Goal: Communication & Community: Share content

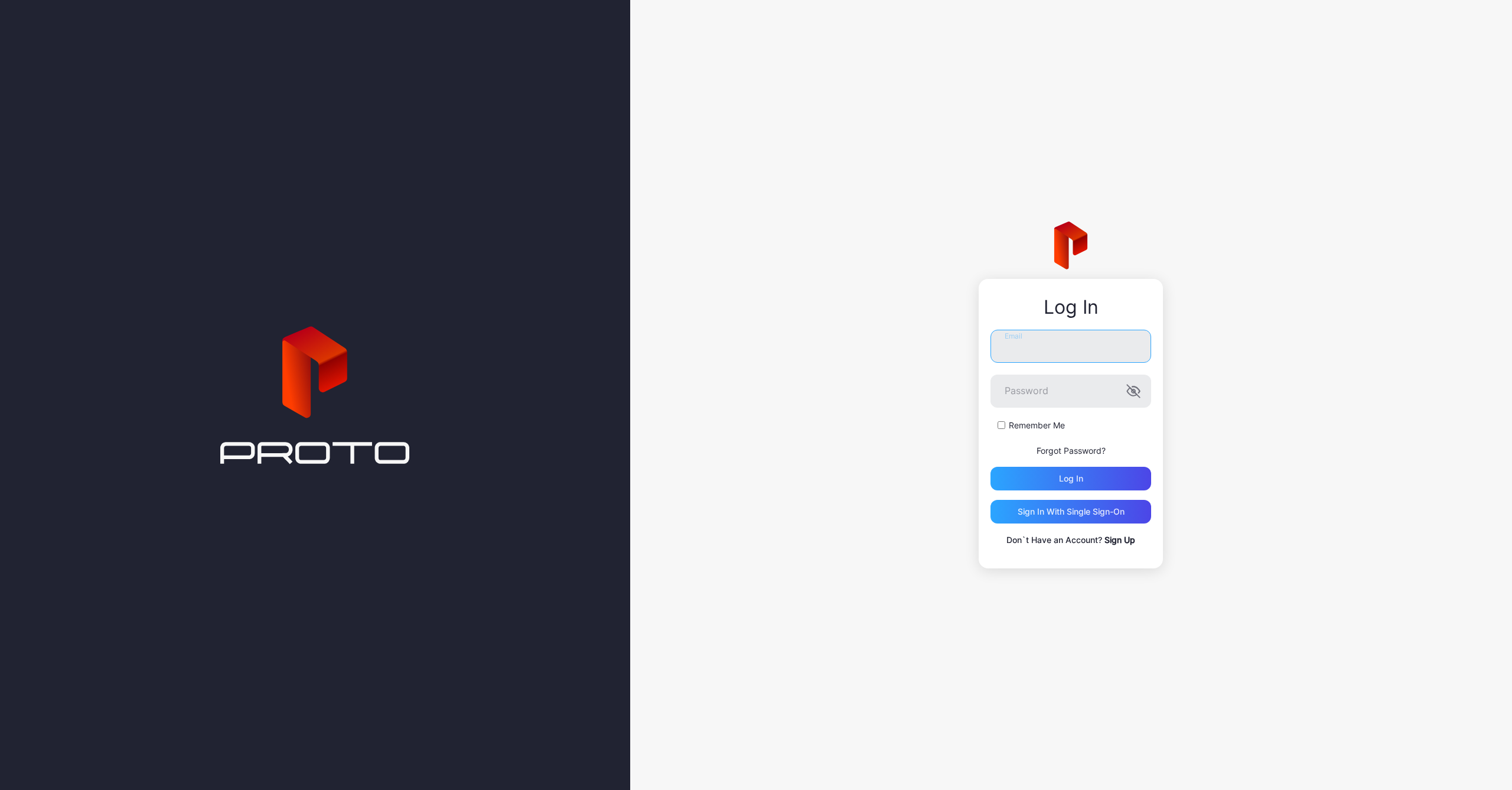
type input "**********"
click at [1015, 421] on label "Remember Me" at bounding box center [1037, 426] width 56 height 12
click at [1047, 480] on div "Log in" at bounding box center [1071, 479] width 161 height 24
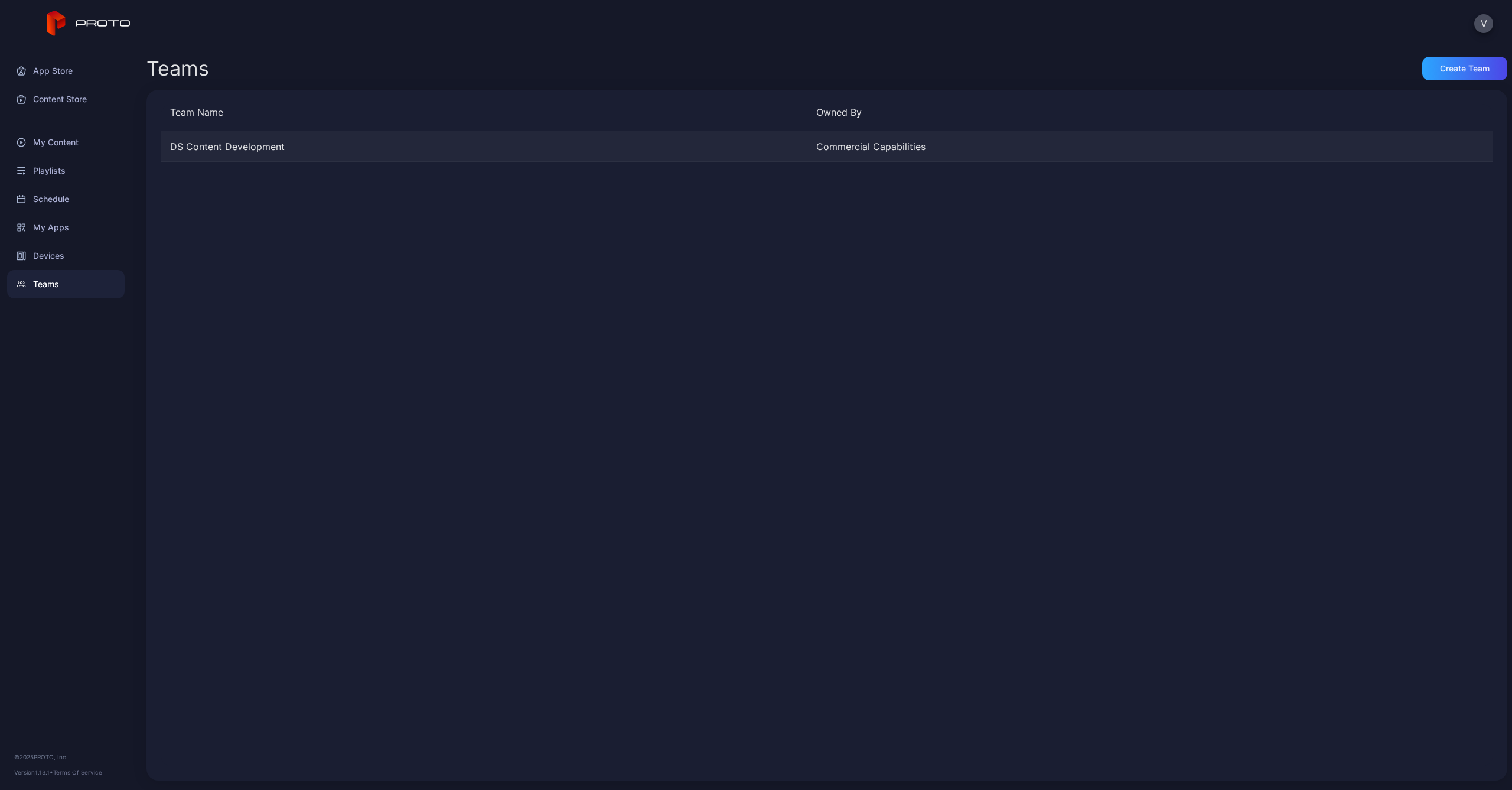
click at [269, 150] on div "DS Content Development" at bounding box center [484, 146] width 646 height 15
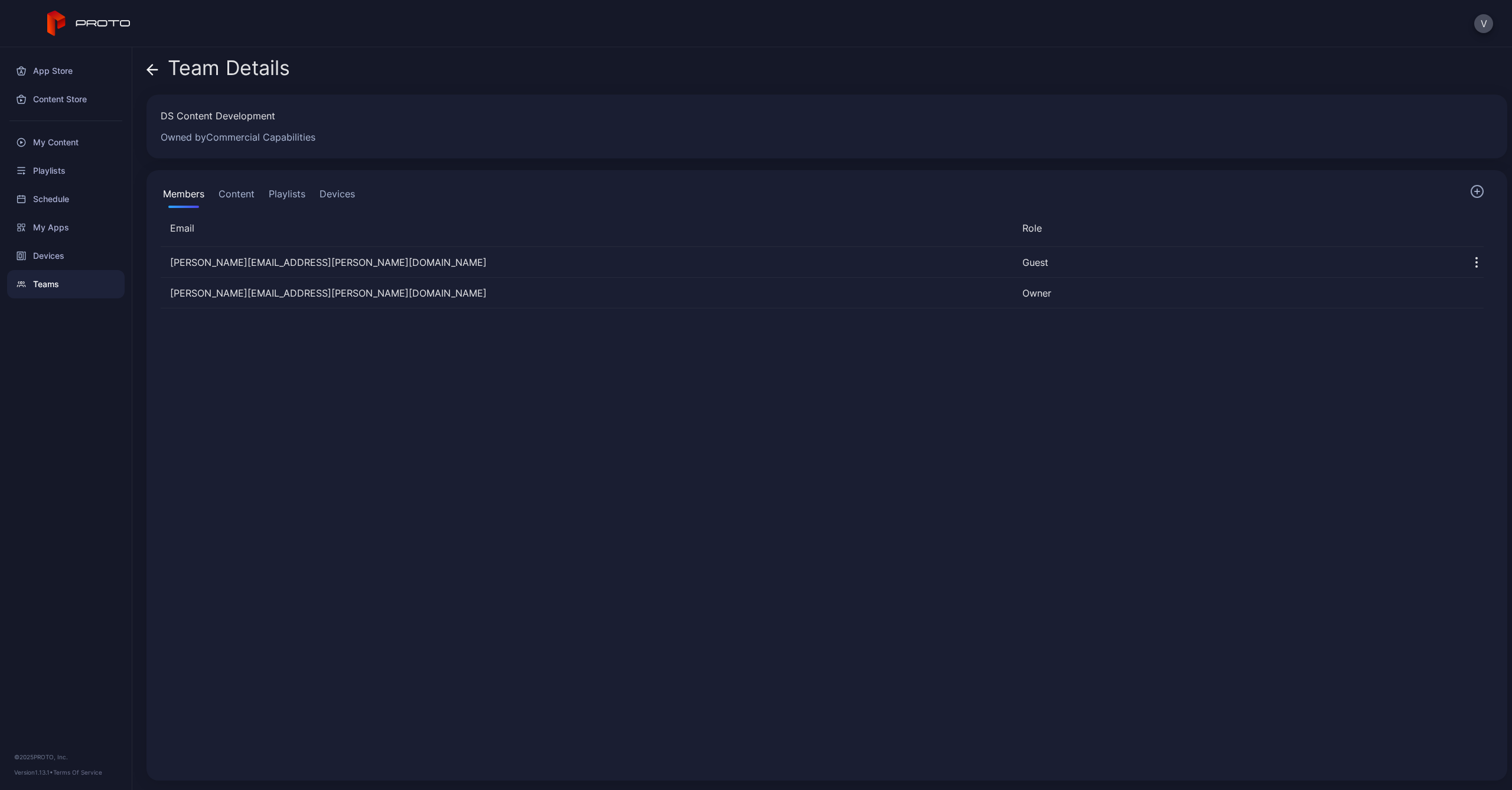
click at [238, 197] on button "Content" at bounding box center [237, 197] width 41 height 24
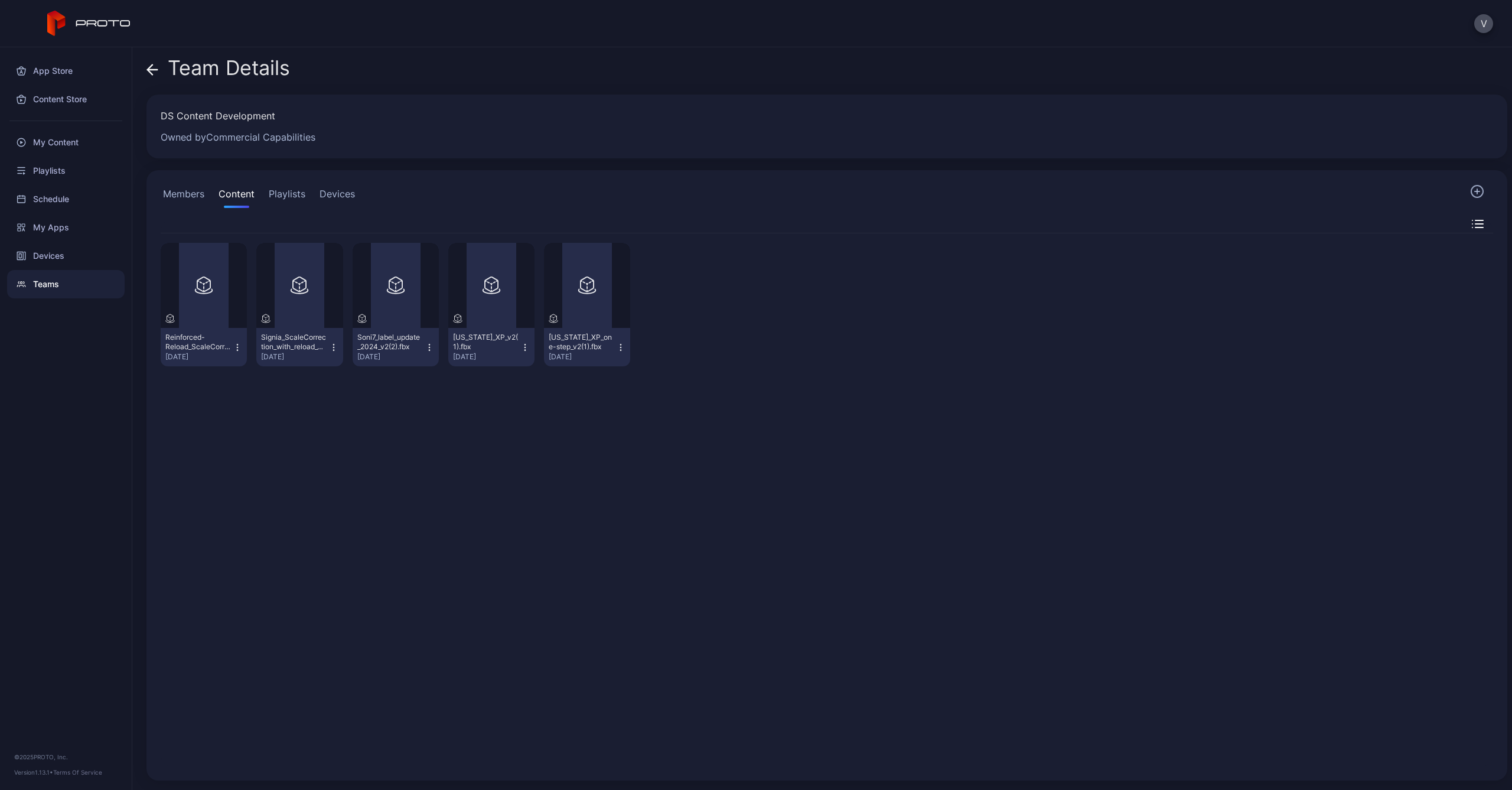
click at [271, 392] on div "Preview Reinforced-Reload_ScaleCorrection_v2(feb17)(1).fbx Aug 22, 2024 Preview…" at bounding box center [827, 499] width 1351 height 551
click at [179, 198] on button "Members" at bounding box center [184, 197] width 46 height 24
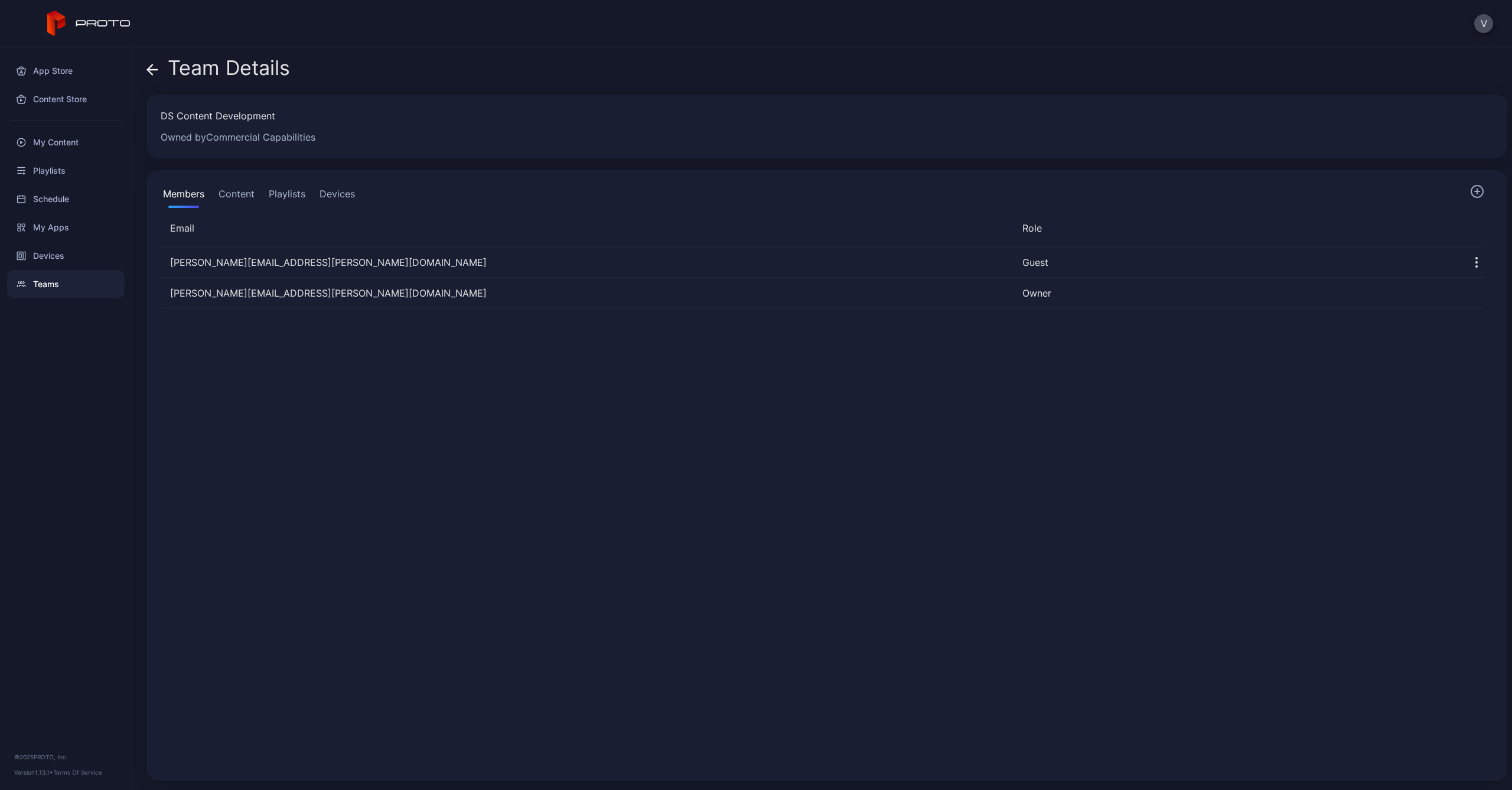
click at [225, 194] on button "Content" at bounding box center [237, 197] width 41 height 24
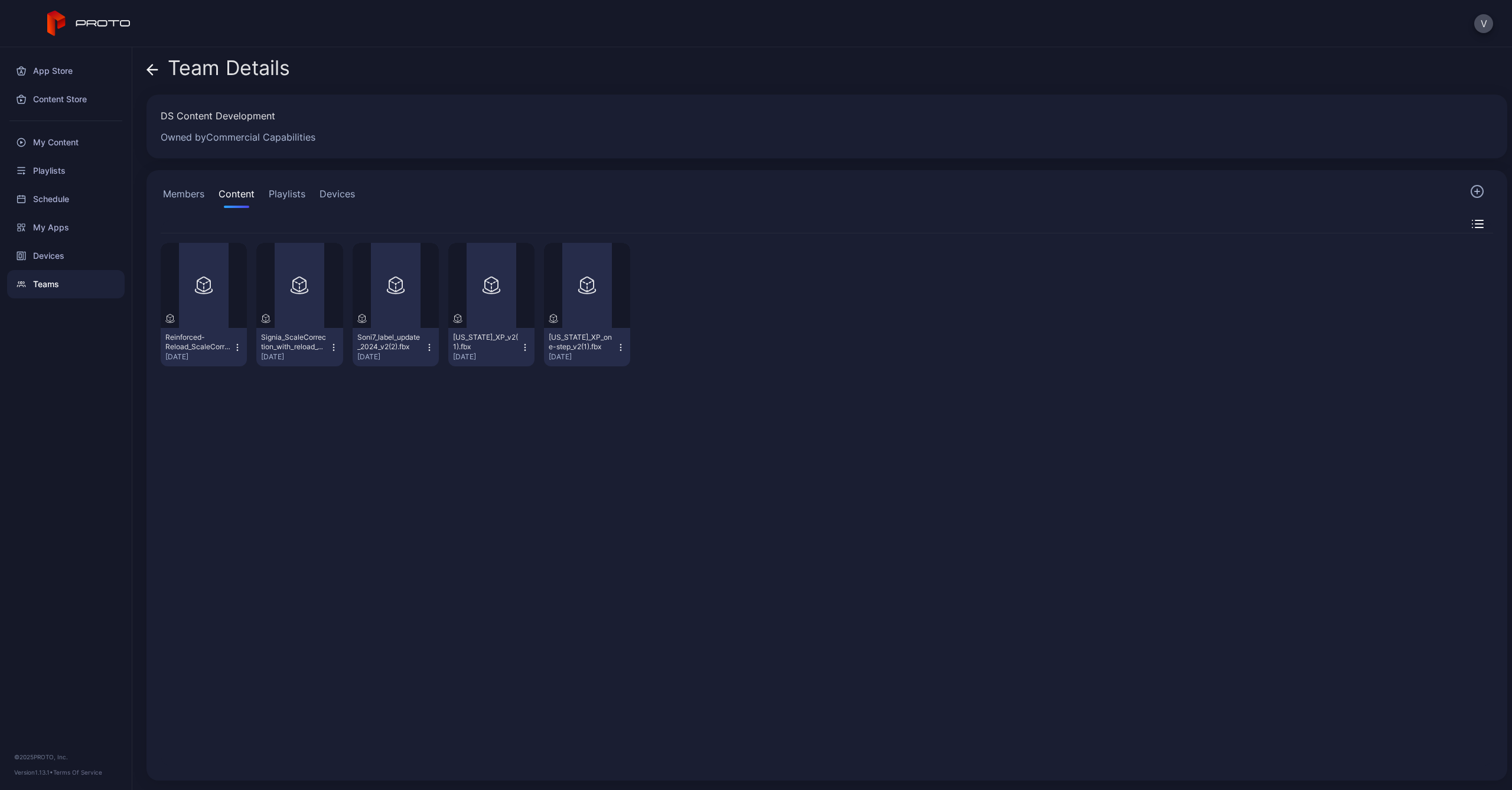
click at [284, 193] on button "Playlists" at bounding box center [287, 197] width 41 height 24
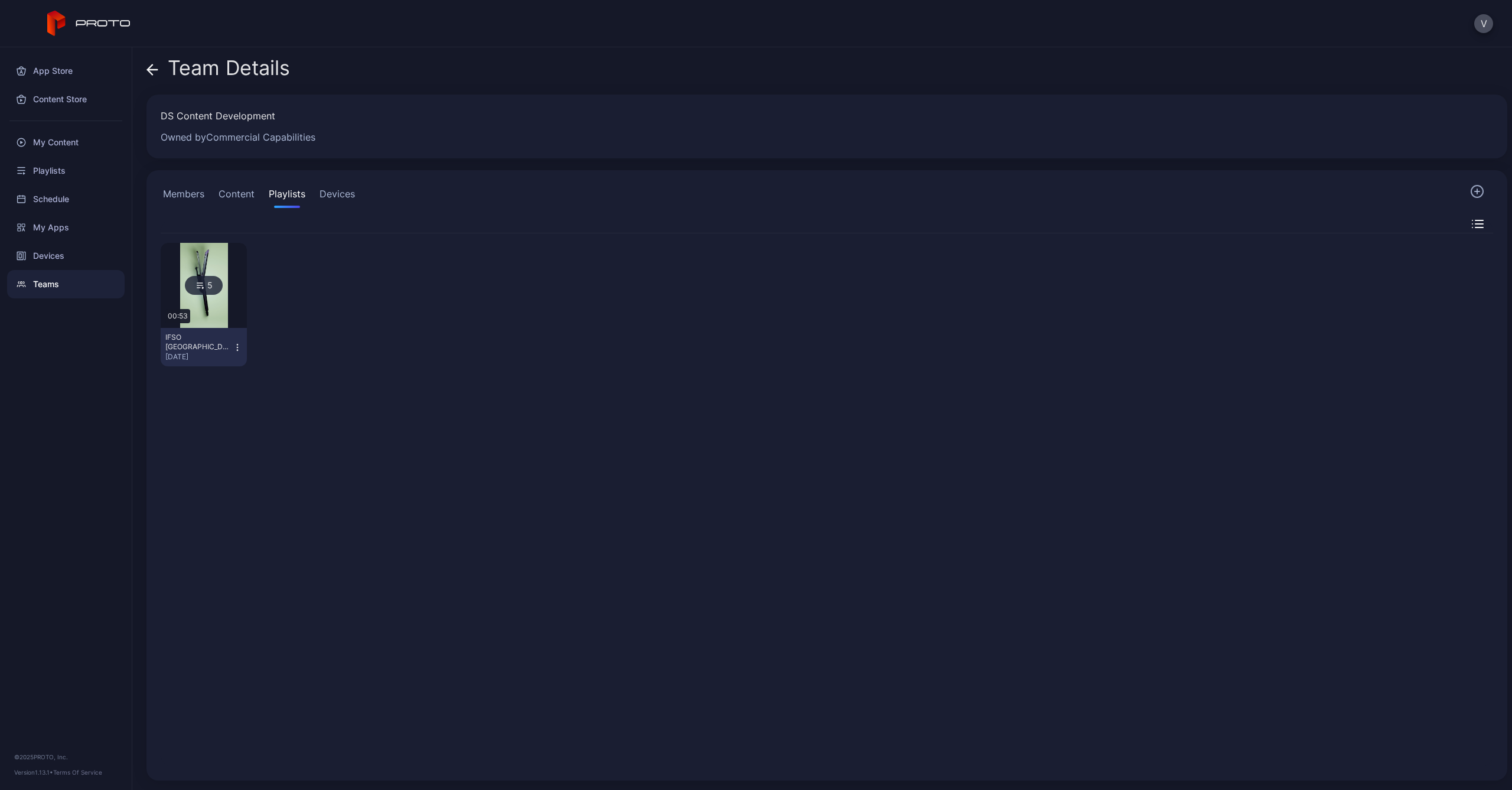
click at [237, 196] on button "Content" at bounding box center [237, 197] width 41 height 24
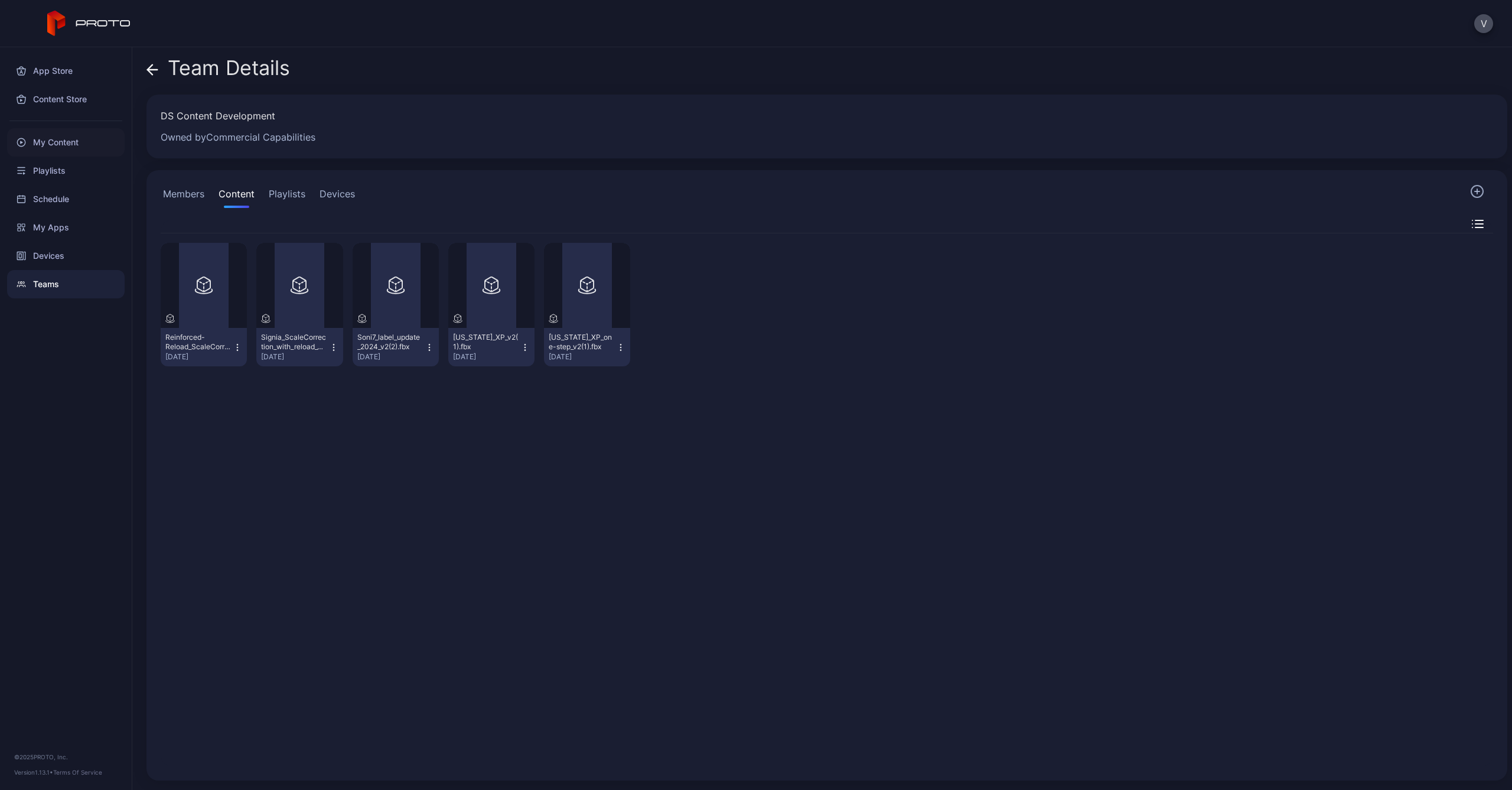
click at [44, 129] on div "My Content" at bounding box center [66, 142] width 118 height 28
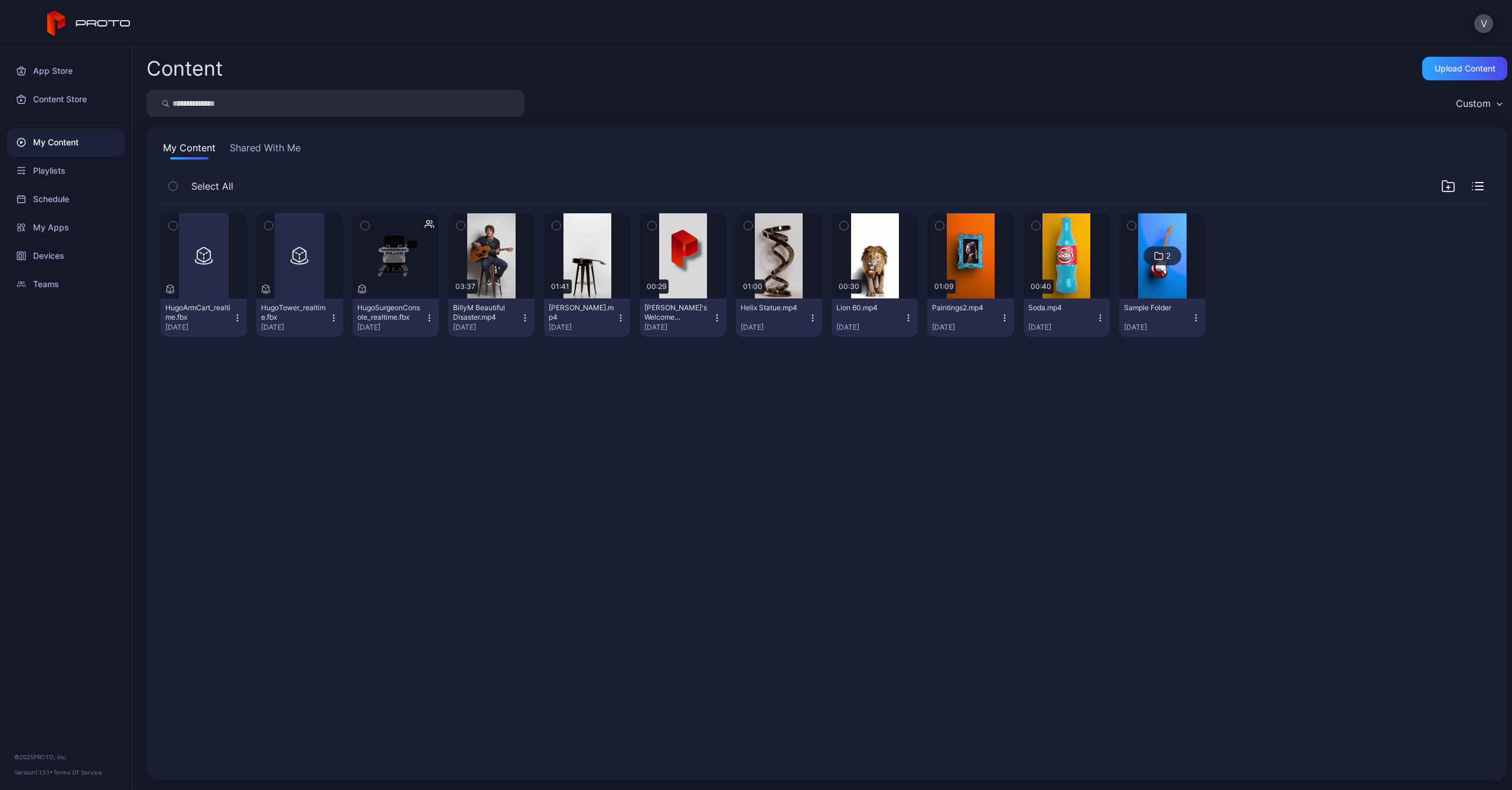
click at [196, 300] on button "HugoArmCart_realtime.fbx Oct 3, 2024" at bounding box center [203, 317] width 86 height 38
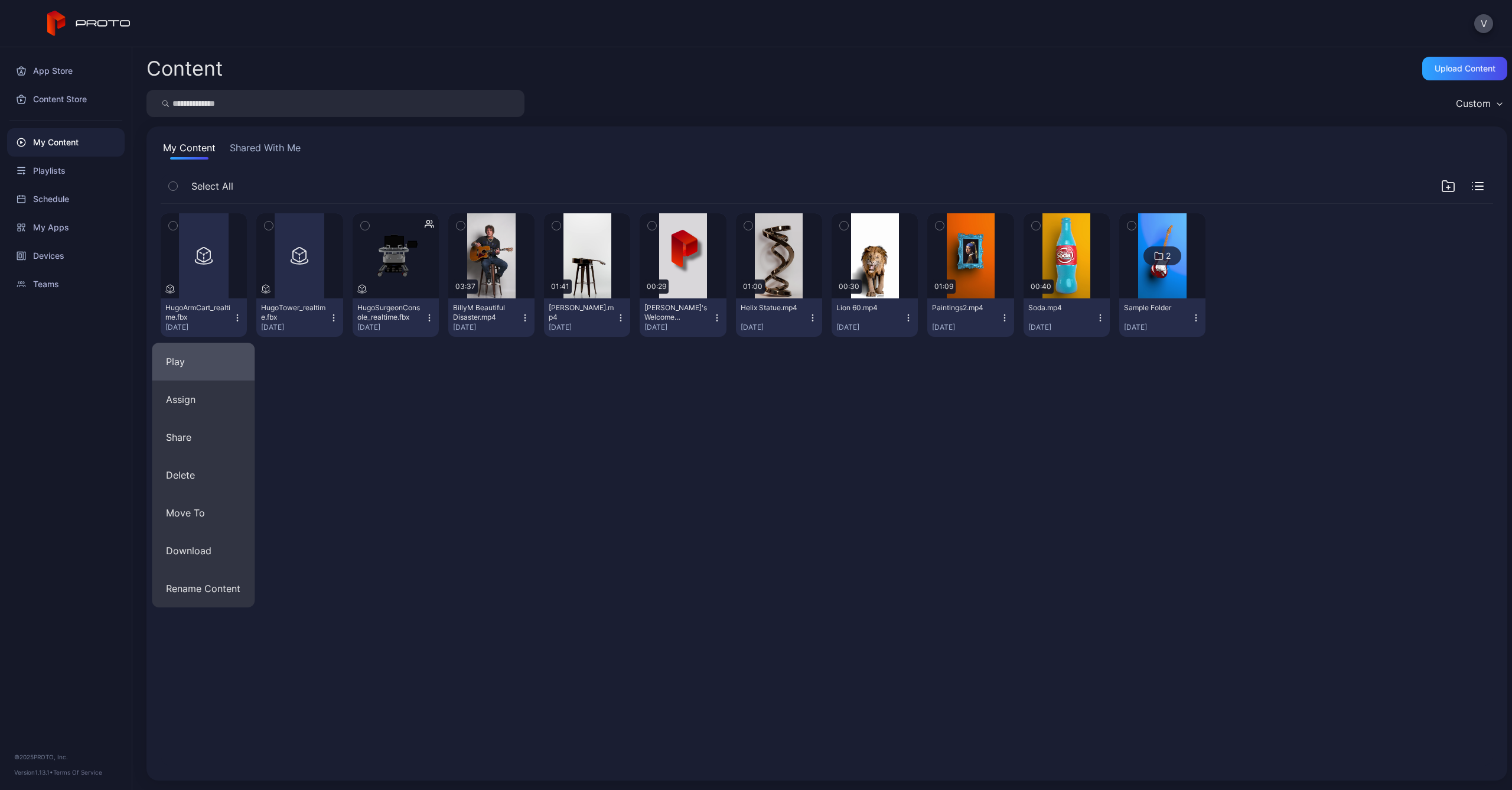
click at [191, 357] on button "Play" at bounding box center [203, 362] width 103 height 38
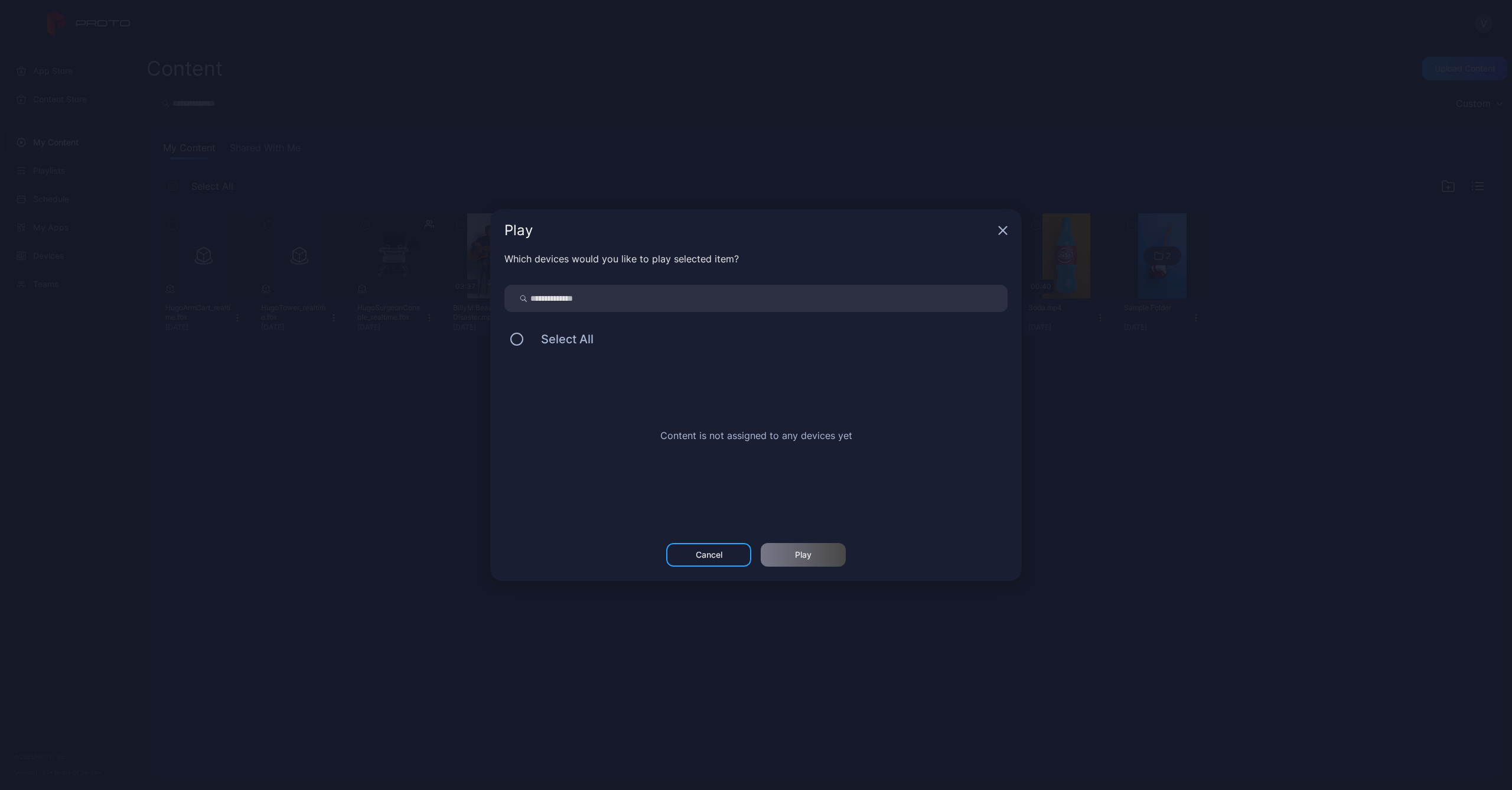
click at [532, 337] on span "Select All" at bounding box center [561, 339] width 64 height 15
click at [709, 565] on div "Cancel" at bounding box center [709, 555] width 85 height 24
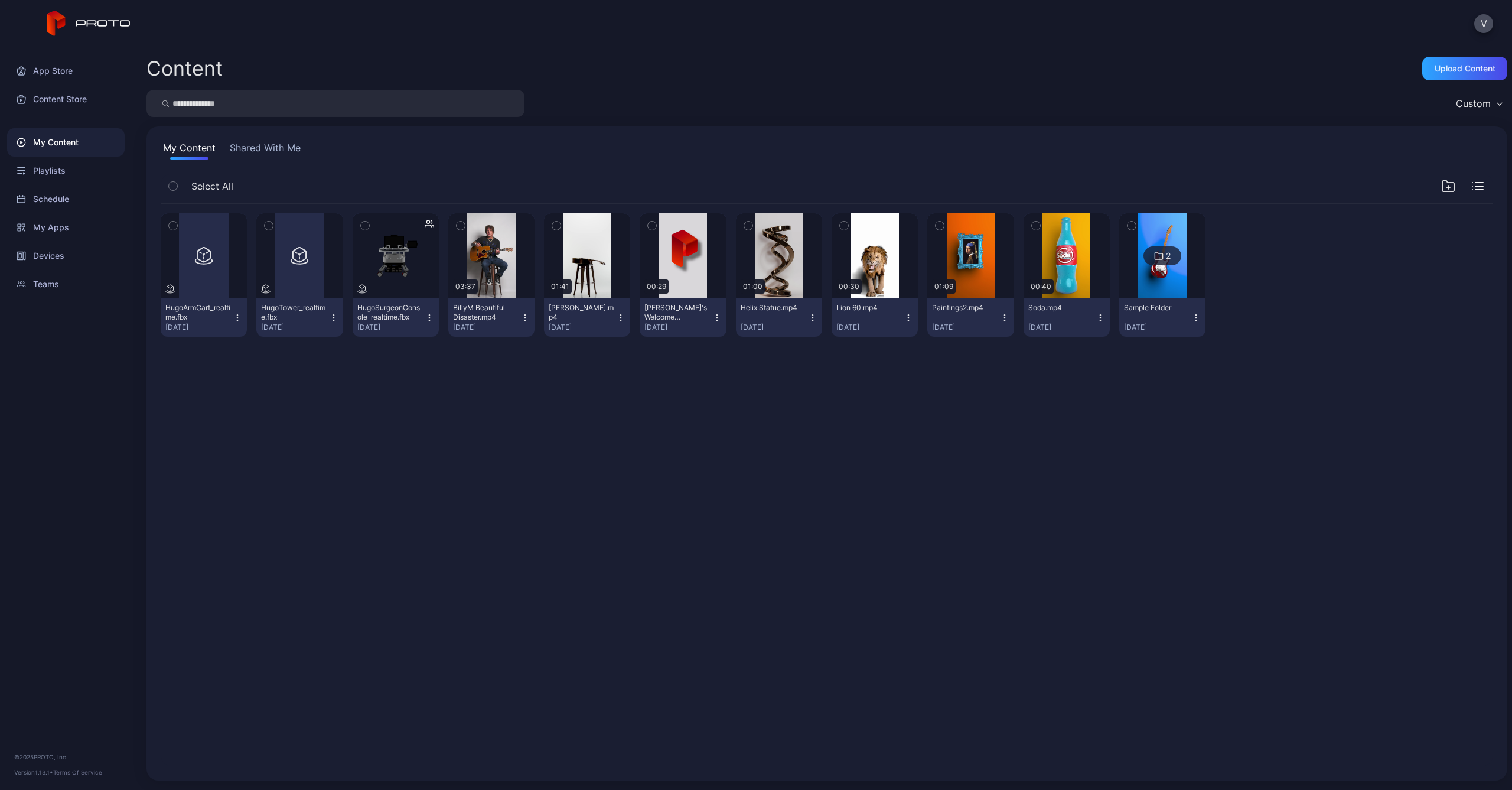
click at [381, 433] on div "Preview HugoArmCart_realtime.fbx Oct 3, 2024 Preview HugoTower_realtime.fbx Oct…" at bounding box center [827, 485] width 1351 height 581
click at [283, 308] on div "HugoTower_realtime.fbx" at bounding box center [293, 313] width 65 height 19
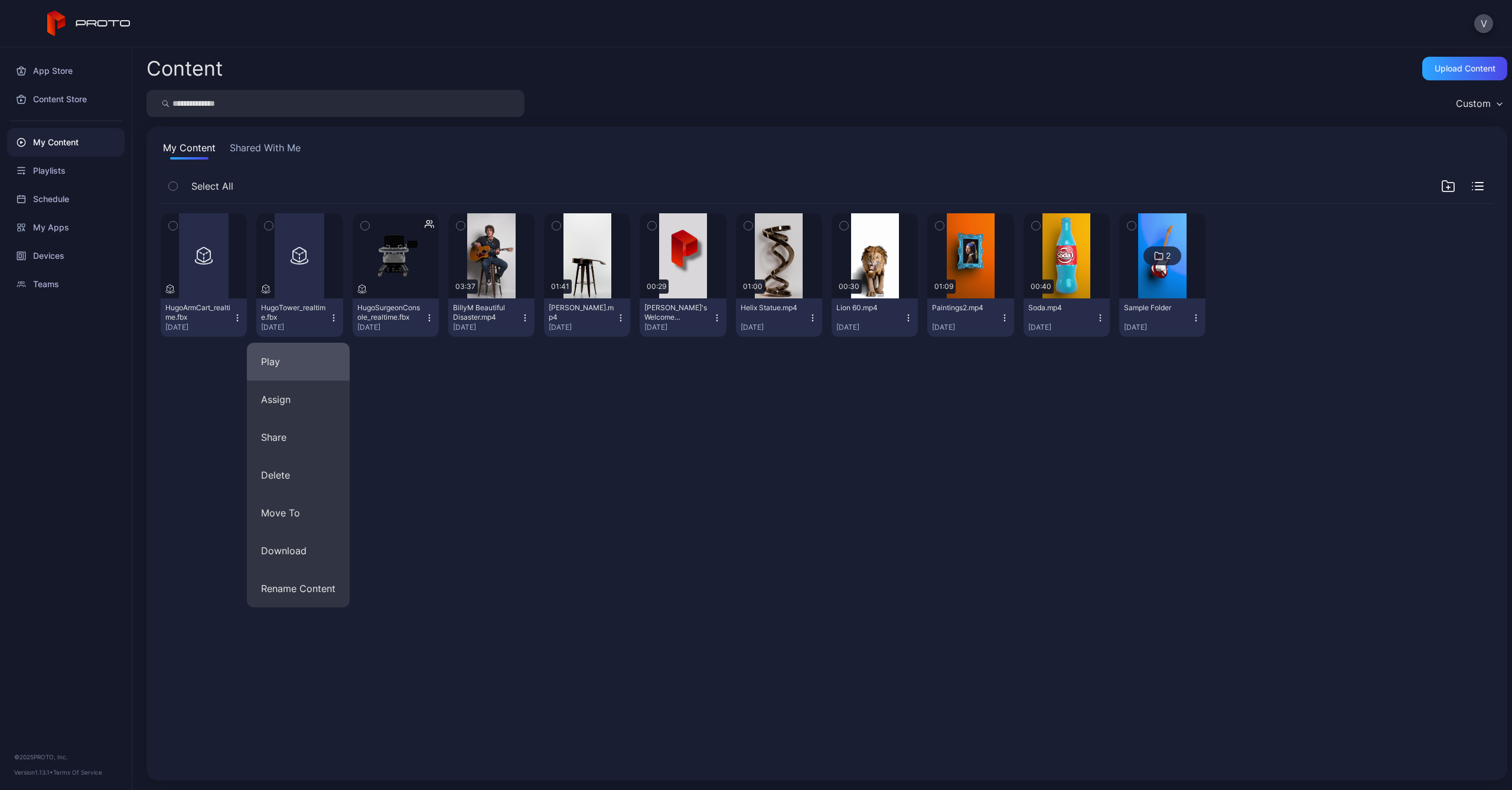
click at [274, 357] on button "Play" at bounding box center [298, 362] width 103 height 38
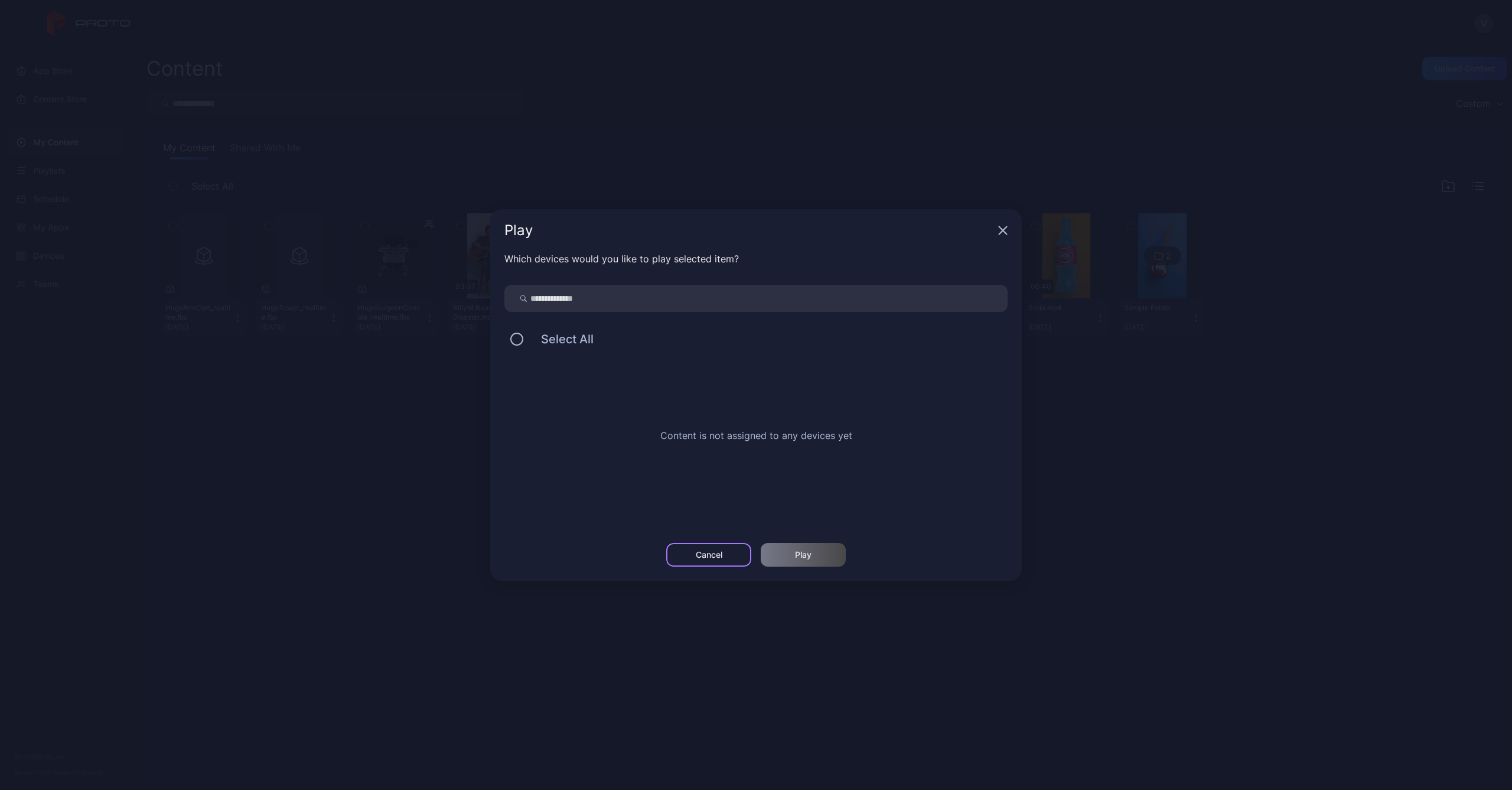
click at [703, 557] on div "Cancel" at bounding box center [709, 554] width 26 height 9
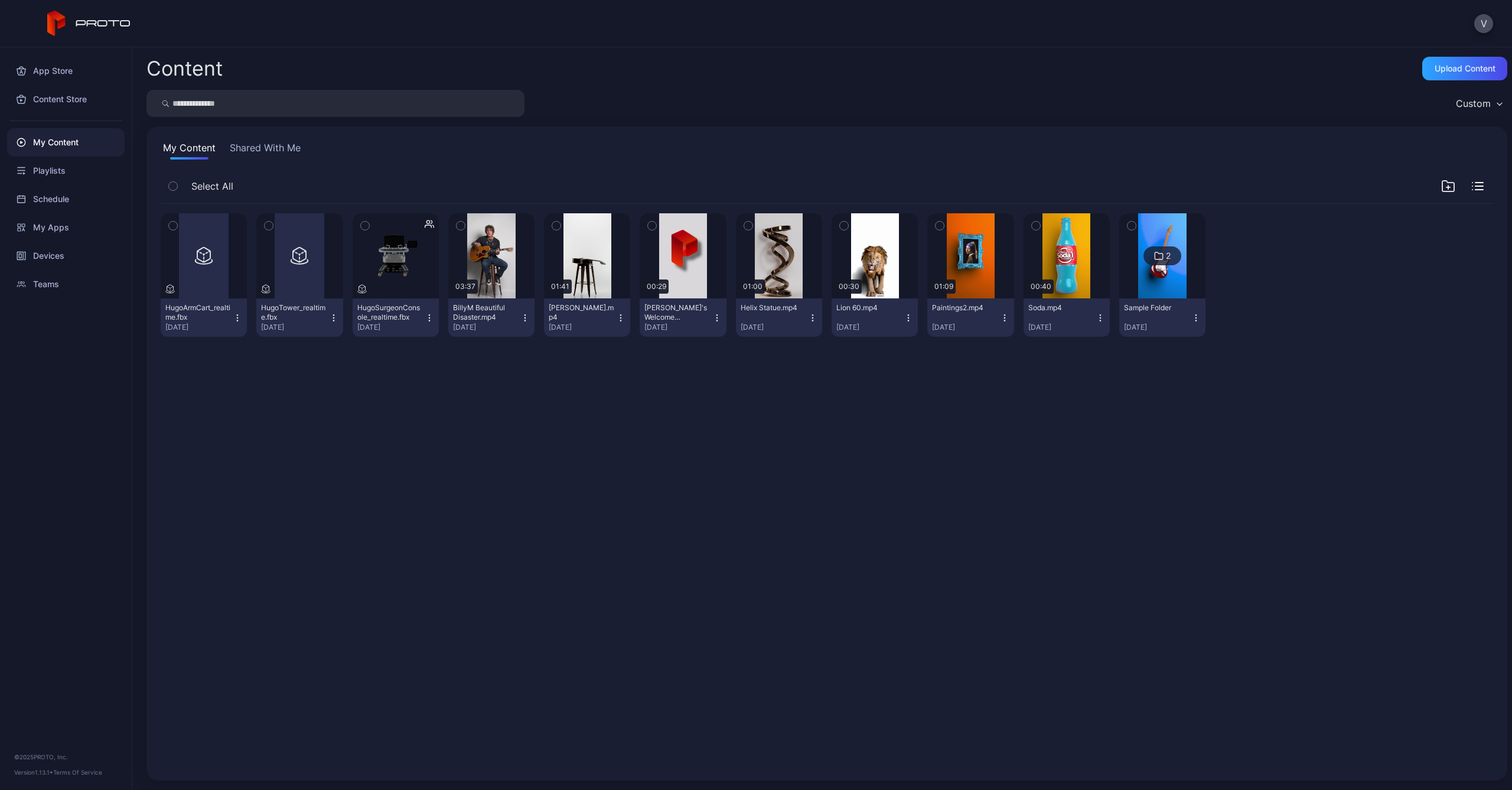
click at [392, 311] on div "HugoSurgeonConsole_realtime.fbx" at bounding box center [390, 313] width 65 height 19
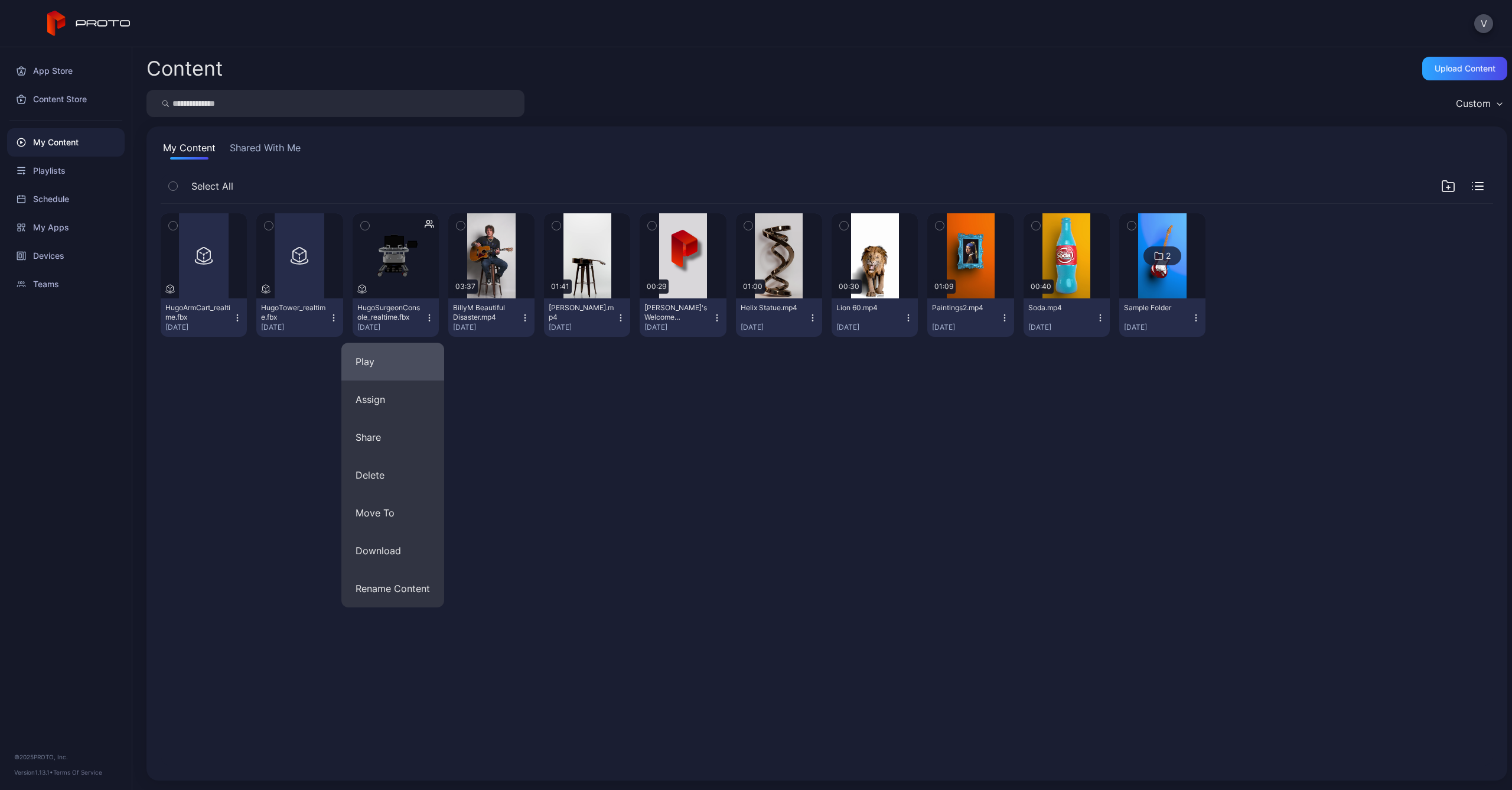
click at [382, 358] on button "Play" at bounding box center [392, 362] width 103 height 38
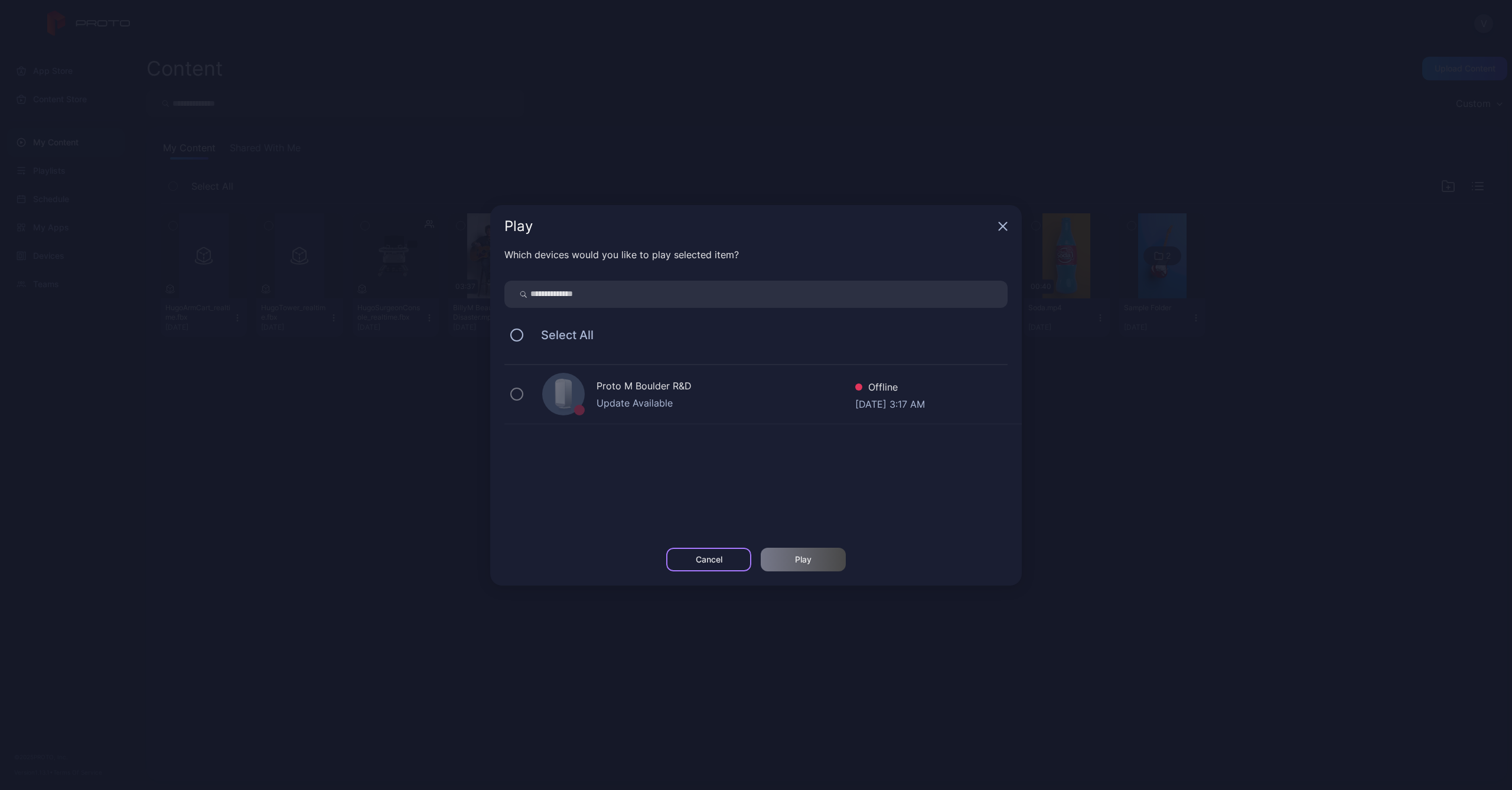
click at [709, 563] on div "Cancel" at bounding box center [709, 559] width 26 height 9
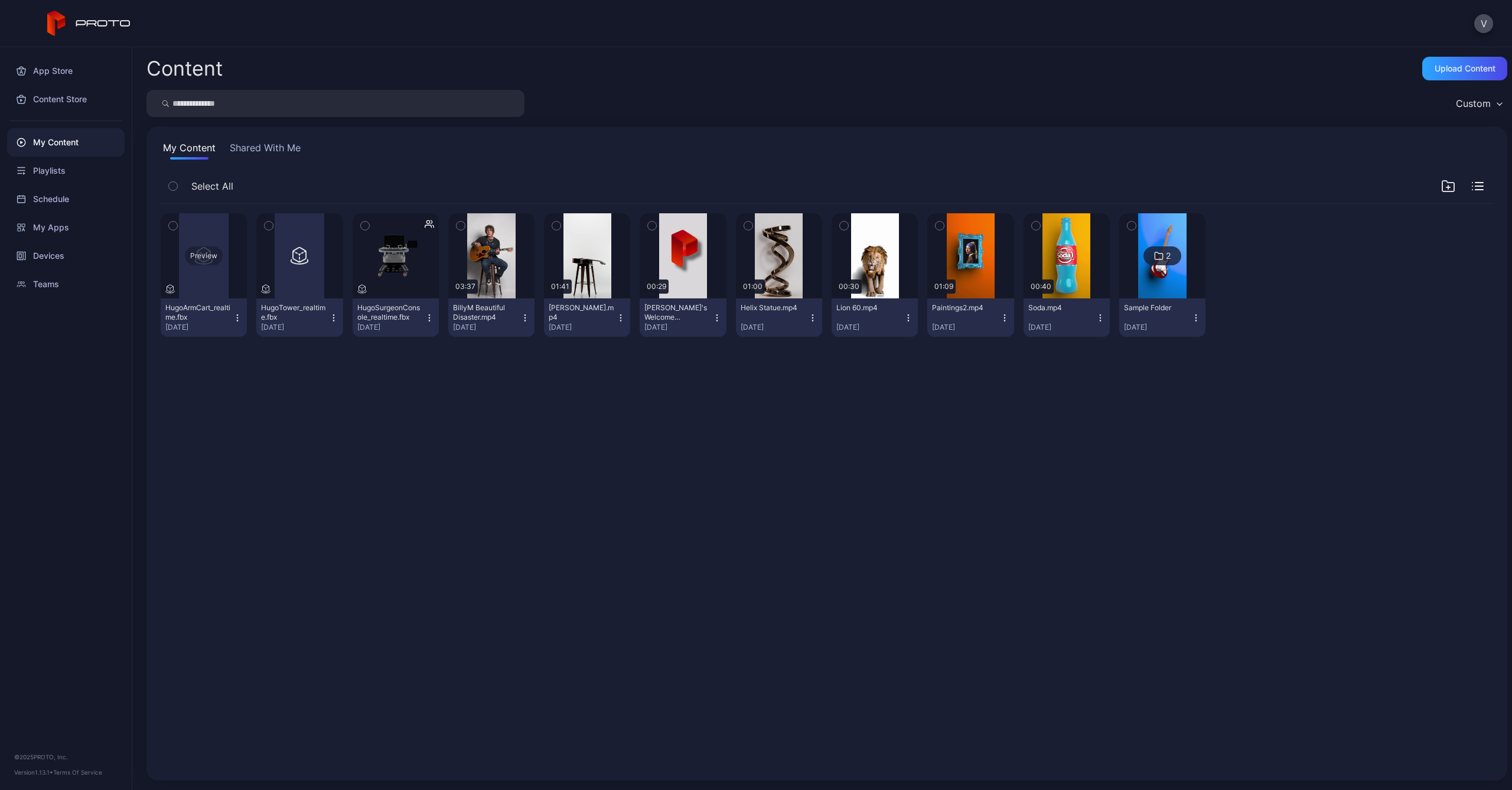
click at [203, 261] on div "Preview" at bounding box center [203, 256] width 38 height 19
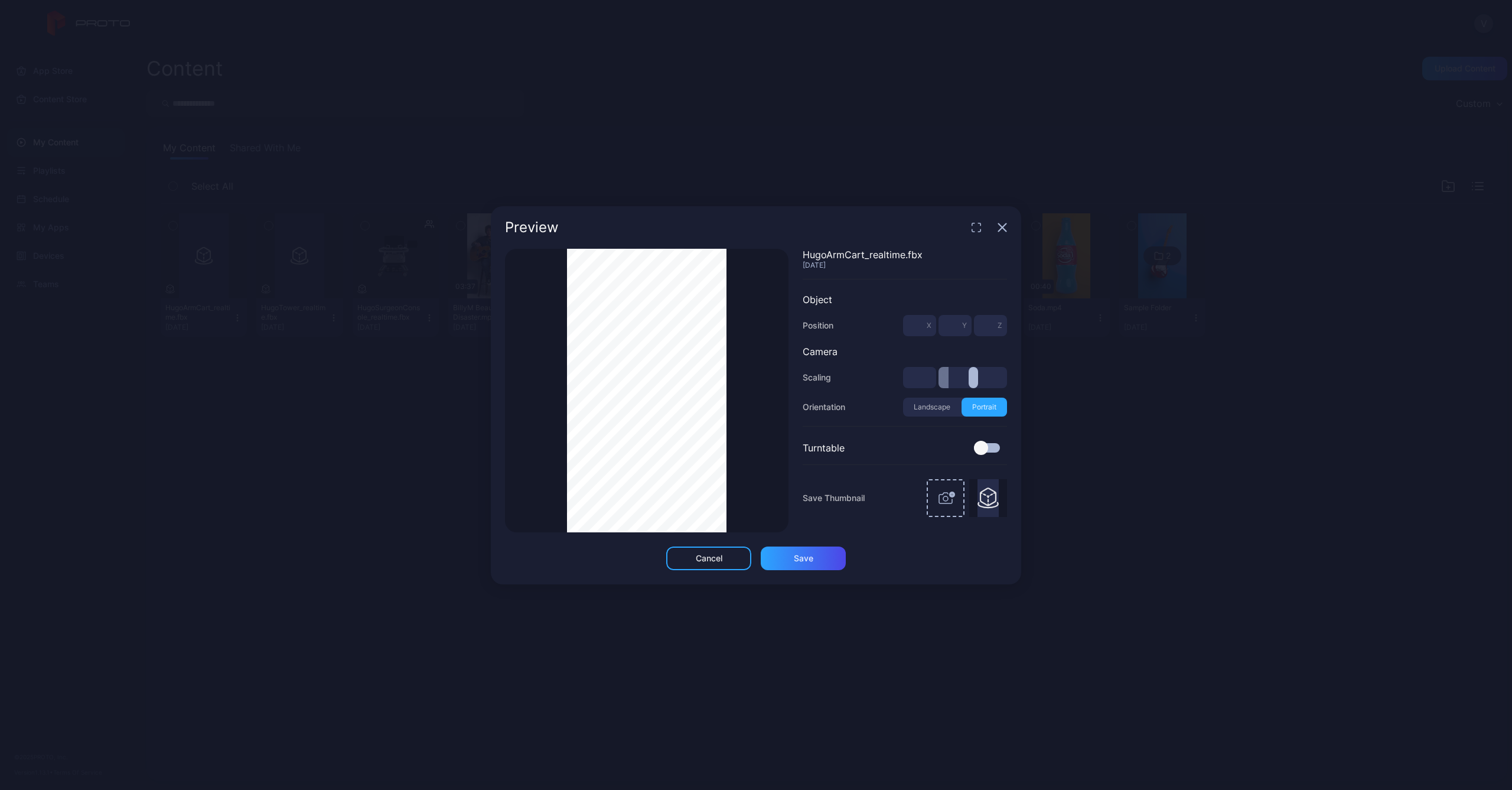
click at [954, 171] on div "Preview Thumbnail Saved HugoArmCart_realtime.fbx Oct 3, 2024 Object Position * …" at bounding box center [756, 395] width 1512 height 790
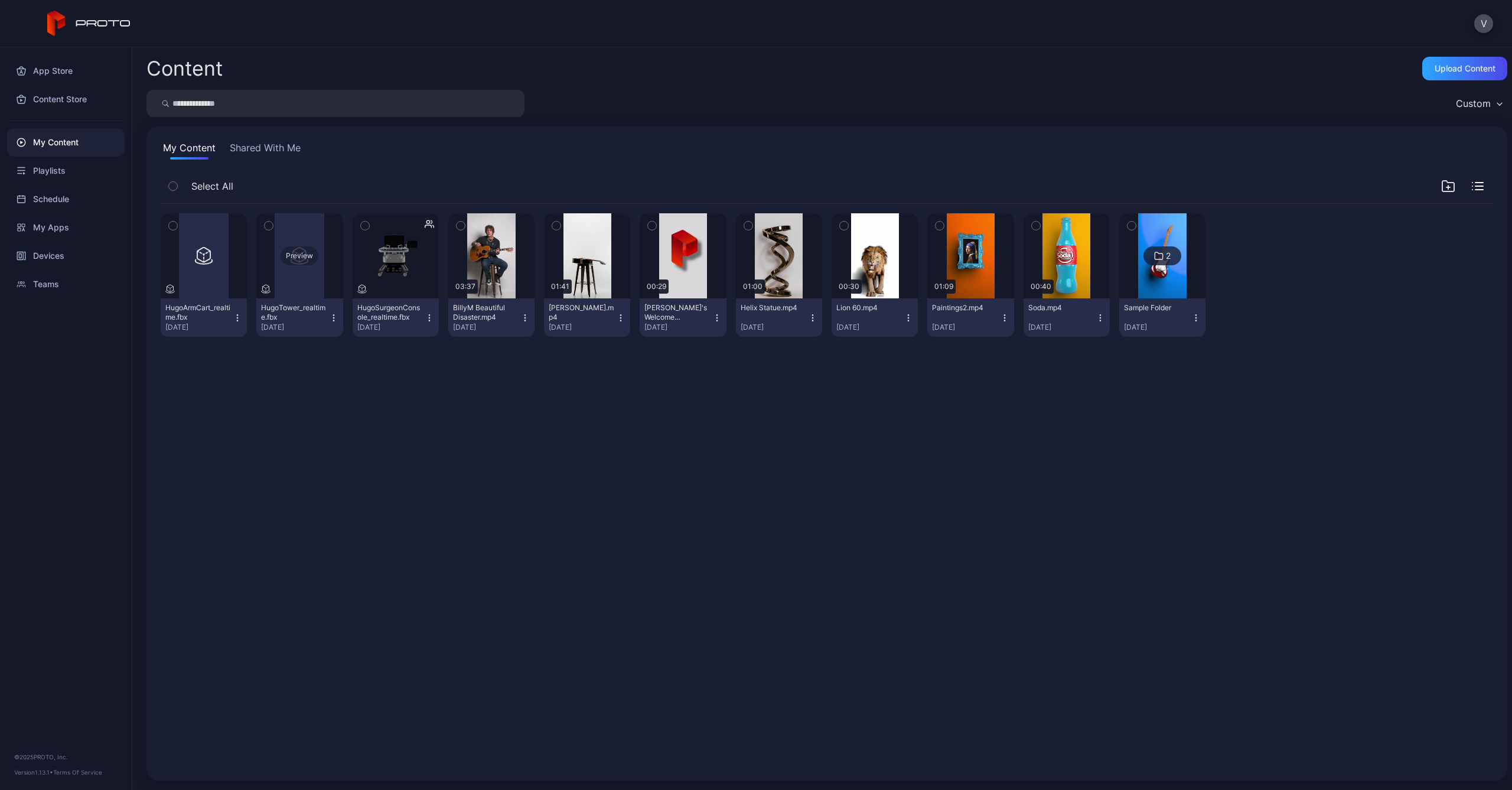
click at [303, 255] on div "Preview" at bounding box center [299, 256] width 38 height 19
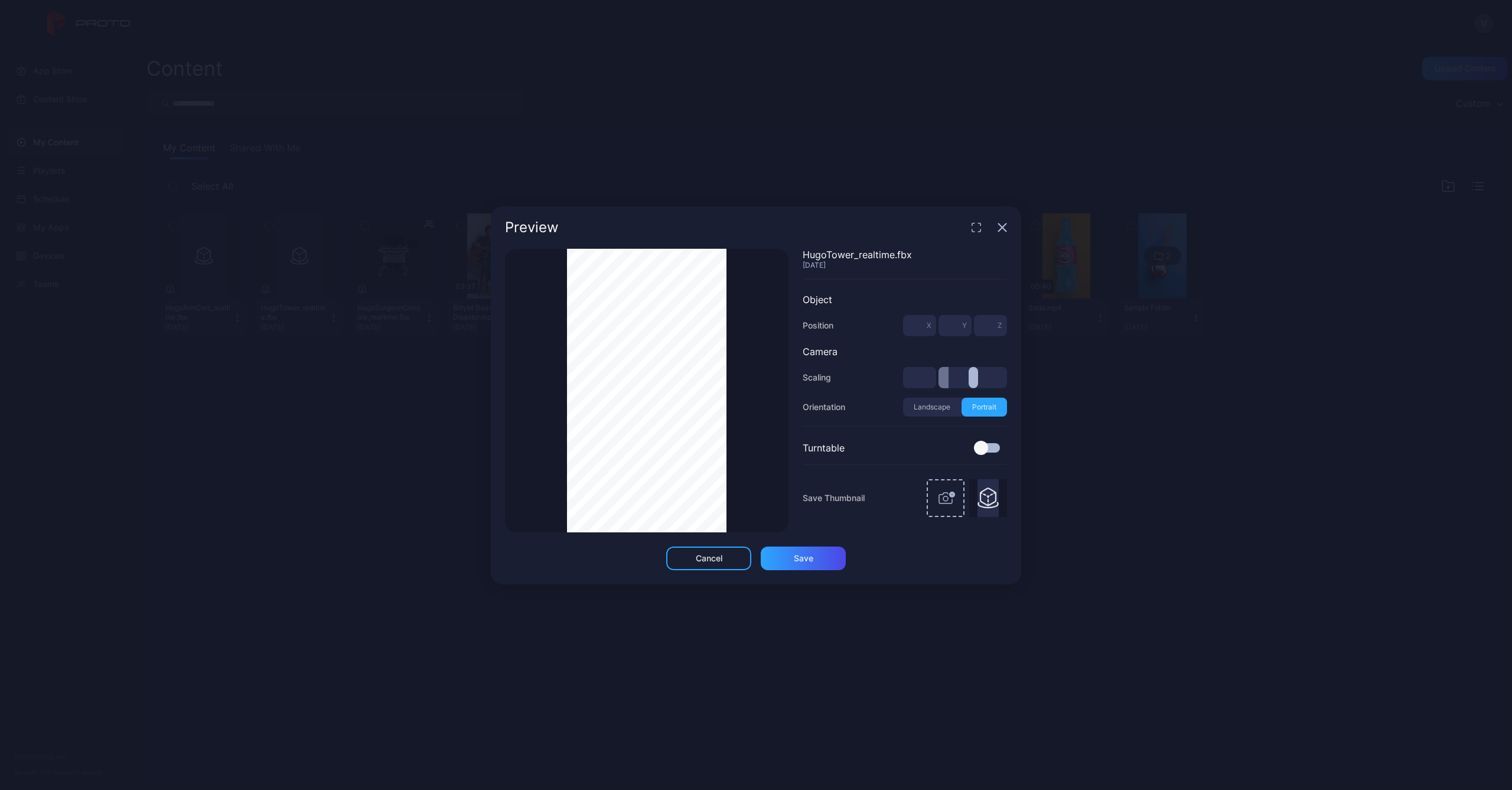
click at [1007, 223] on icon "button" at bounding box center [1002, 227] width 9 height 9
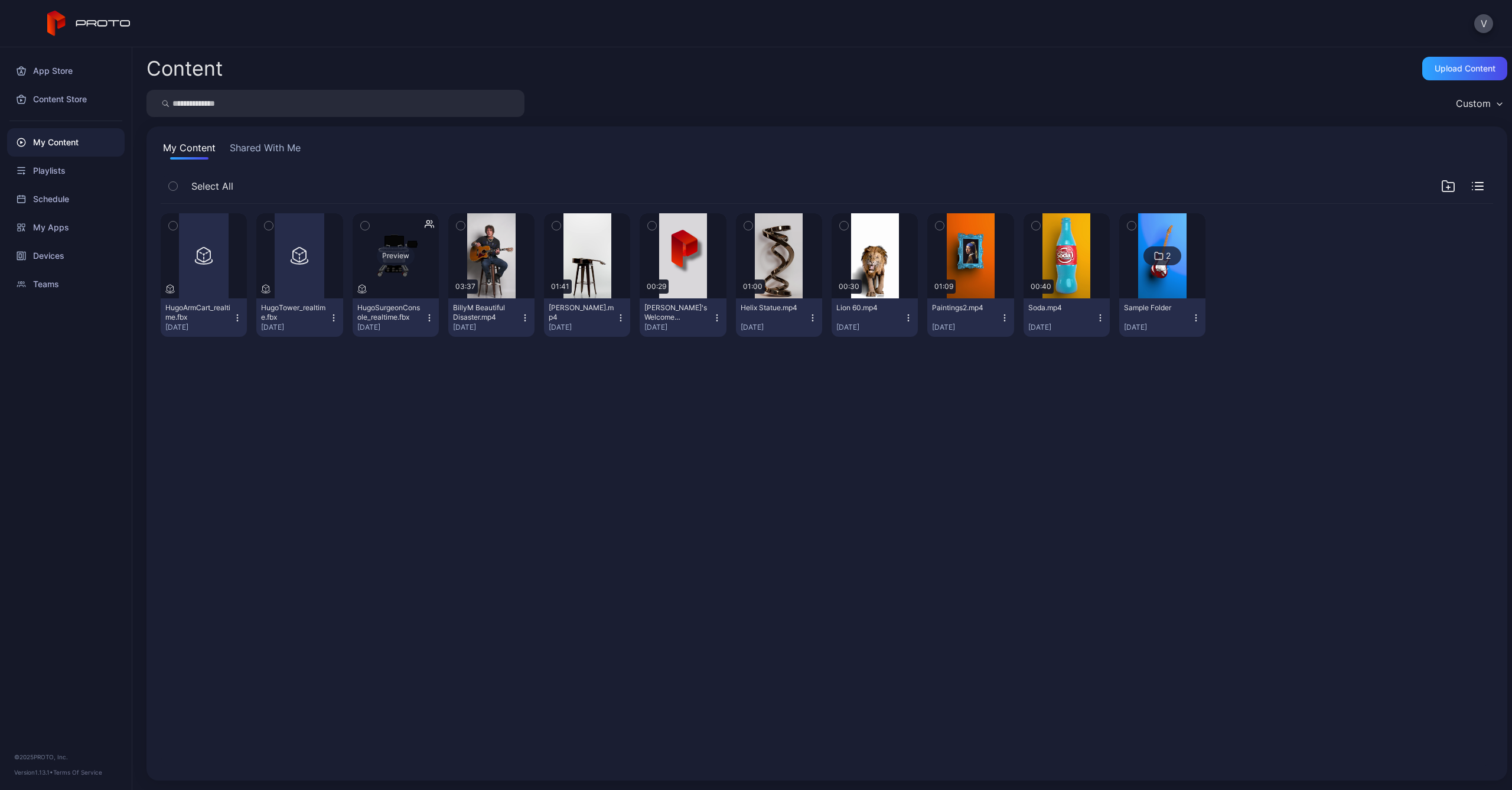
click at [392, 256] on div "Preview" at bounding box center [396, 256] width 38 height 19
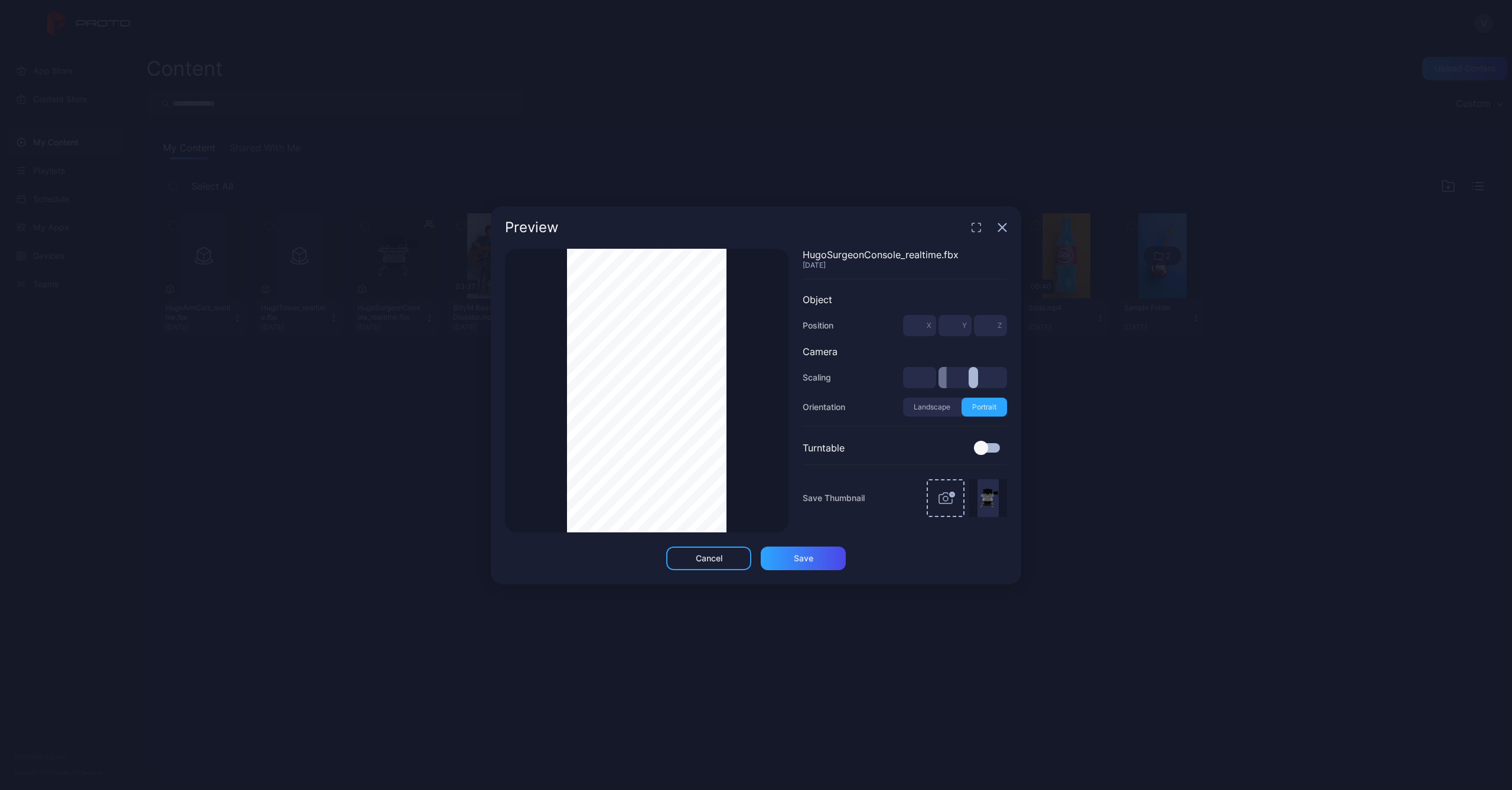
type input "***"
click at [534, 135] on div "Preview Thumbnail Saved HugoSurgeonConsole_realtime.fbx Aug 23, 2024 Object Pos…" at bounding box center [756, 395] width 1512 height 790
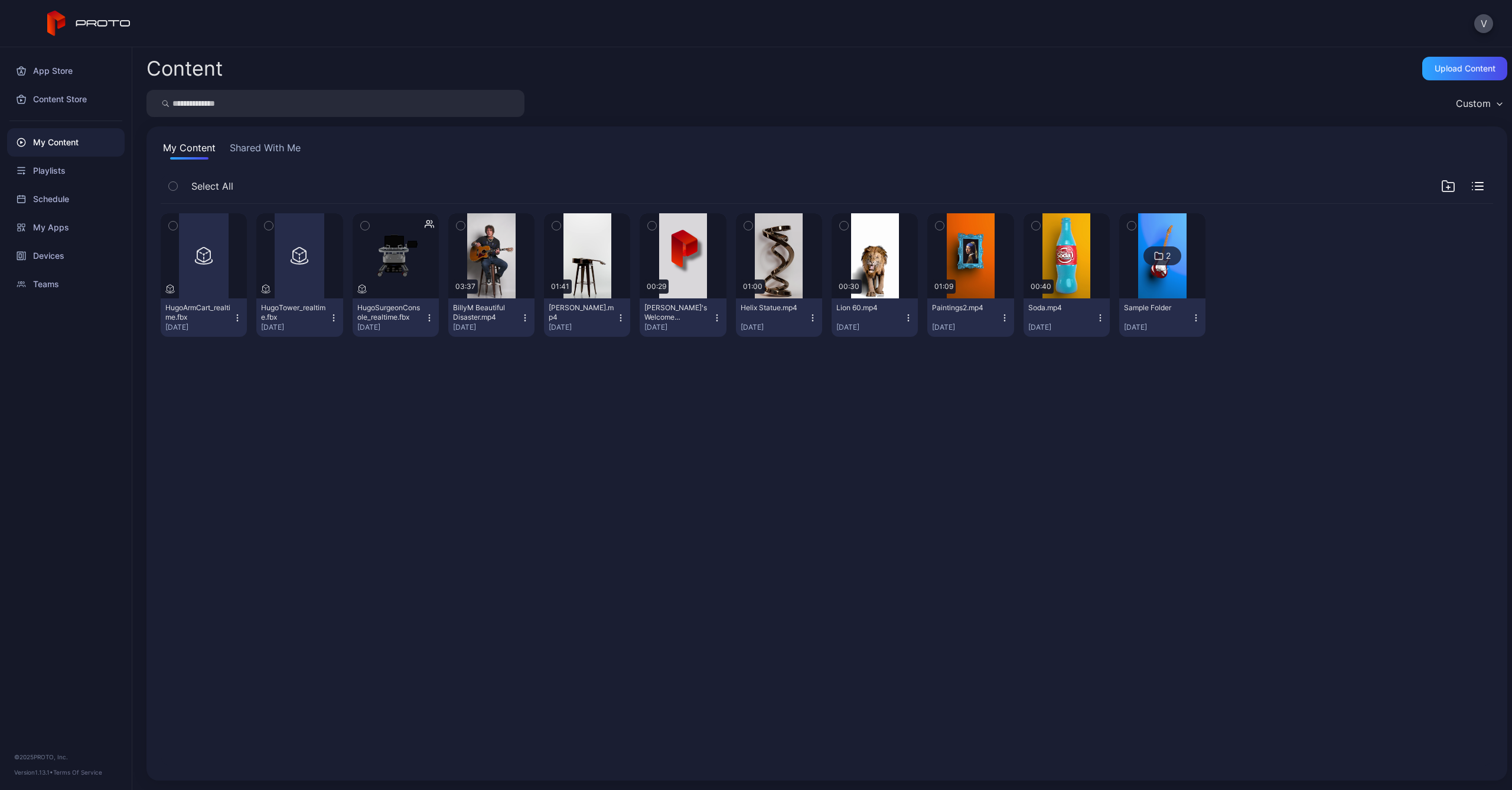
click at [171, 227] on icon "button" at bounding box center [174, 225] width 9 height 13
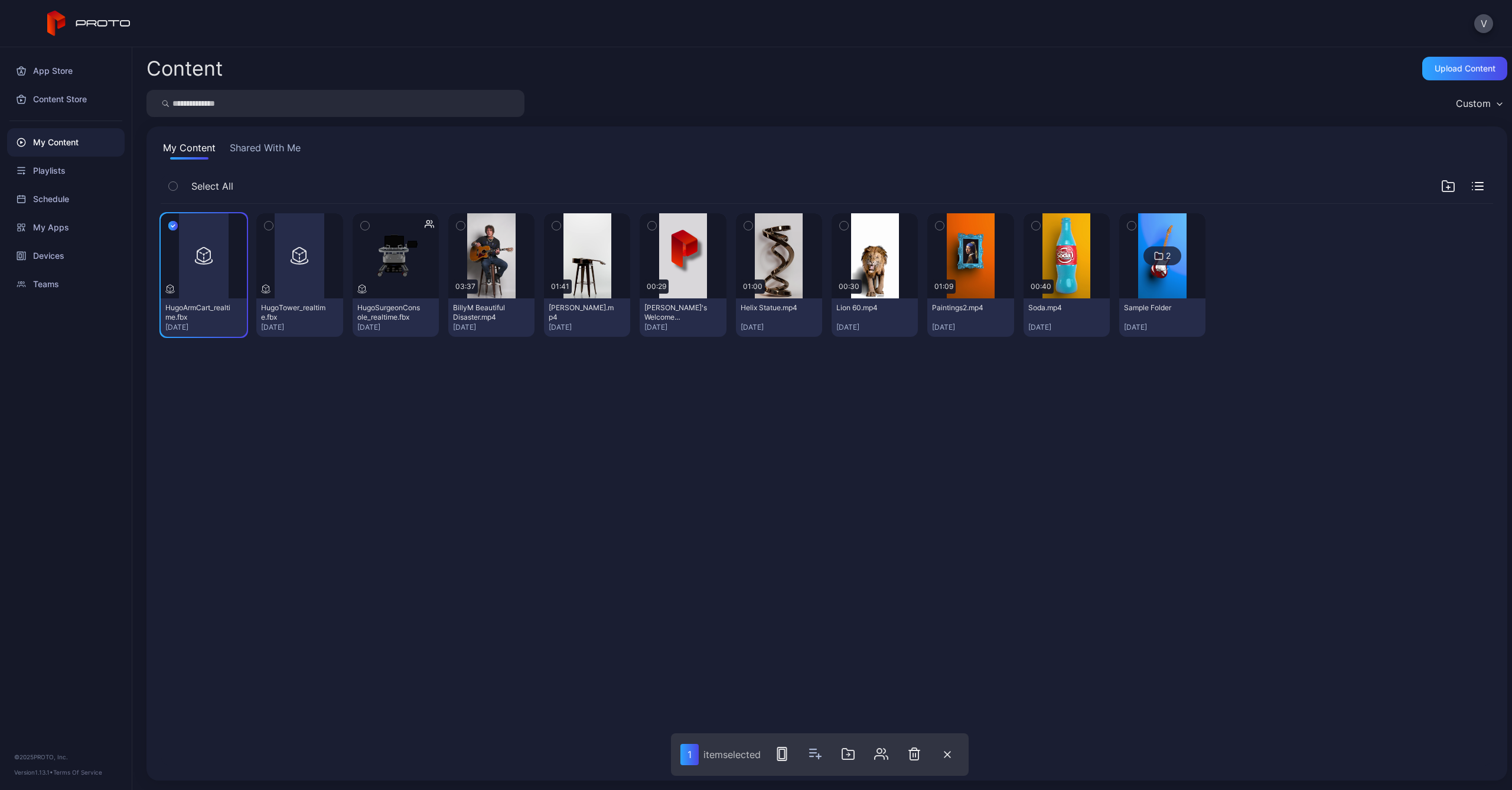
click at [267, 223] on icon "button" at bounding box center [269, 225] width 9 height 13
click at [363, 226] on icon "button" at bounding box center [364, 226] width 3 height 2
click at [885, 755] on icon "button" at bounding box center [885, 754] width 15 height 15
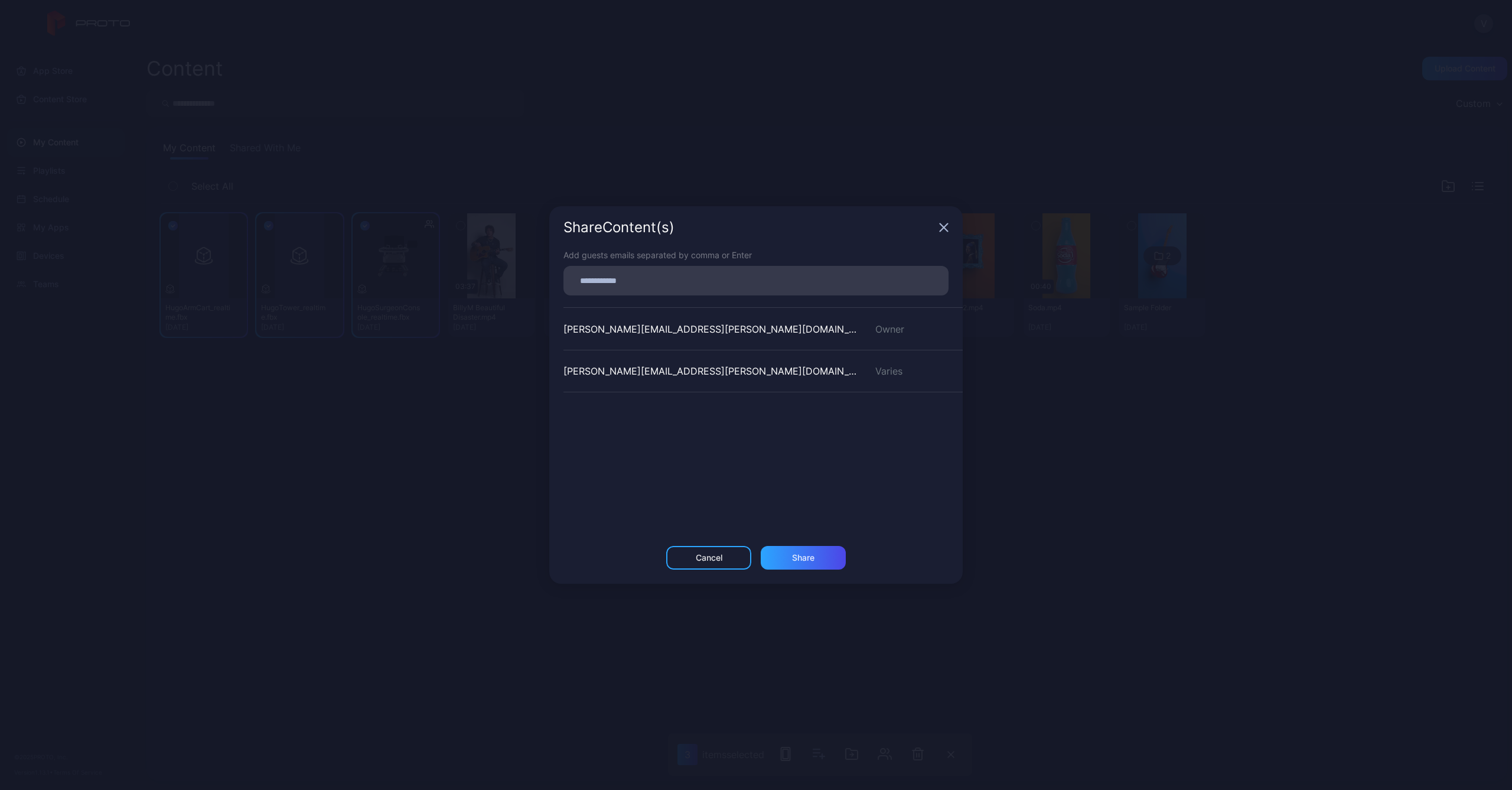
click at [681, 368] on div "colleen.tully@medtronic.com" at bounding box center [712, 371] width 297 height 15
click at [862, 372] on div "Varies" at bounding box center [912, 371] width 102 height 15
drag, startPoint x: 865, startPoint y: 369, endPoint x: 896, endPoint y: 374, distance: 31.4
click at [896, 374] on div "Varies" at bounding box center [912, 371] width 102 height 15
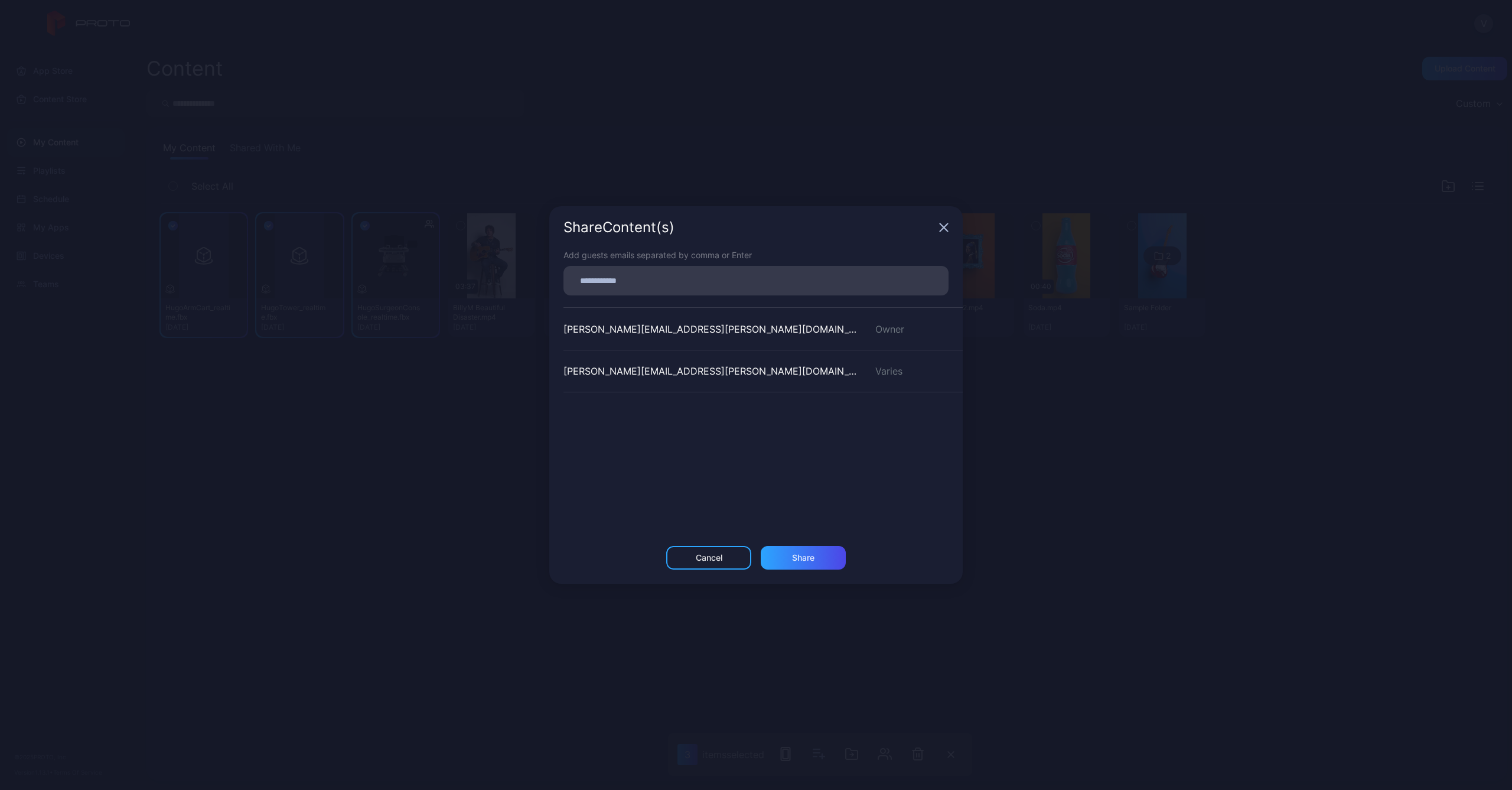
click at [630, 282] on input at bounding box center [756, 280] width 371 height 15
click at [632, 502] on div "Add guests emails separated by comma or Enter Please fill in the required field…" at bounding box center [756, 397] width 414 height 307
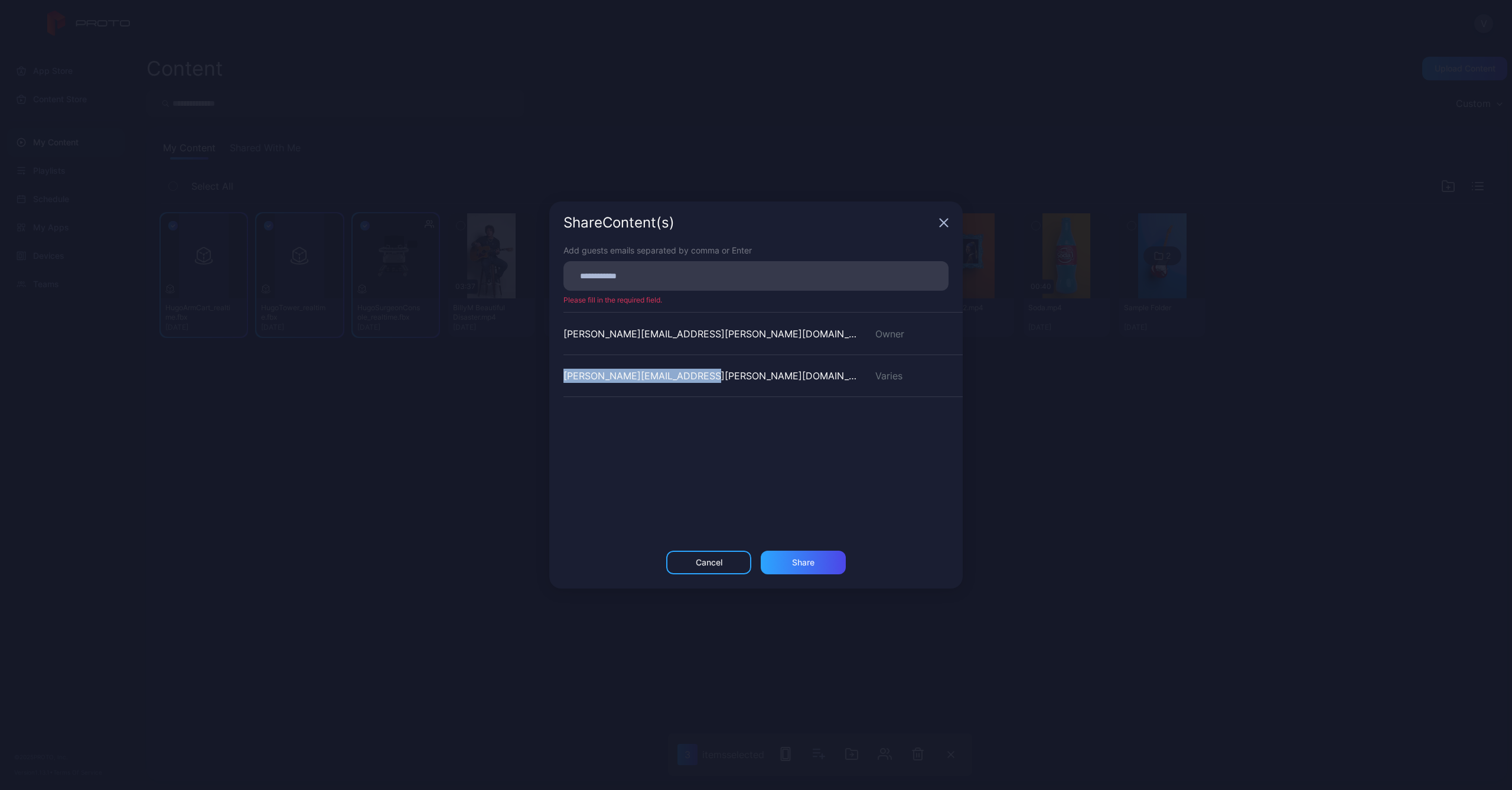
drag, startPoint x: 562, startPoint y: 376, endPoint x: 712, endPoint y: 375, distance: 150.0
click at [712, 375] on div "Add guests emails separated by comma or Enter Please fill in the required field…" at bounding box center [756, 397] width 414 height 307
drag, startPoint x: 712, startPoint y: 375, endPoint x: 648, endPoint y: 380, distance: 64.2
copy div "colleen.tully@medtronic.com"
click at [634, 267] on div at bounding box center [760, 276] width 378 height 22
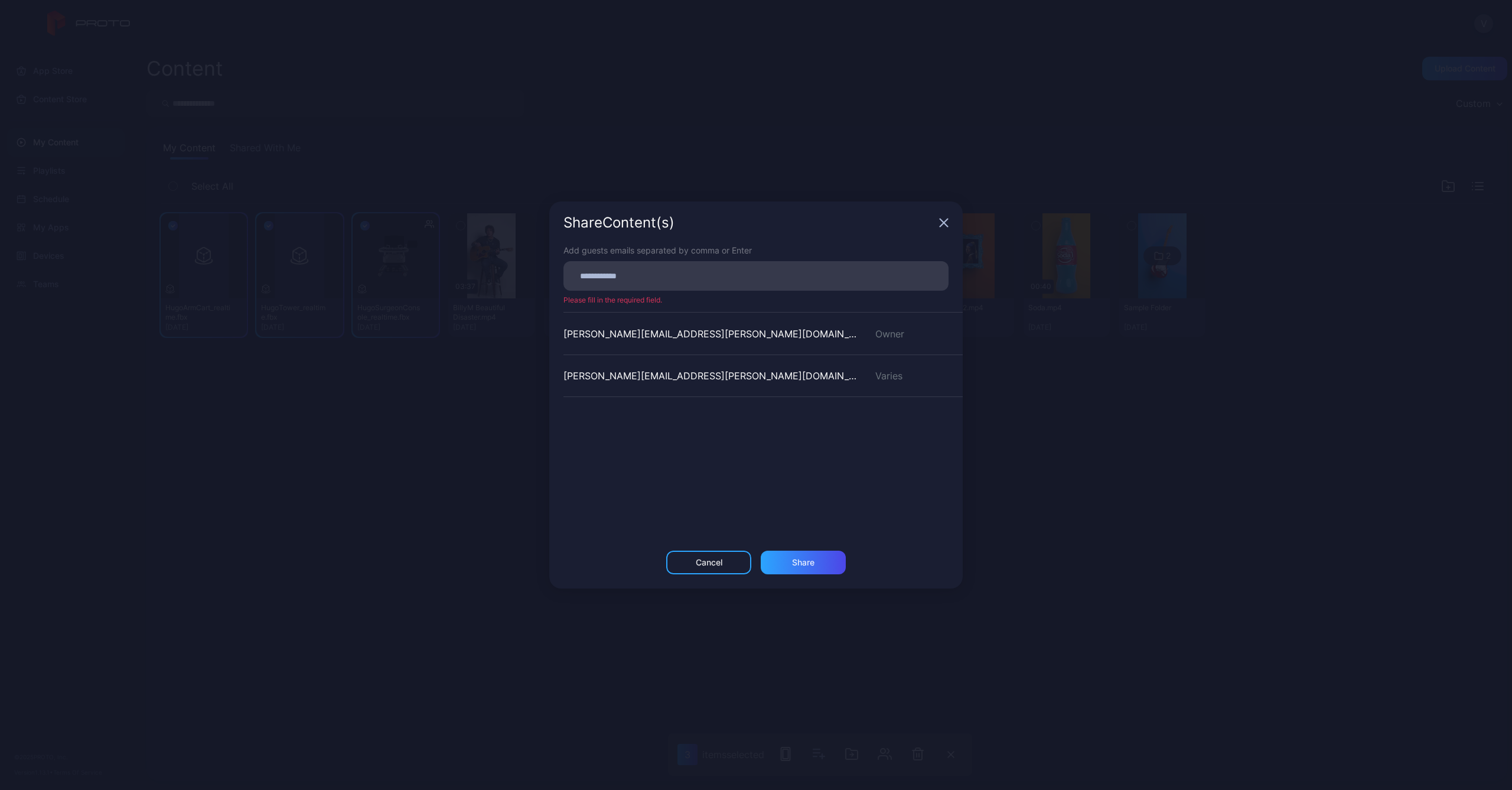
click at [634, 274] on input at bounding box center [756, 276] width 371 height 15
paste input
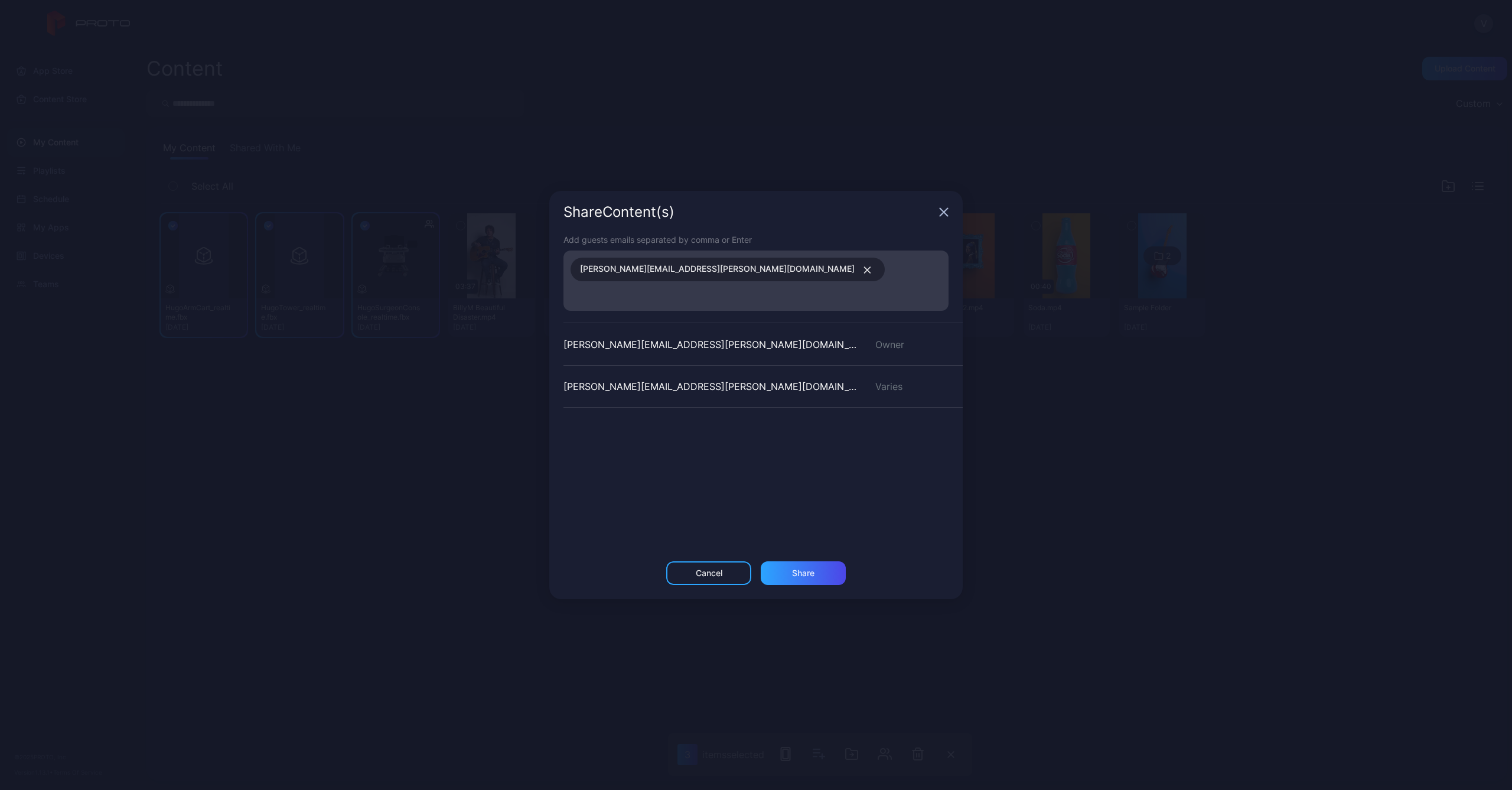
click at [800, 486] on div "vanessa.thompson@medtronic.com Owner colleen.tully@medtronic.com Varies" at bounding box center [762, 410] width 399 height 177
click at [800, 569] on div "Share" at bounding box center [803, 573] width 22 height 9
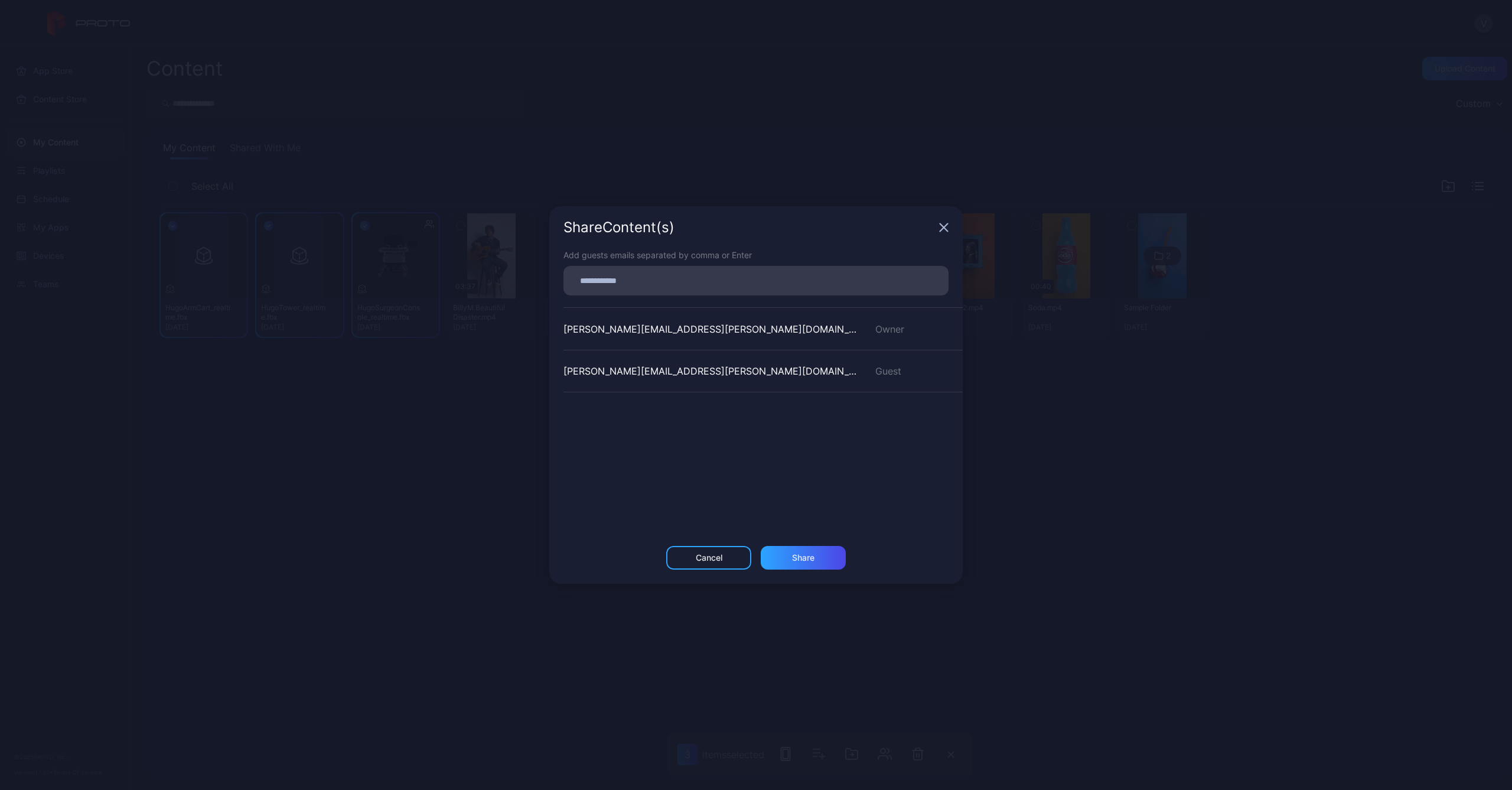
click at [938, 225] on div "Share Content (s)" at bounding box center [756, 227] width 414 height 43
click at [942, 225] on icon "button" at bounding box center [944, 227] width 8 height 8
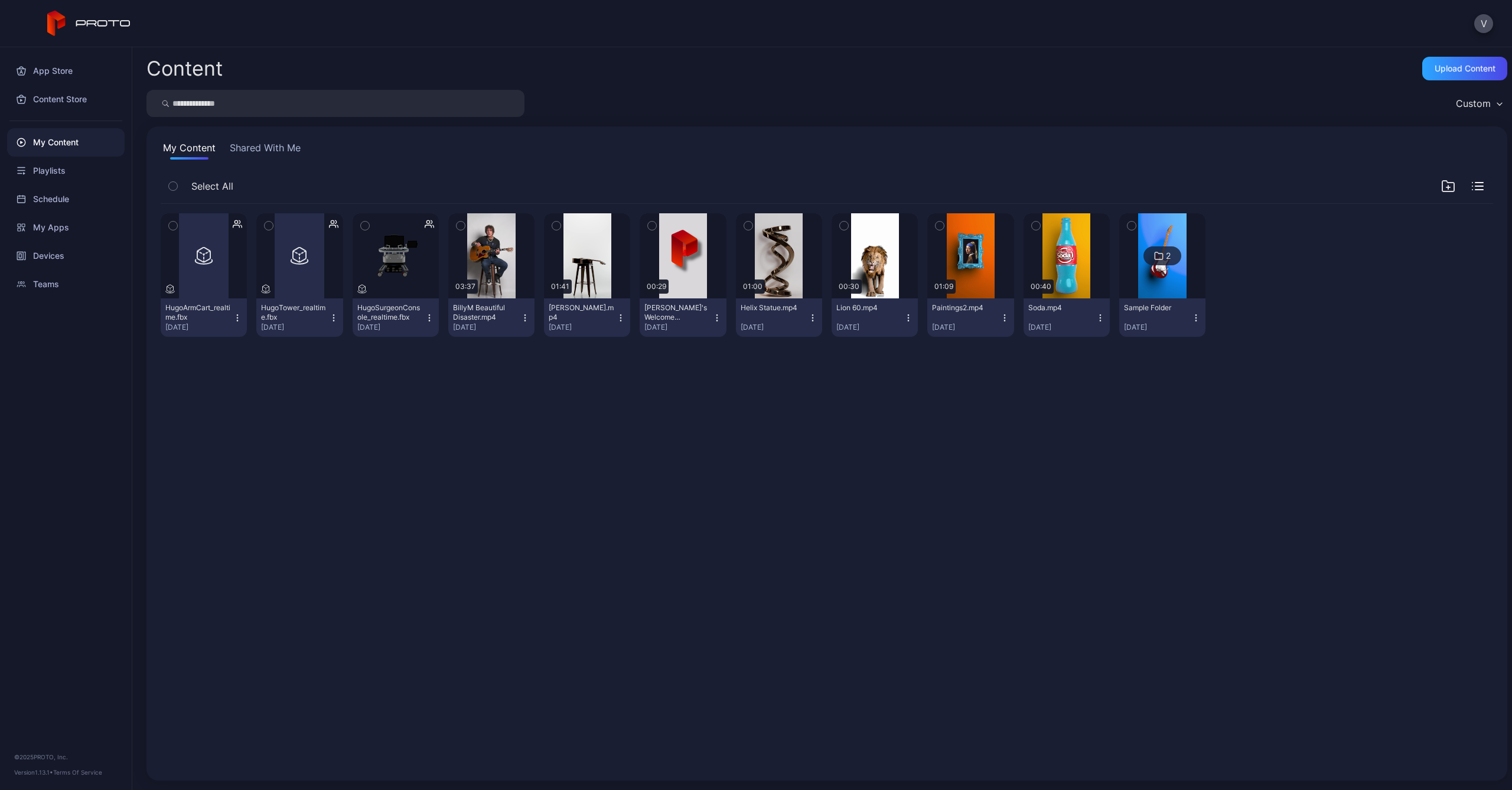
click at [674, 419] on div "Preview HugoArmCart_realtime.fbx Oct 3, 2024 Preview HugoTower_realtime.fbx Oct…" at bounding box center [827, 485] width 1351 height 581
click at [175, 223] on icon "button" at bounding box center [174, 225] width 9 height 13
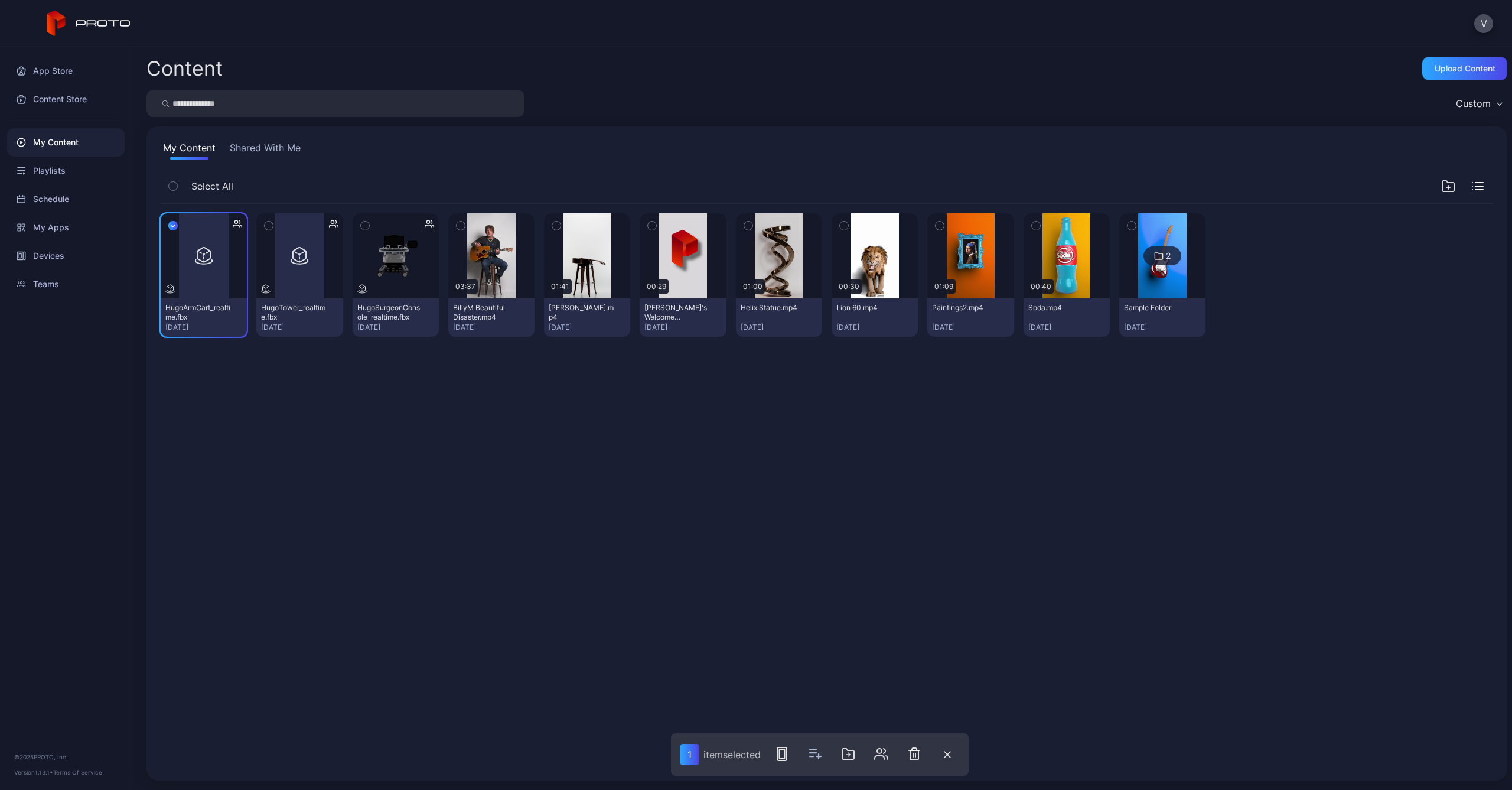
click at [266, 224] on icon "button" at bounding box center [269, 225] width 9 height 13
click at [361, 224] on icon "button" at bounding box center [365, 225] width 9 height 13
click at [880, 752] on icon "button" at bounding box center [885, 754] width 15 height 15
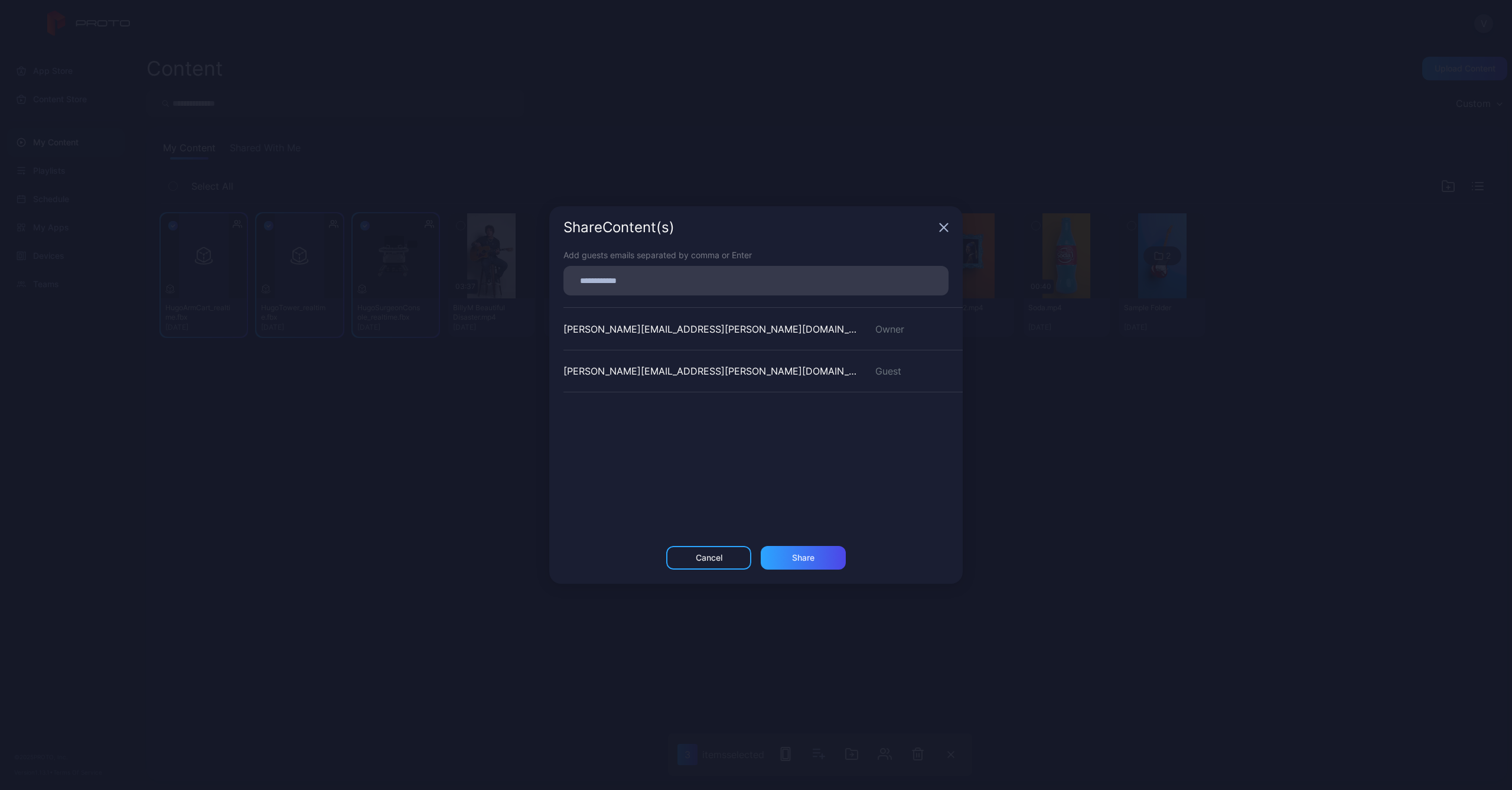
click at [653, 367] on div "colleen.tully@medtronic.com" at bounding box center [712, 371] width 297 height 15
click at [606, 328] on div "vanessa.thompson@medtronic.com" at bounding box center [712, 329] width 297 height 15
click at [644, 368] on div "colleen.tully@medtronic.com" at bounding box center [712, 371] width 297 height 15
click at [711, 559] on div "Cancel" at bounding box center [709, 557] width 26 height 9
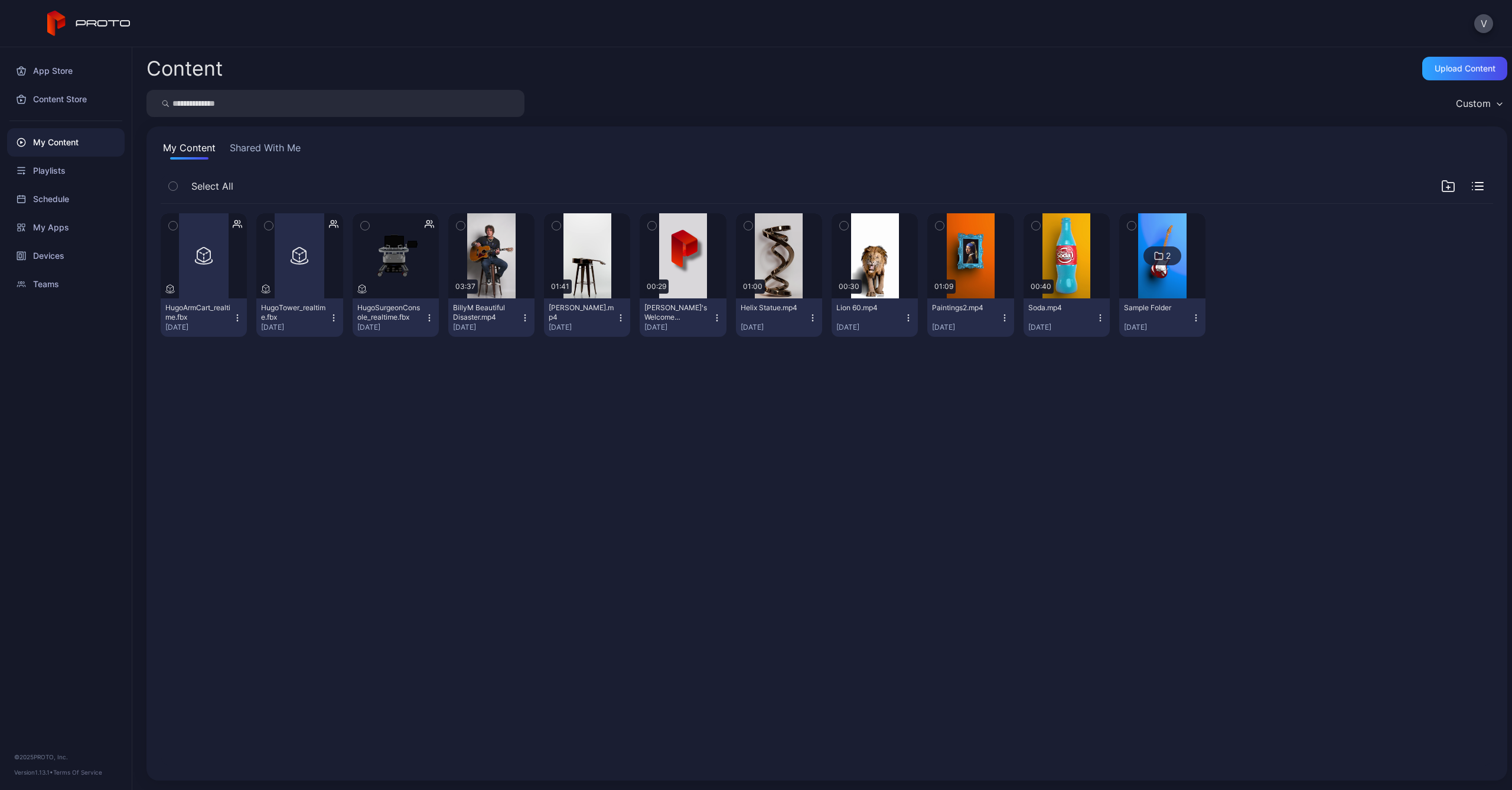
click at [378, 398] on div "Preview HugoArmCart_realtime.fbx Oct 3, 2024 Preview HugoTower_realtime.fbx Oct…" at bounding box center [827, 485] width 1351 height 581
click at [56, 221] on div "My Apps" at bounding box center [66, 227] width 118 height 28
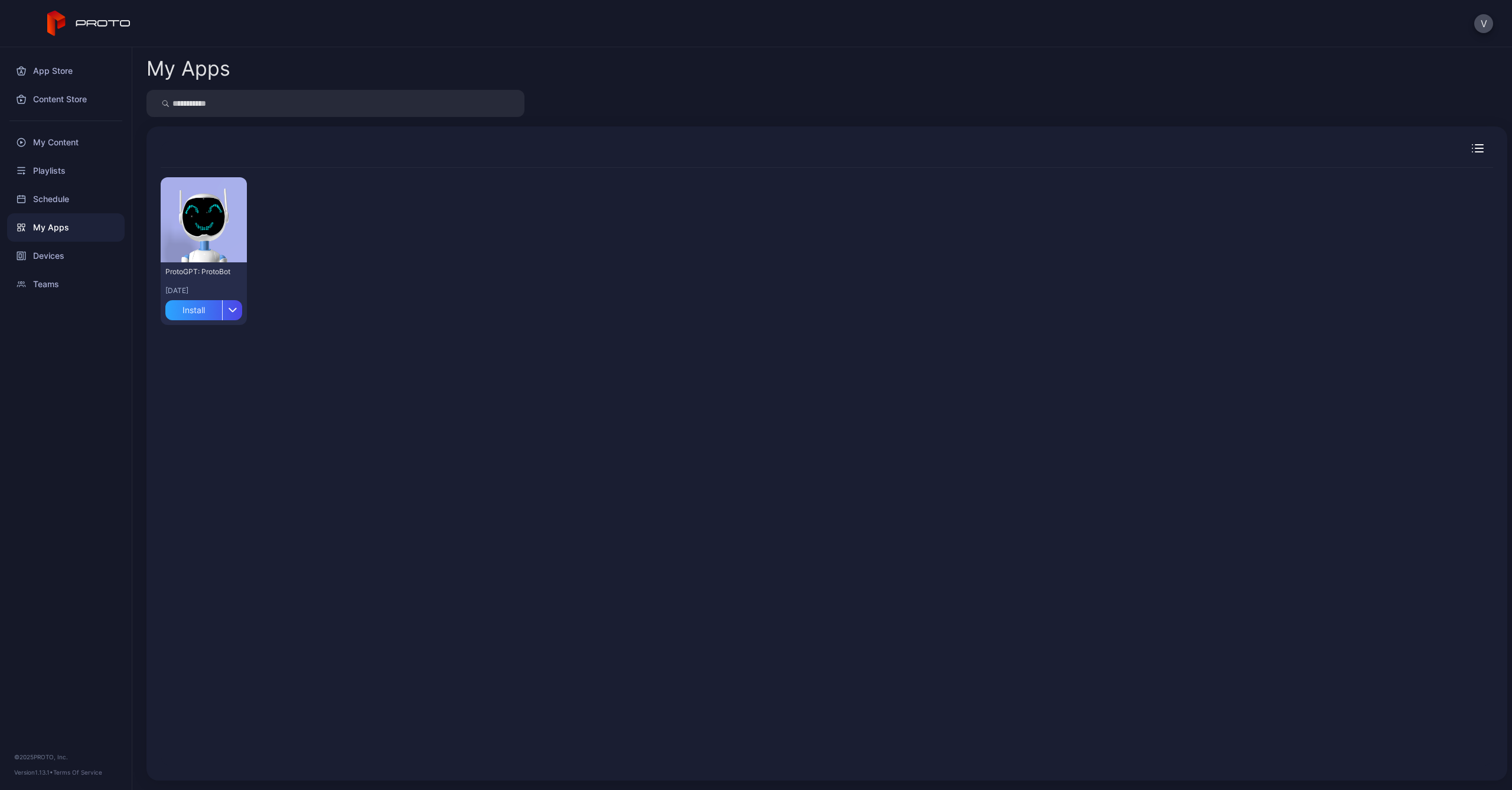
click at [423, 245] on div "Preview ProtoGPT: ProtoBot Aug 22, 2024 Install" at bounding box center [827, 251] width 1333 height 167
click at [66, 146] on div "My Content" at bounding box center [66, 142] width 118 height 28
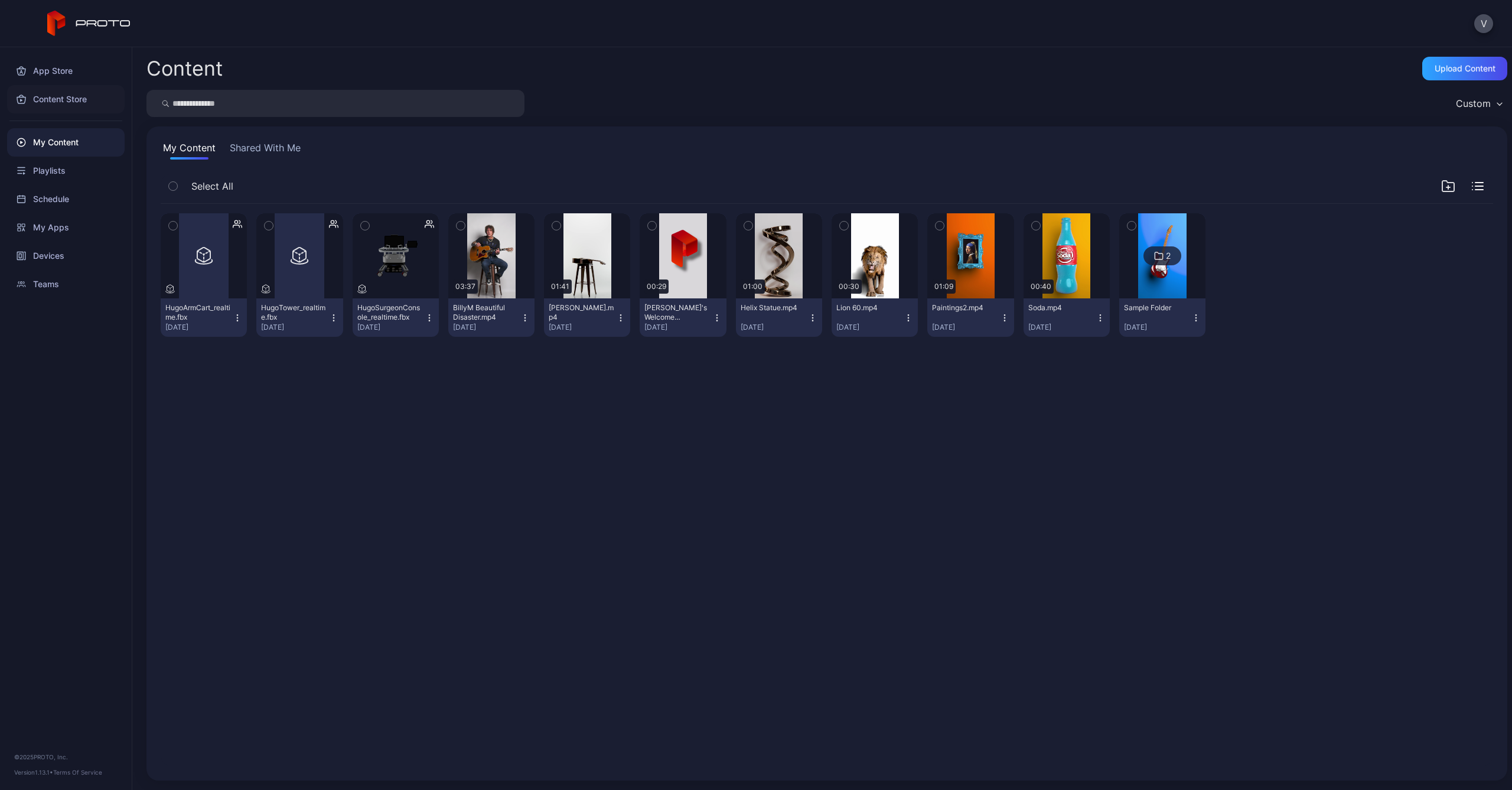
click at [68, 95] on div "Content Store" at bounding box center [66, 99] width 118 height 28
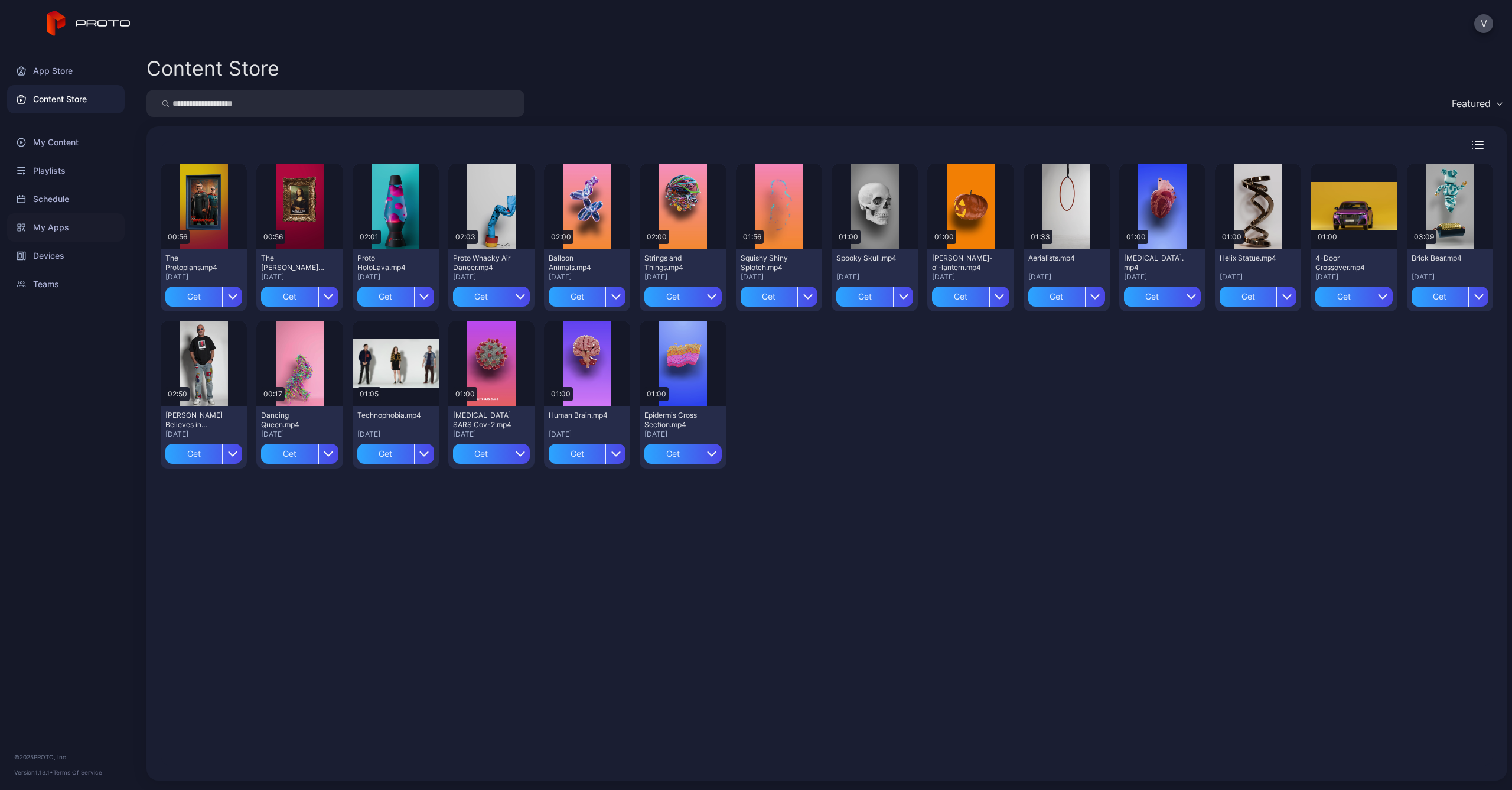
click at [55, 228] on div "My Apps" at bounding box center [66, 227] width 118 height 28
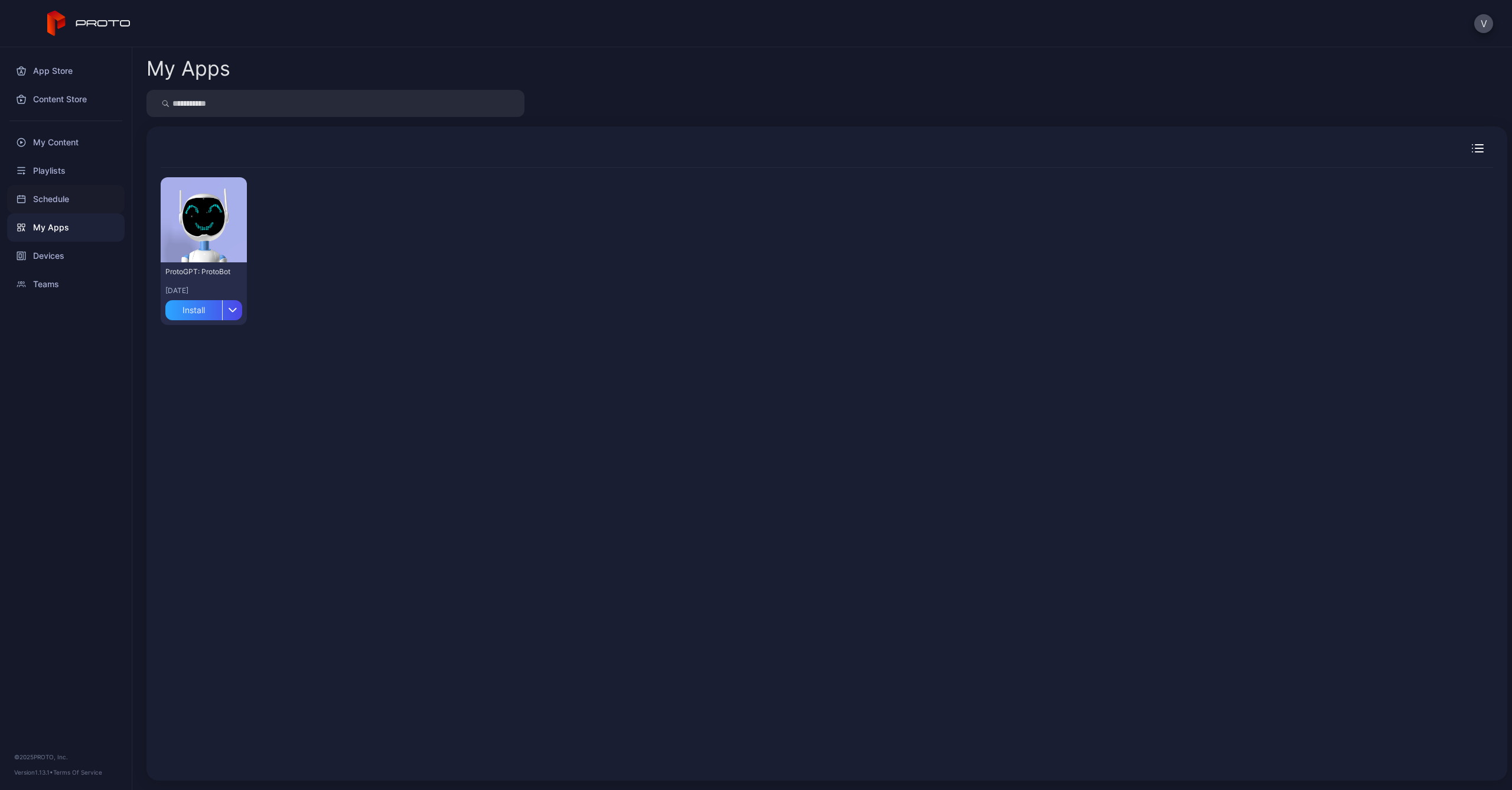
click at [53, 203] on div "Schedule" at bounding box center [66, 198] width 118 height 28
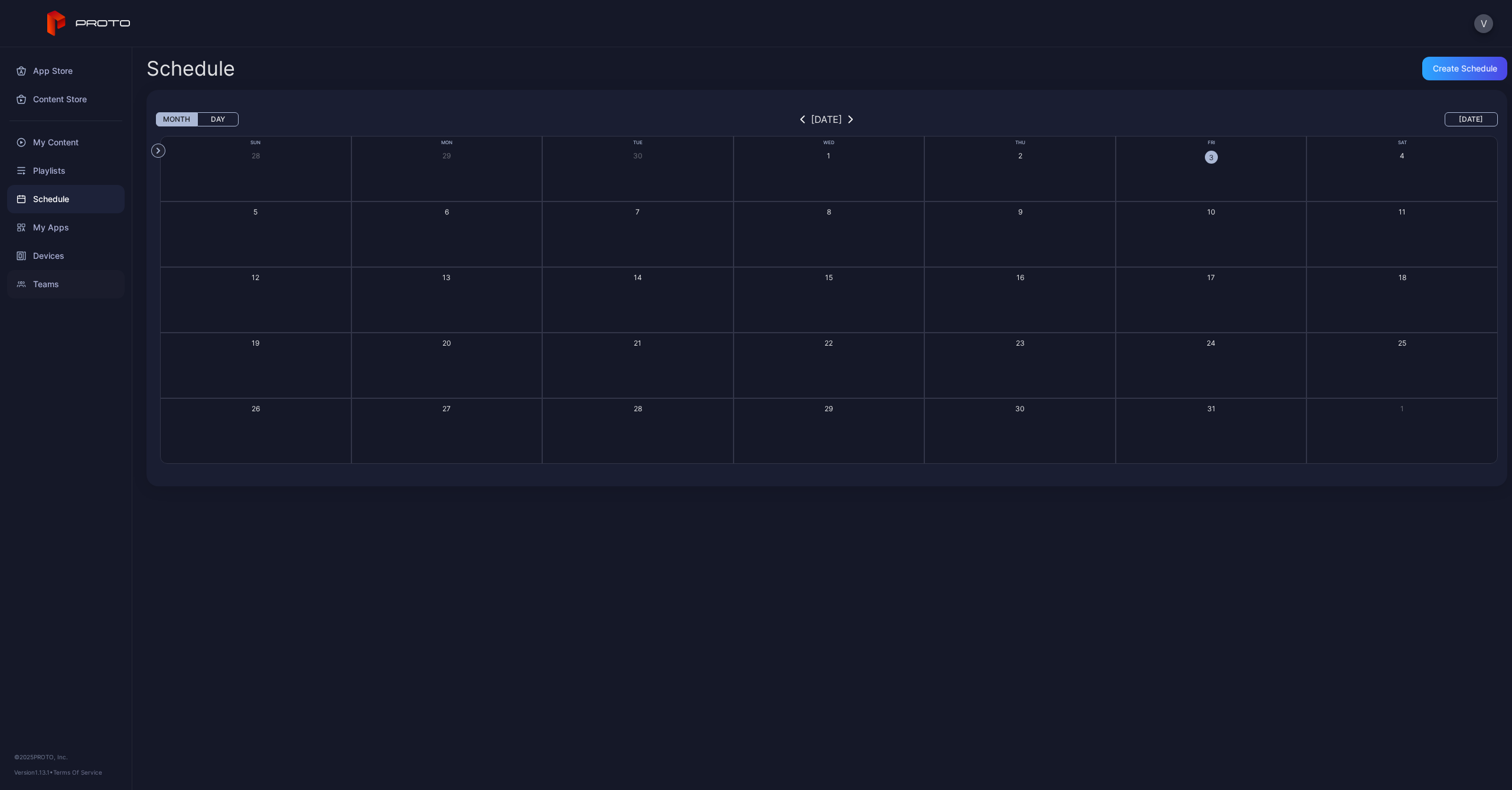
click at [56, 293] on div "Teams" at bounding box center [66, 284] width 118 height 28
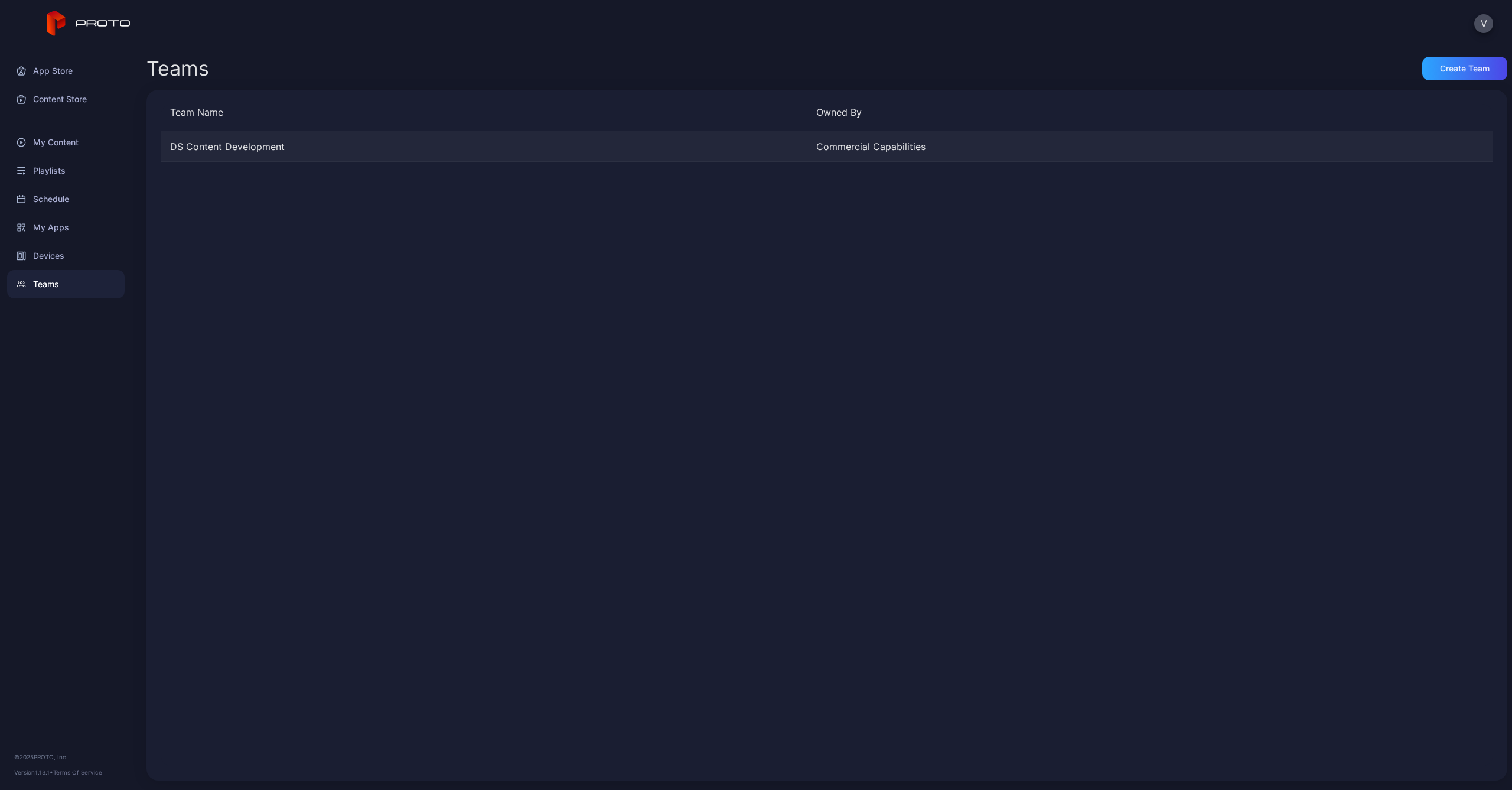
click at [229, 143] on div "DS Content Development" at bounding box center [484, 146] width 646 height 15
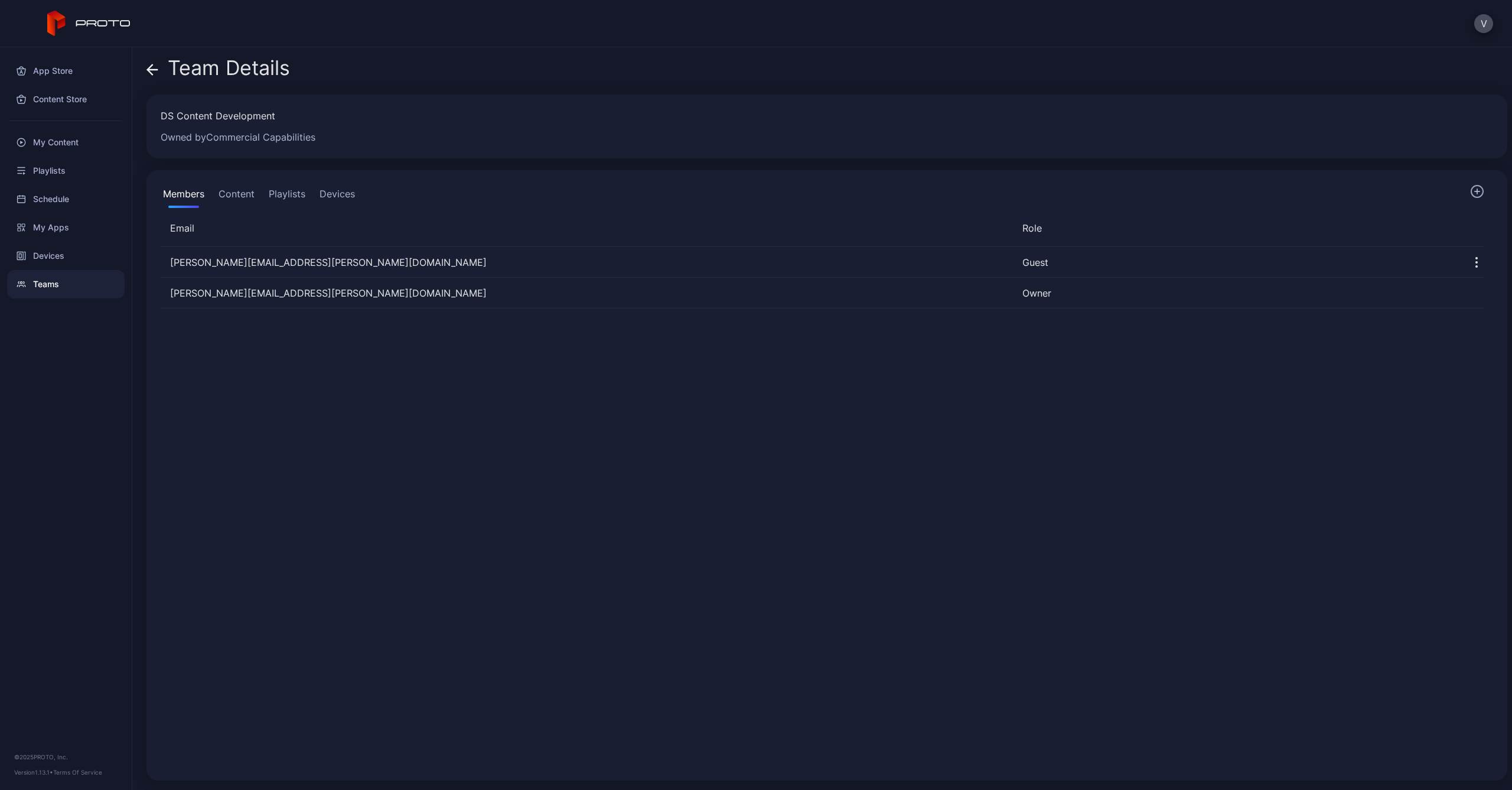
click at [226, 185] on button "Content" at bounding box center [237, 197] width 41 height 24
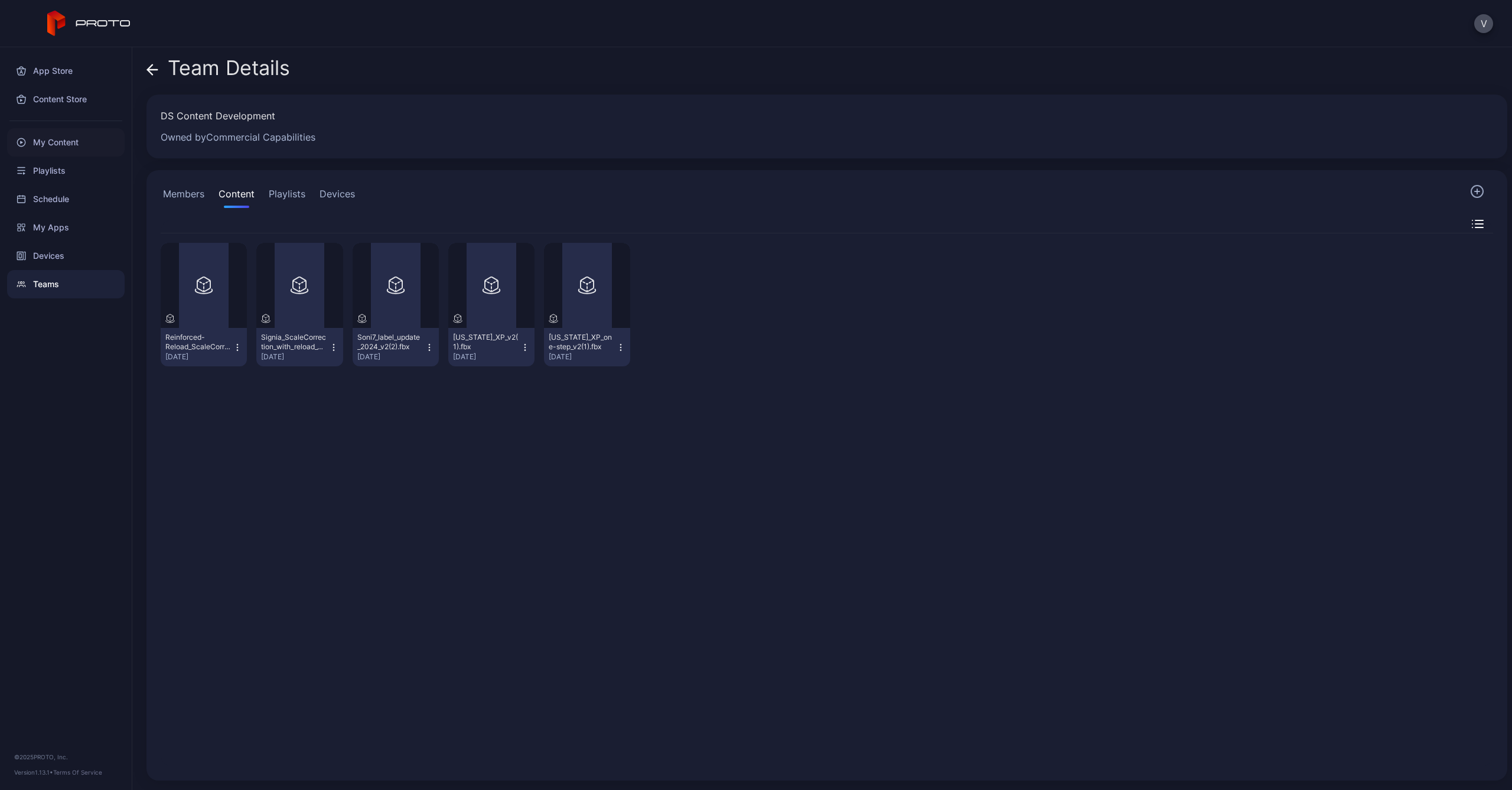
click at [66, 144] on div "My Content" at bounding box center [66, 142] width 118 height 28
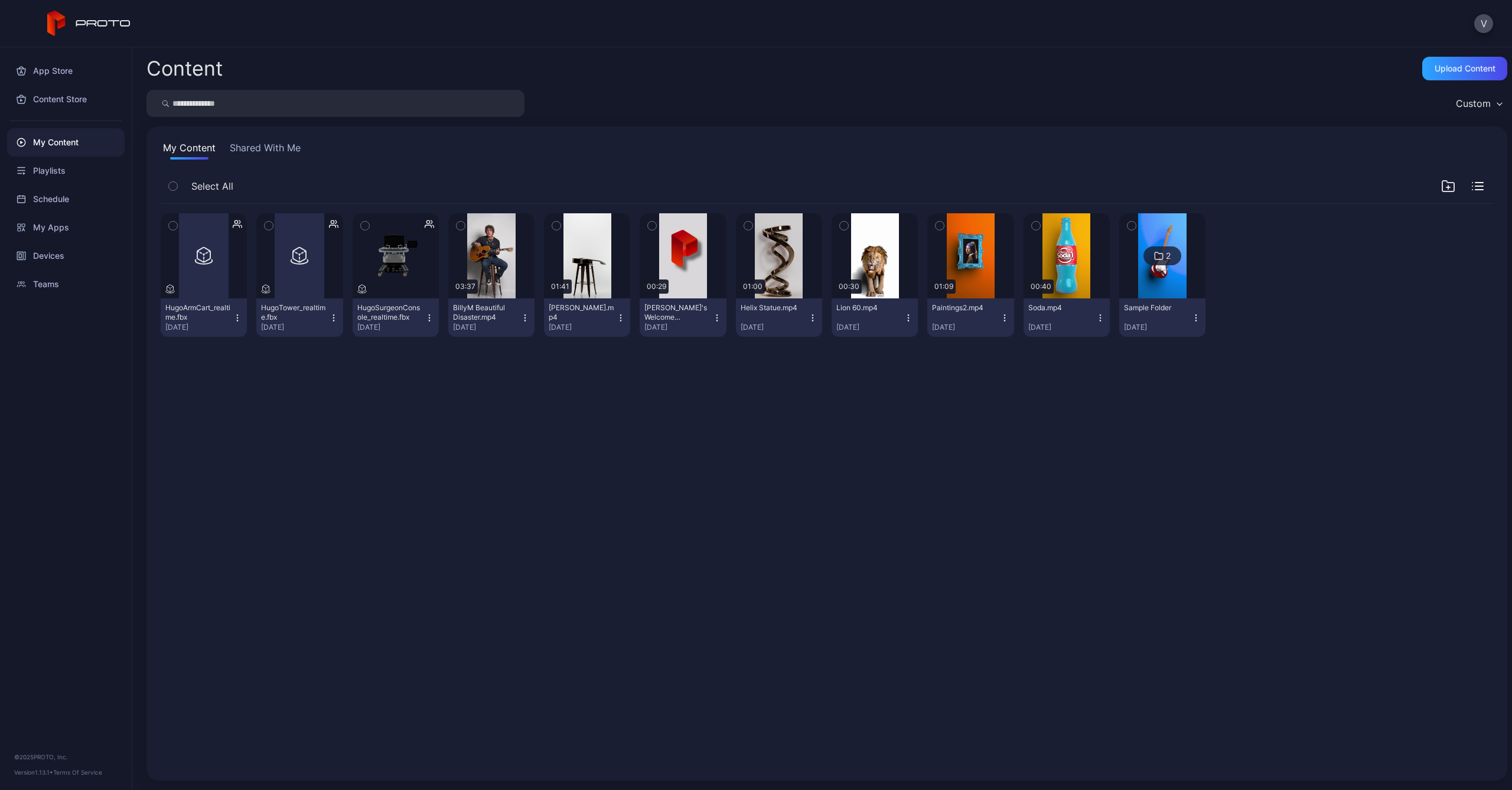
click at [1471, 186] on div "Select All" at bounding box center [827, 188] width 1333 height 30
click at [1472, 186] on icon "button" at bounding box center [1478, 186] width 12 height 9
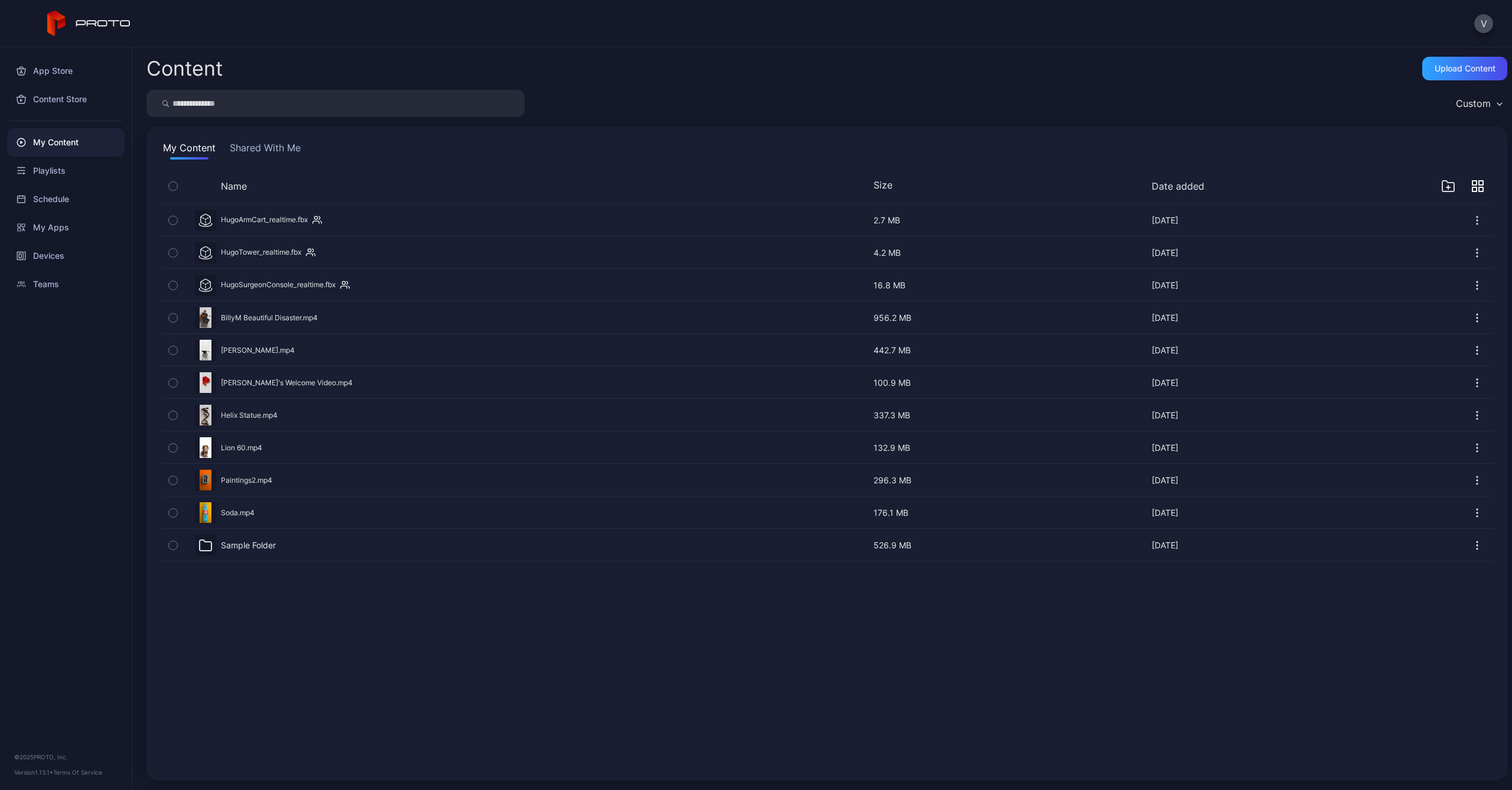
click at [173, 217] on icon "button" at bounding box center [174, 220] width 9 height 13
click at [177, 251] on icon "button" at bounding box center [174, 252] width 9 height 13
click at [175, 286] on icon "button" at bounding box center [174, 285] width 9 height 13
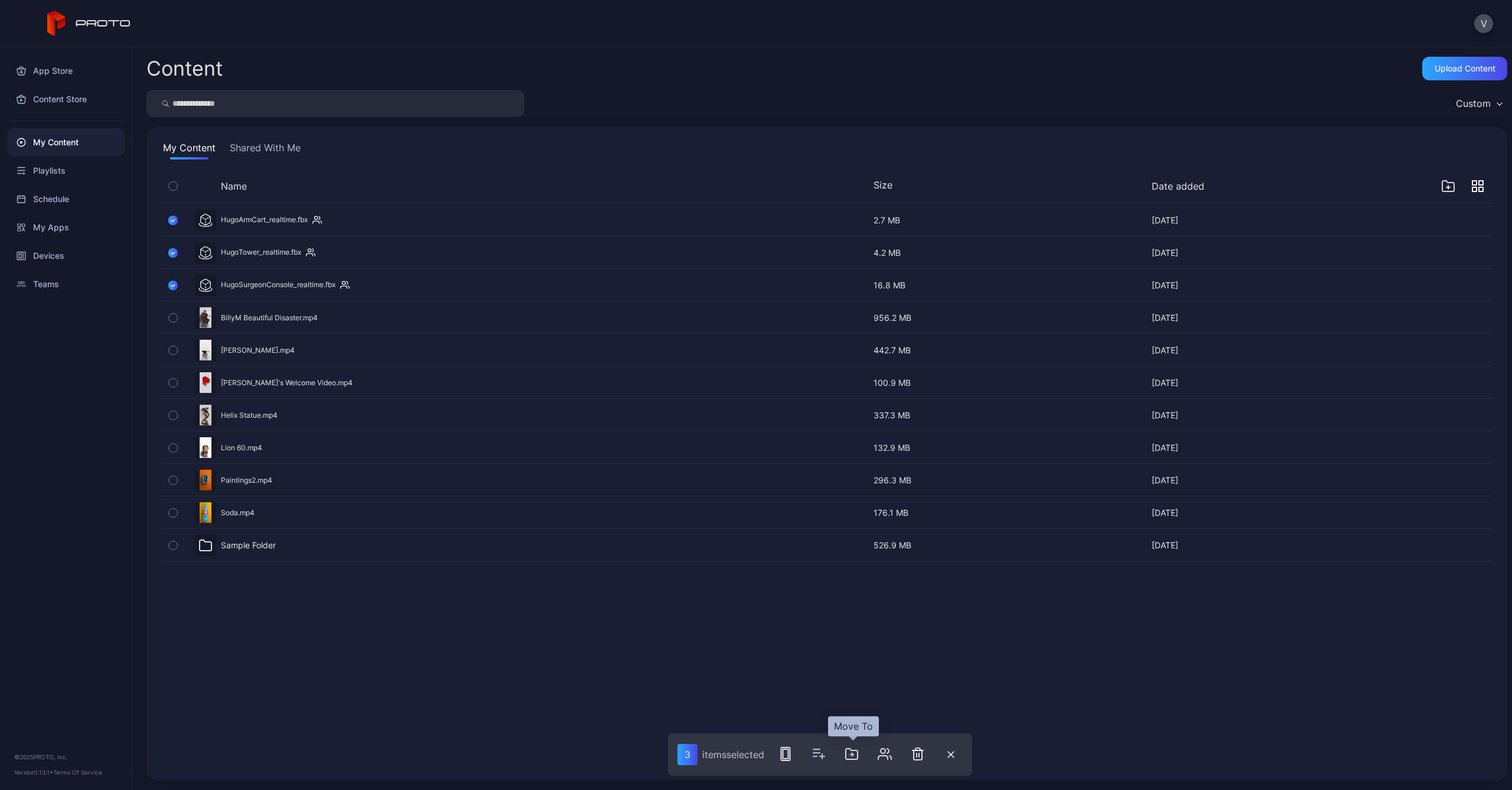
click at [855, 758] on icon "button" at bounding box center [851, 754] width 15 height 15
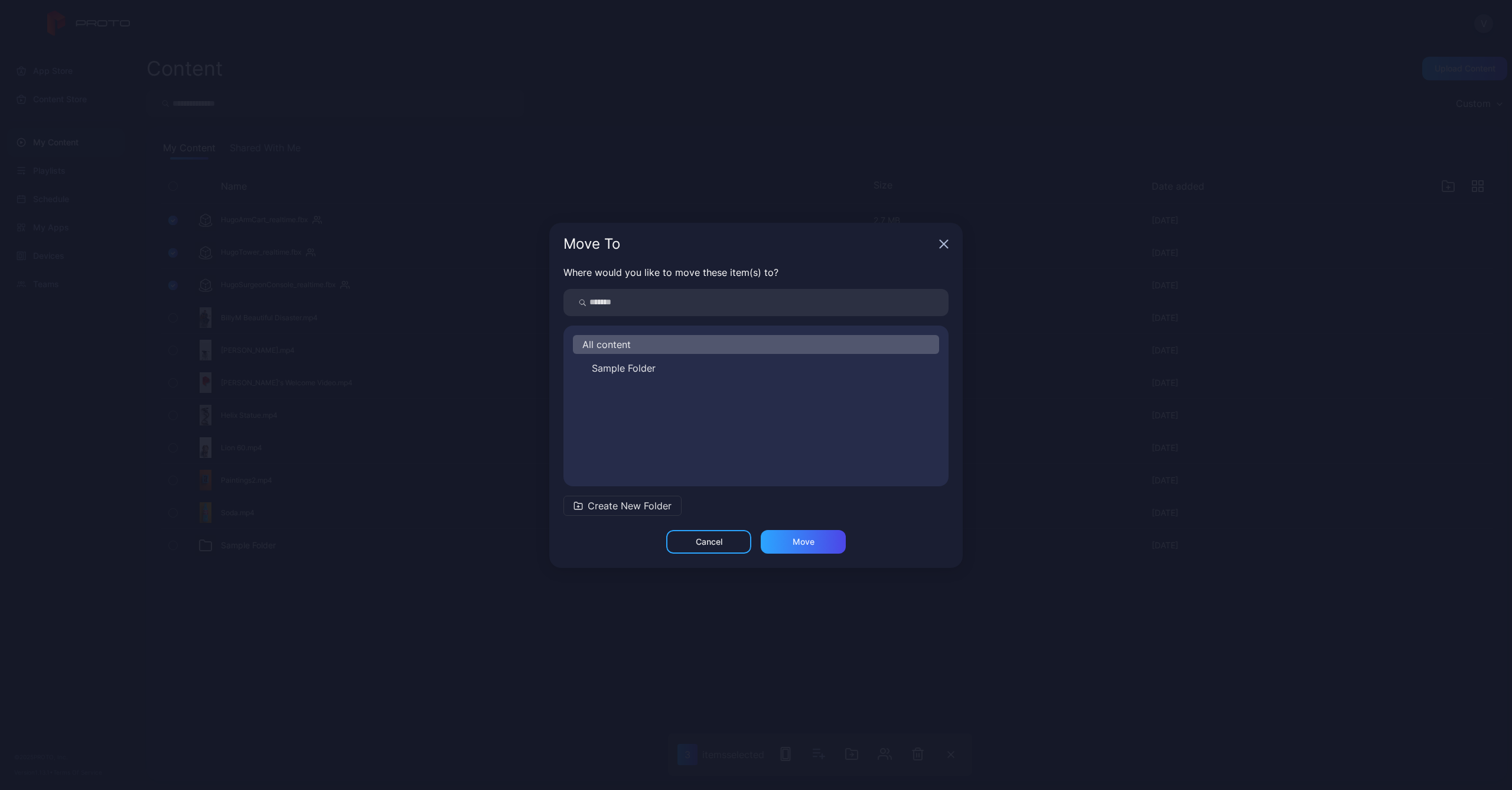
click at [631, 305] on input "search" at bounding box center [756, 303] width 385 height 27
click at [947, 244] on icon "button" at bounding box center [944, 244] width 9 height 9
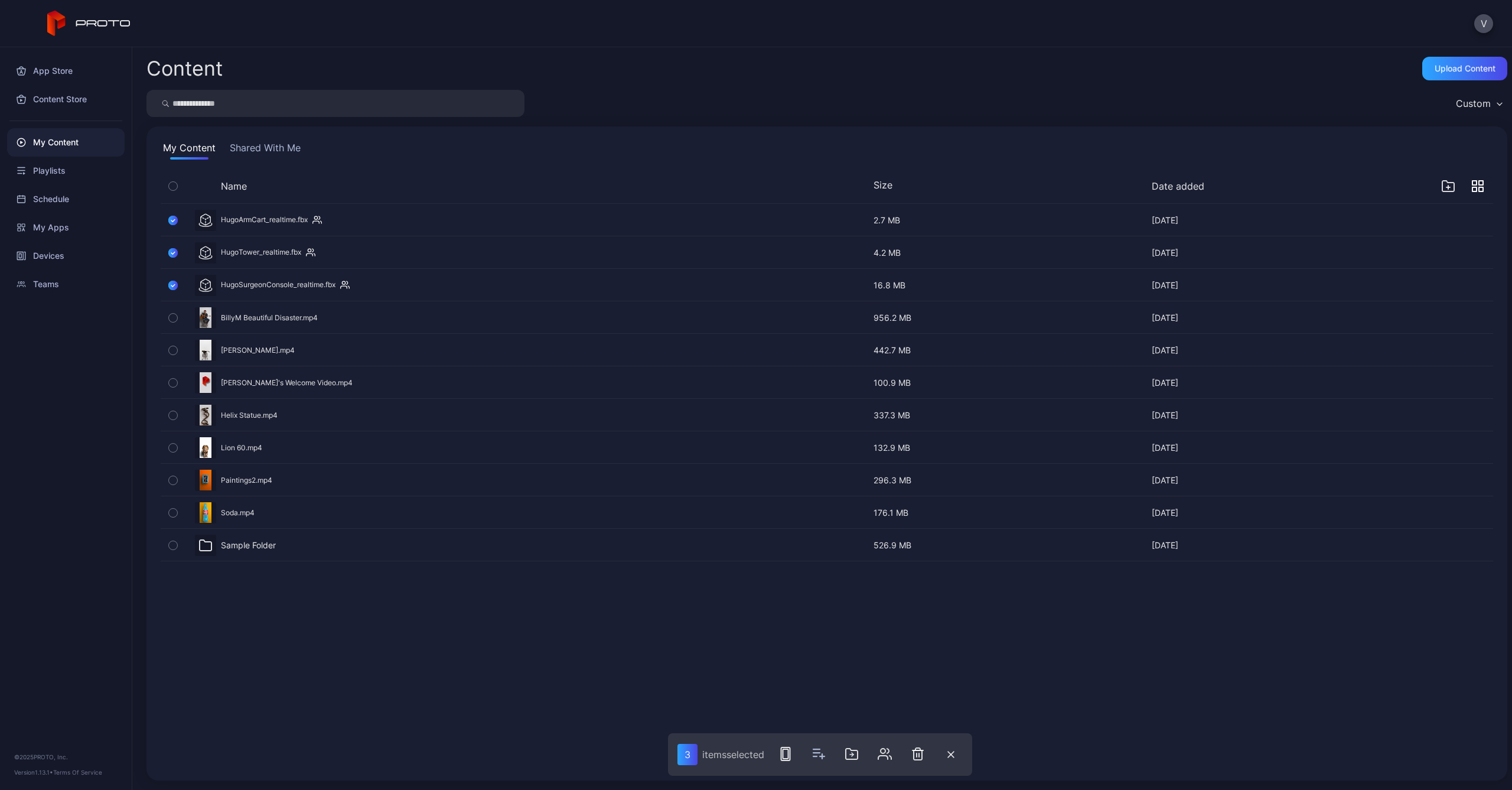
click at [278, 154] on button "Shared With Me" at bounding box center [265, 150] width 75 height 19
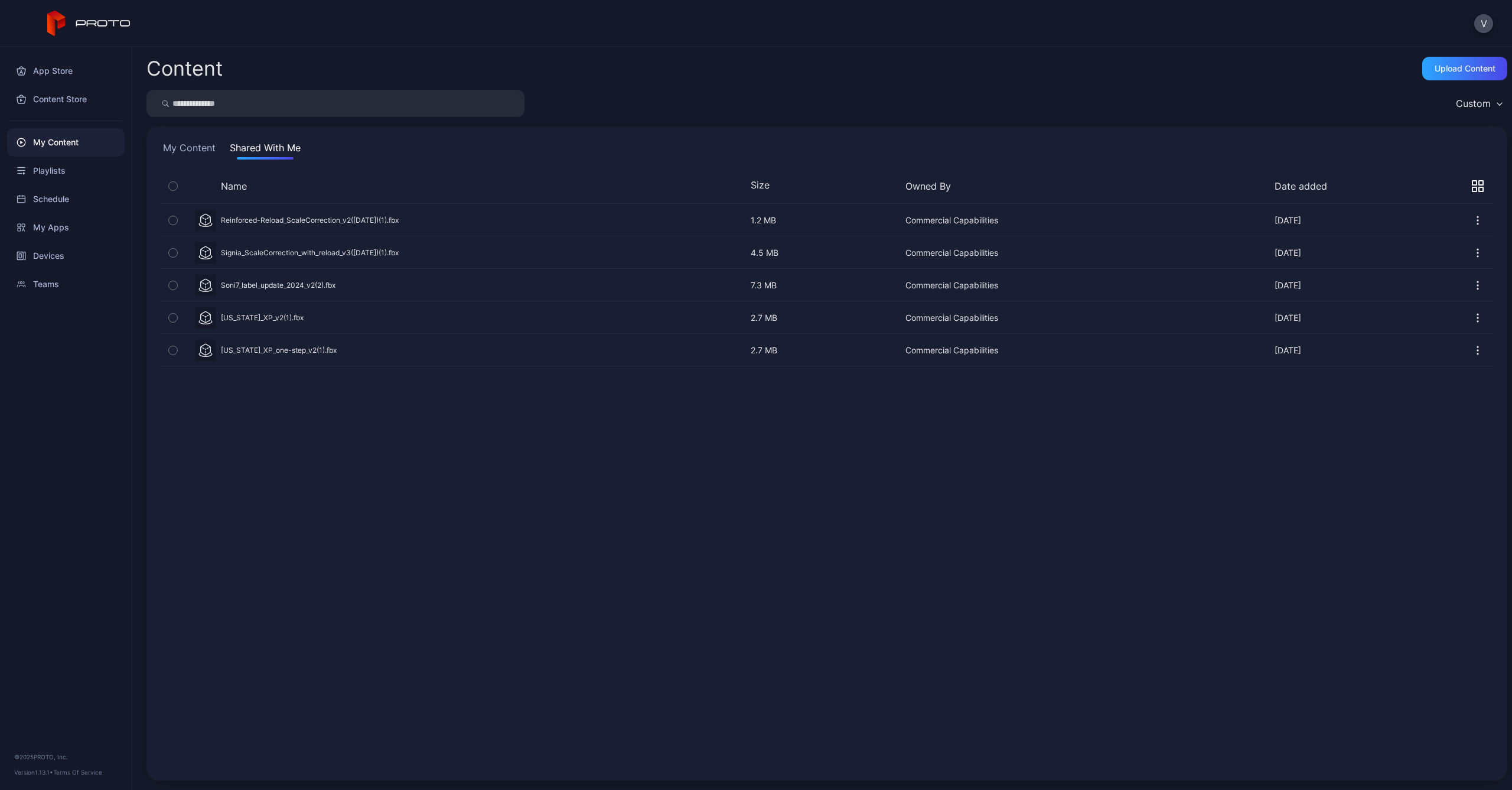
click at [194, 152] on button "My Content" at bounding box center [189, 150] width 57 height 19
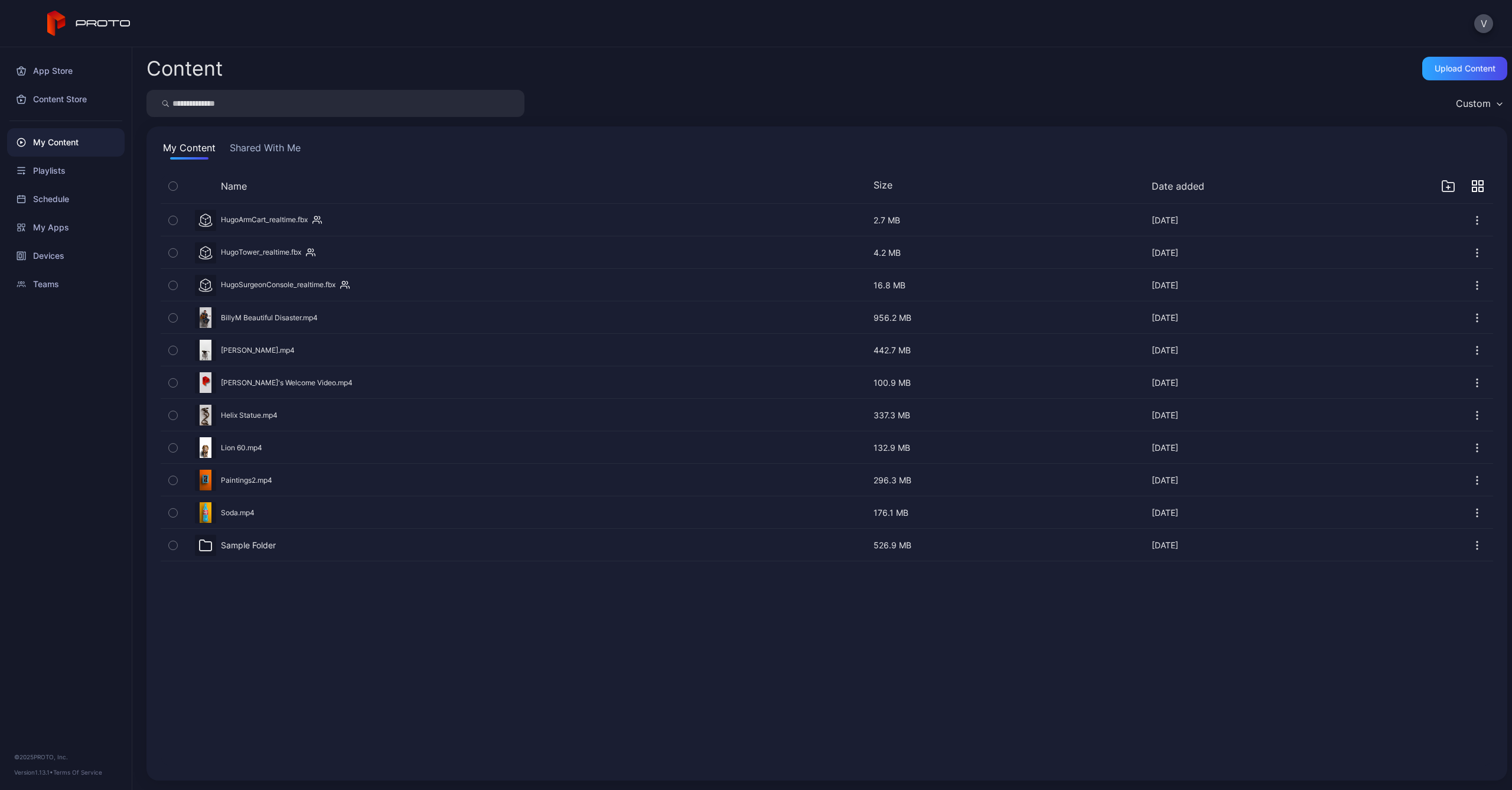
click at [260, 540] on div "Sample Folder" at bounding box center [248, 545] width 55 height 10
click at [174, 219] on icon "button" at bounding box center [172, 220] width 3 height 2
click at [173, 248] on icon "button" at bounding box center [174, 252] width 9 height 13
click at [175, 286] on icon "button" at bounding box center [174, 285] width 9 height 13
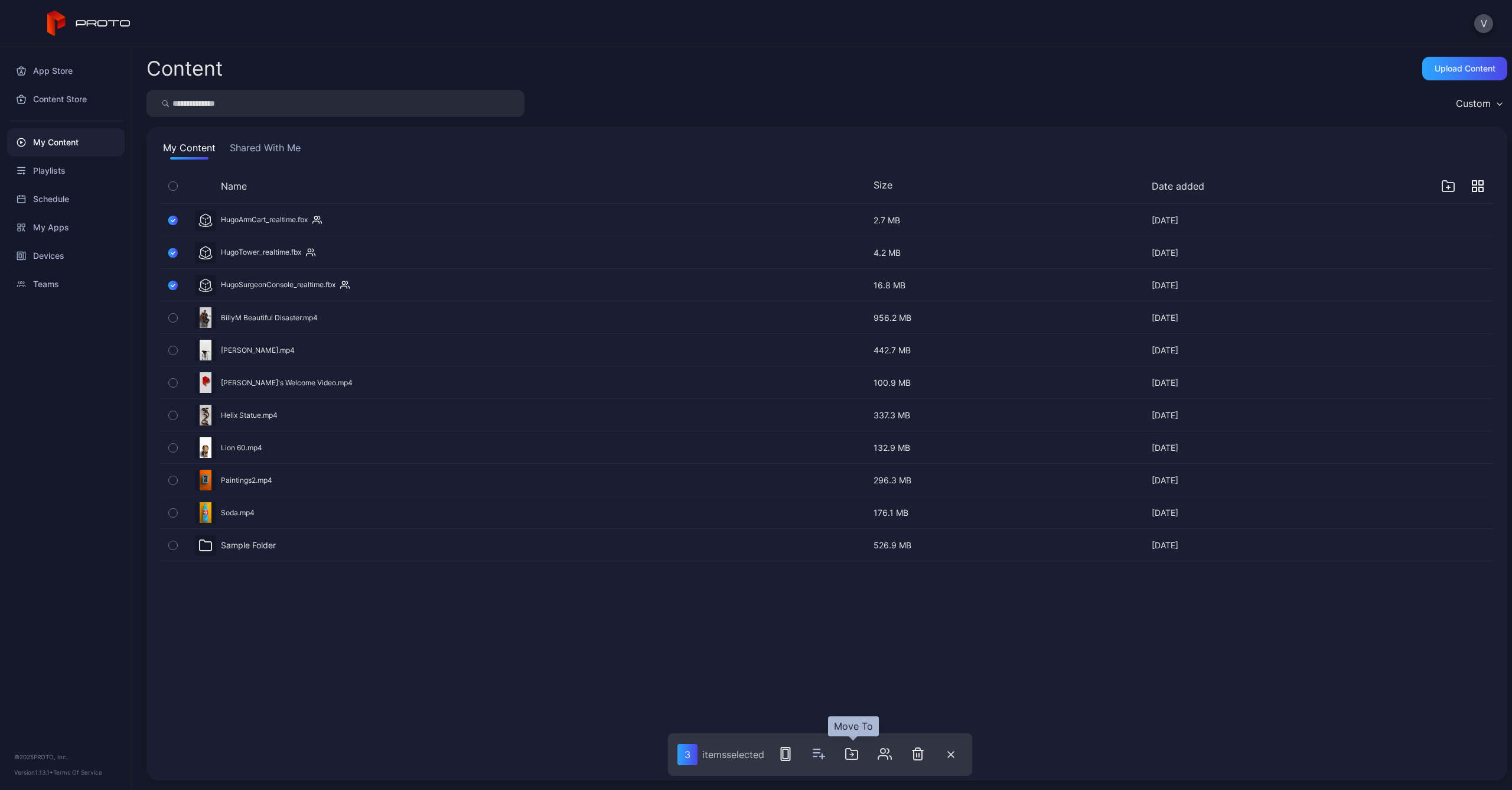
click at [850, 755] on icon "button" at bounding box center [851, 754] width 15 height 15
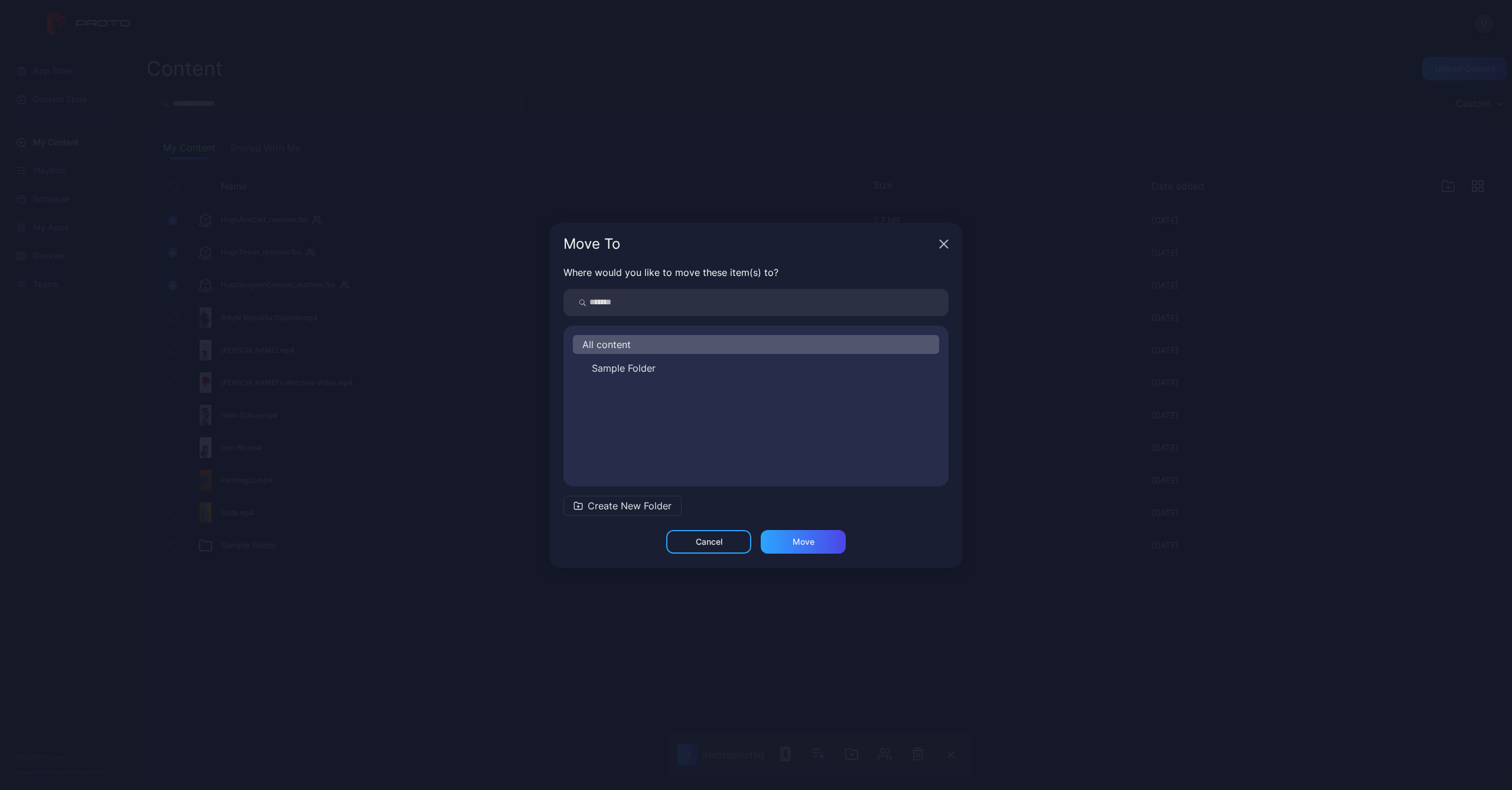
click at [942, 239] on div "Move To" at bounding box center [756, 245] width 414 height 43
click at [944, 242] on icon "button" at bounding box center [944, 244] width 9 height 9
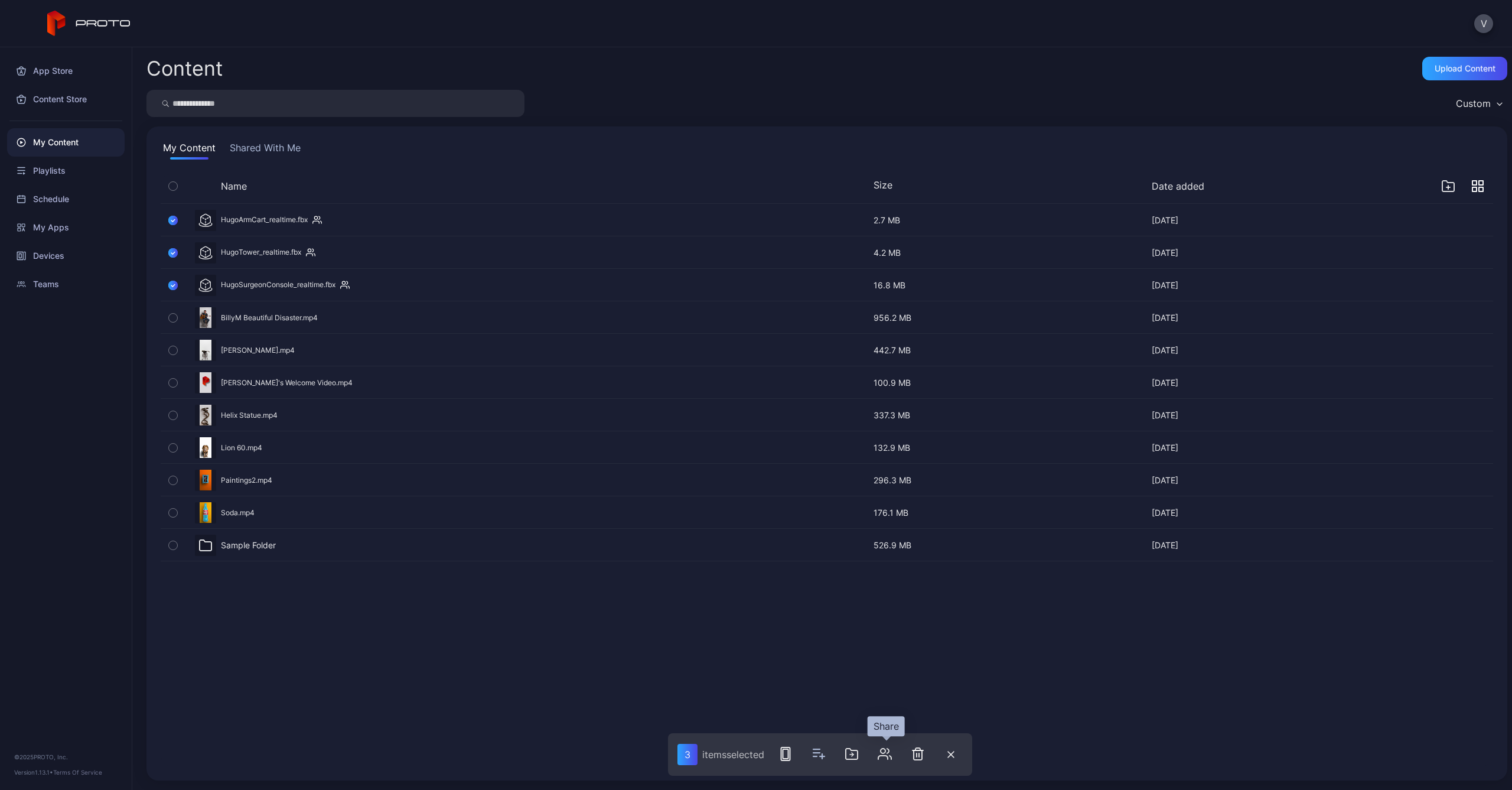
click at [886, 756] on icon "button" at bounding box center [883, 758] width 9 height 3
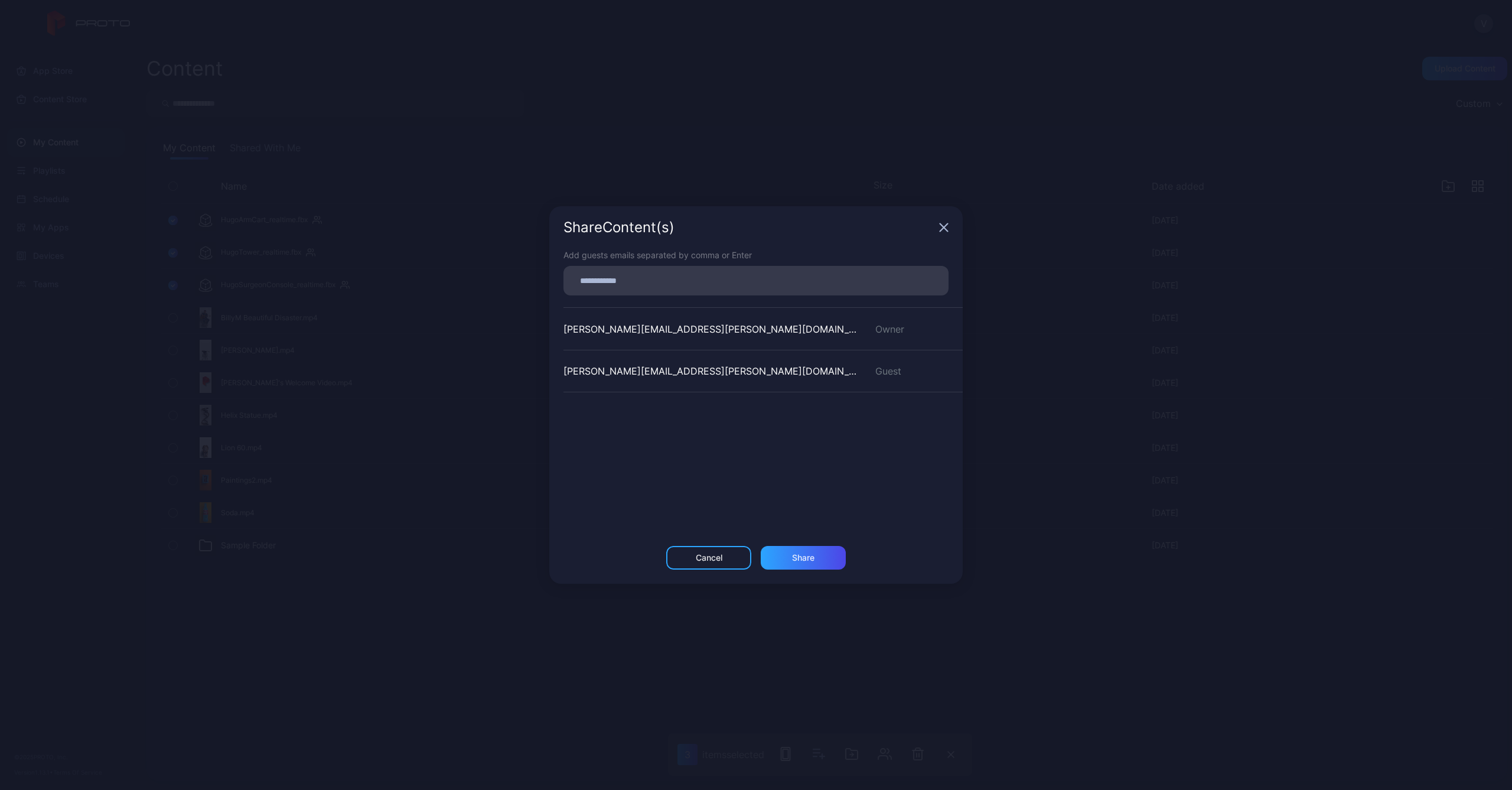
click at [651, 372] on div "colleen.tully@medtronic.com" at bounding box center [712, 371] width 297 height 15
drag, startPoint x: 687, startPoint y: 373, endPoint x: 570, endPoint y: 372, distance: 117.0
click at [570, 372] on div "colleen.tully@medtronic.com" at bounding box center [712, 371] width 297 height 15
click at [567, 372] on div "colleen.tully@medtronic.com" at bounding box center [712, 371] width 297 height 15
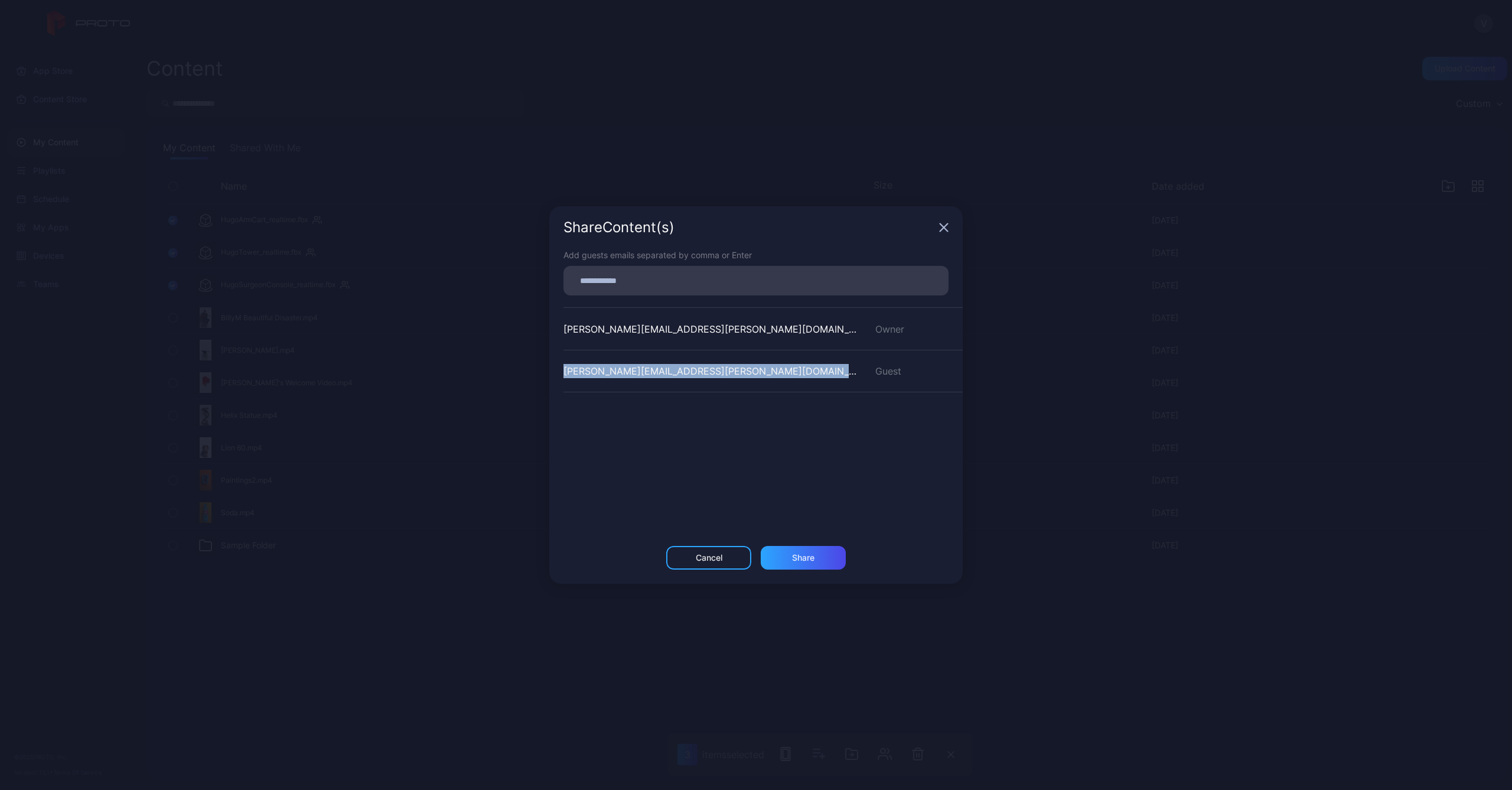
click at [567, 372] on div "colleen.tully@medtronic.com" at bounding box center [712, 371] width 297 height 15
drag, startPoint x: 567, startPoint y: 372, endPoint x: 606, endPoint y: 372, distance: 39.0
copy div "colleen.tully@medtronic.com"
click at [636, 276] on input at bounding box center [756, 280] width 371 height 15
paste input
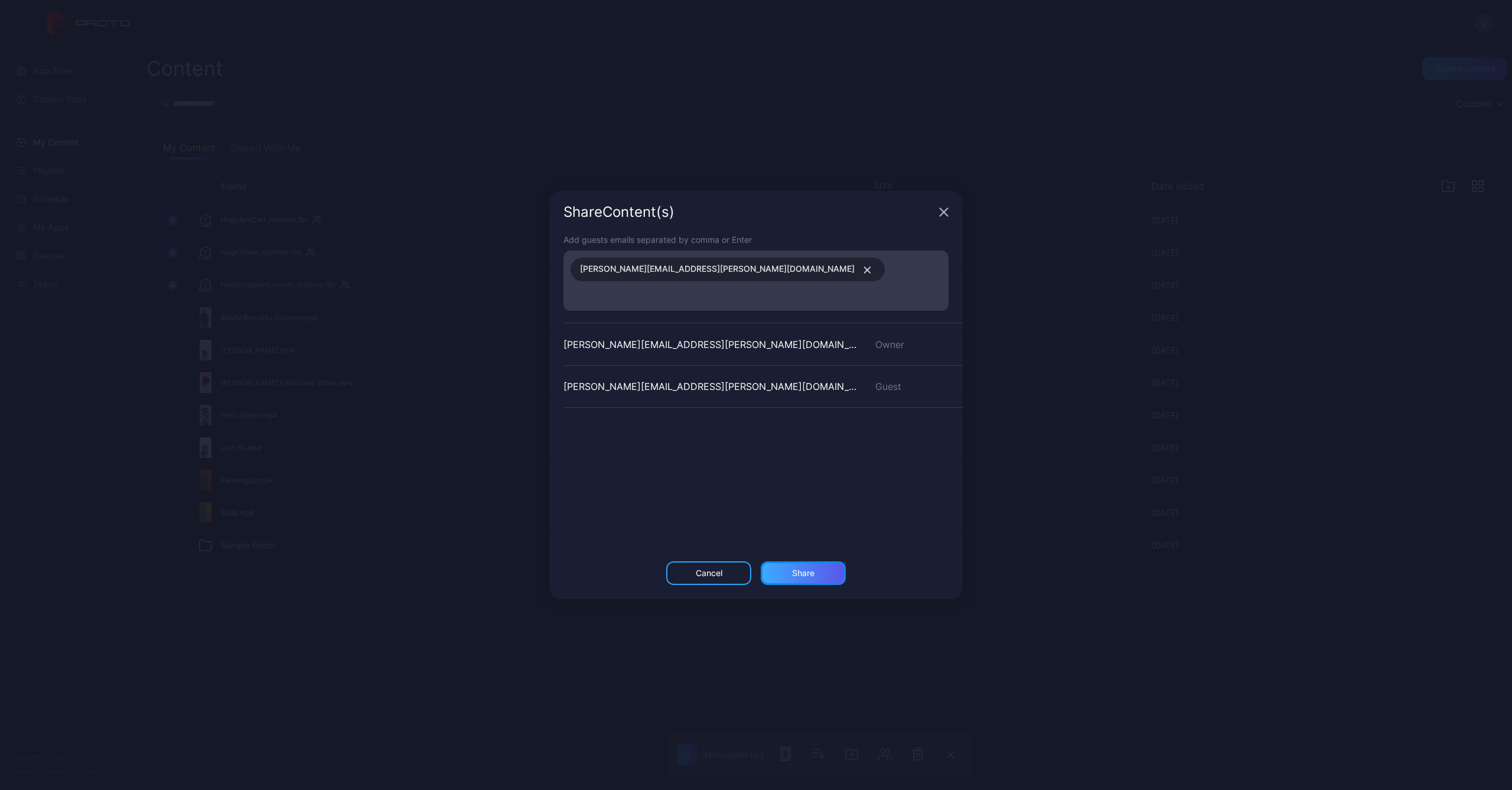
click at [807, 569] on div "Share" at bounding box center [803, 573] width 22 height 9
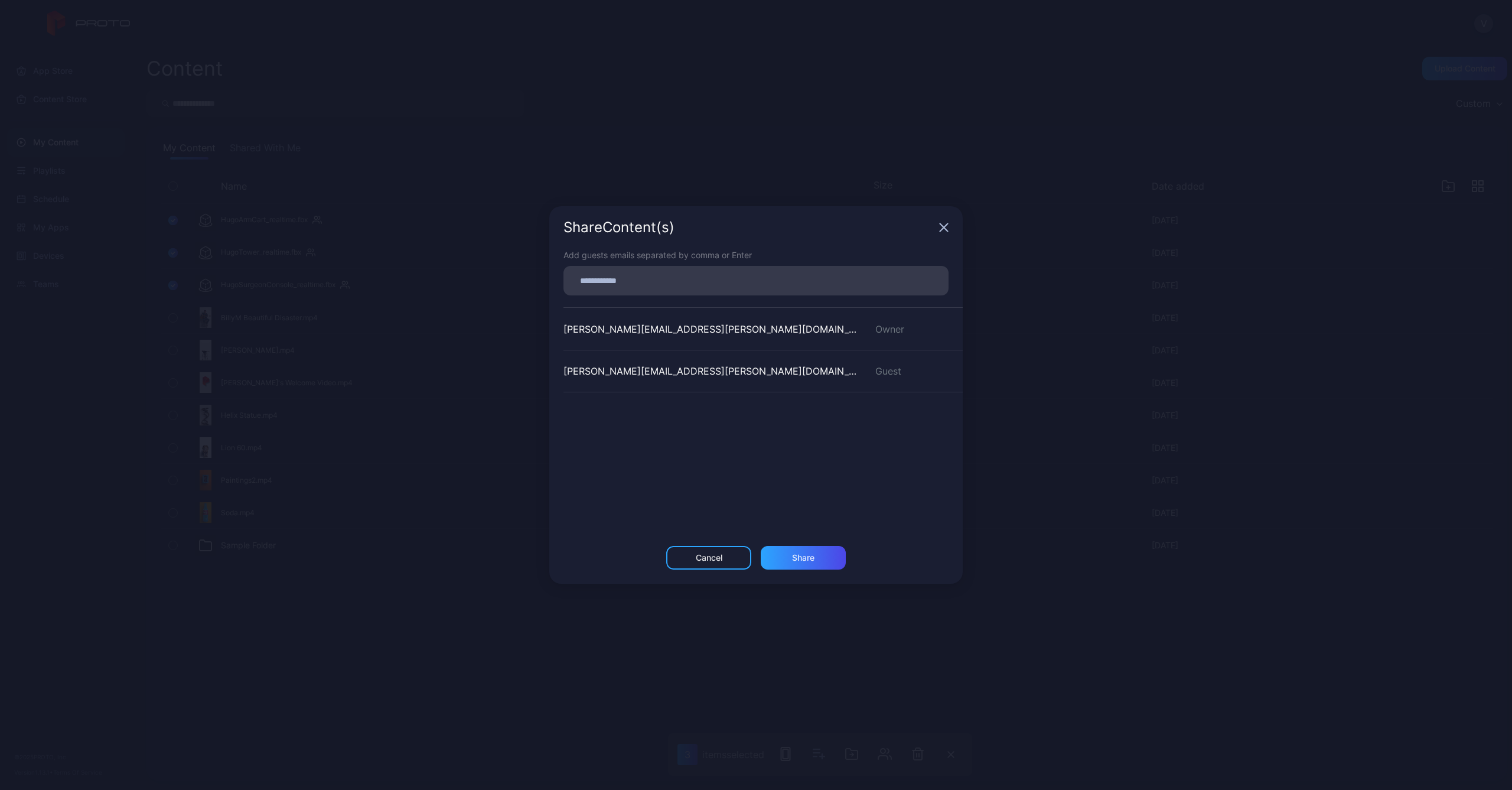
click at [947, 227] on icon "button" at bounding box center [944, 227] width 9 height 9
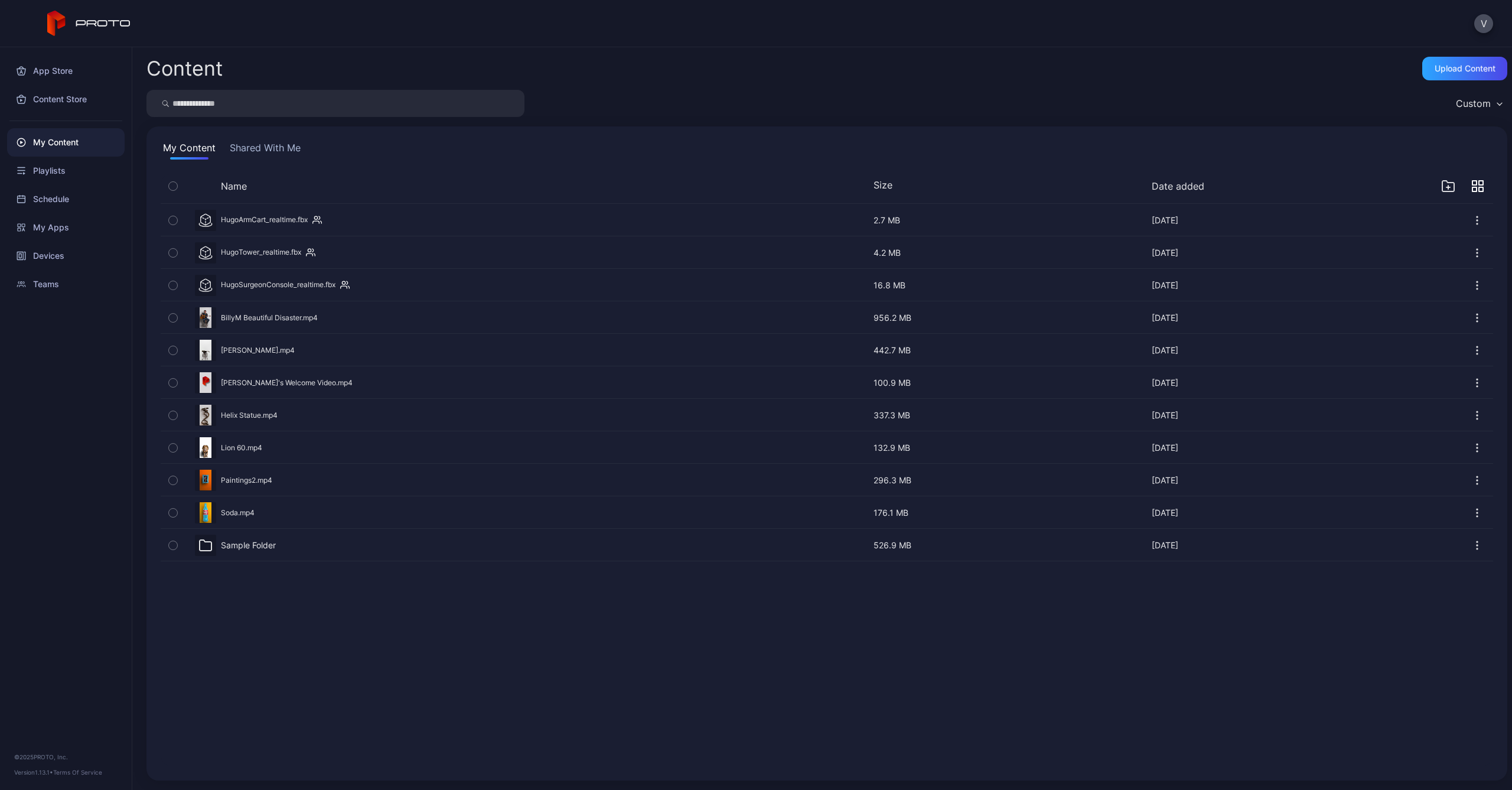
click at [173, 219] on icon "button" at bounding box center [174, 220] width 9 height 13
click at [885, 752] on icon "button" at bounding box center [881, 754] width 15 height 15
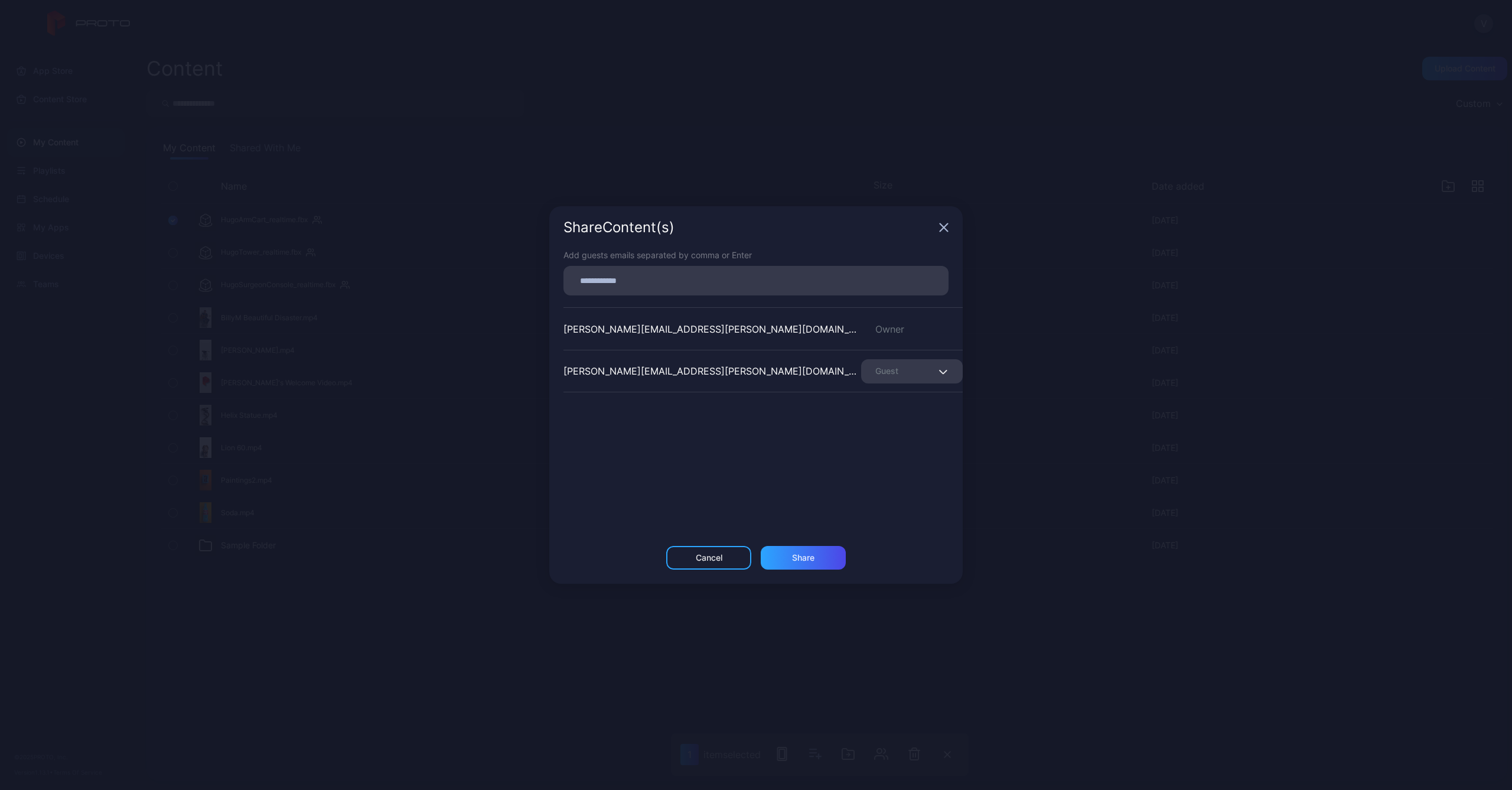
click at [653, 283] on input at bounding box center [756, 280] width 371 height 15
paste input
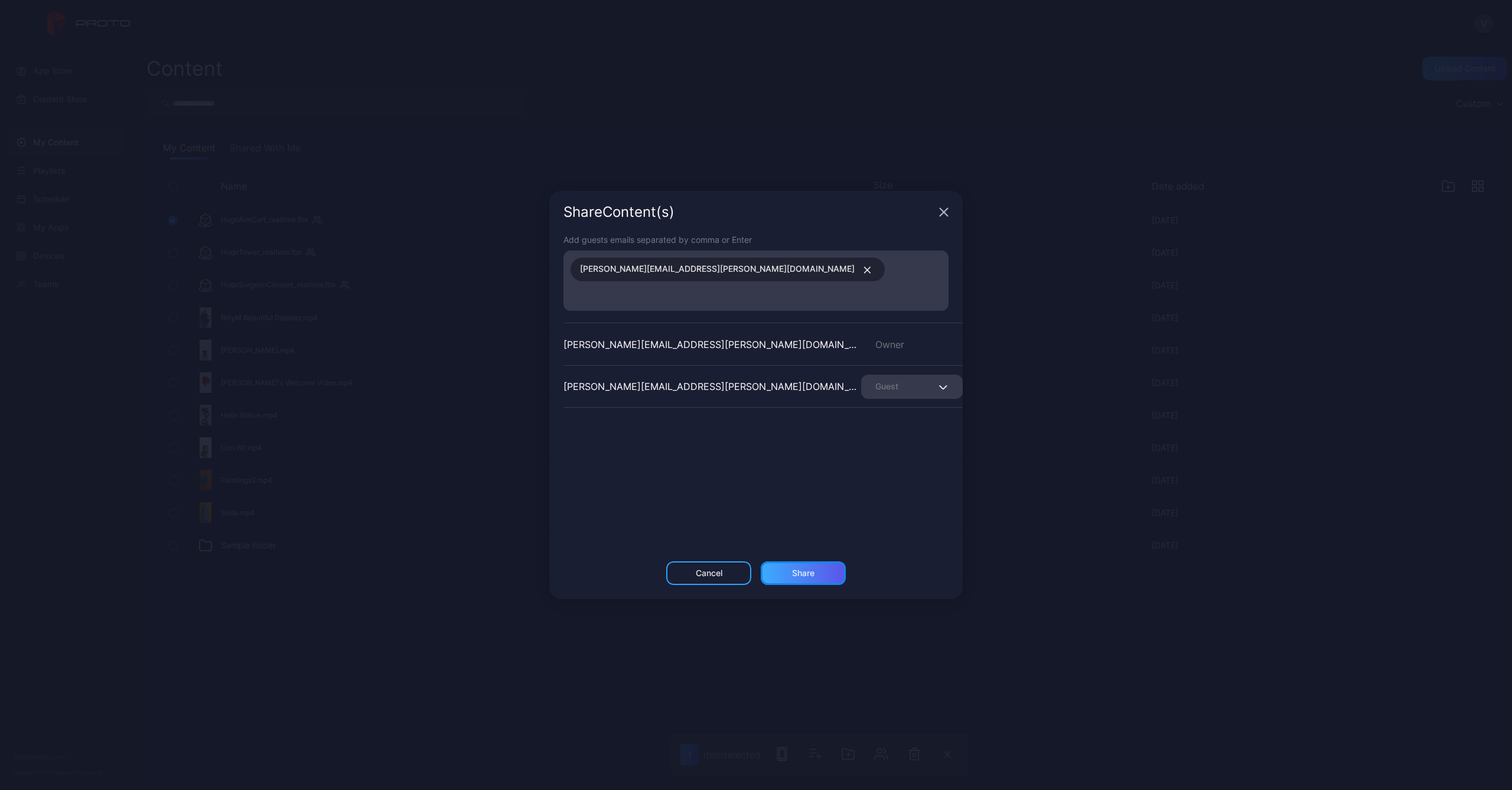
click at [804, 569] on div "Share" at bounding box center [803, 573] width 22 height 9
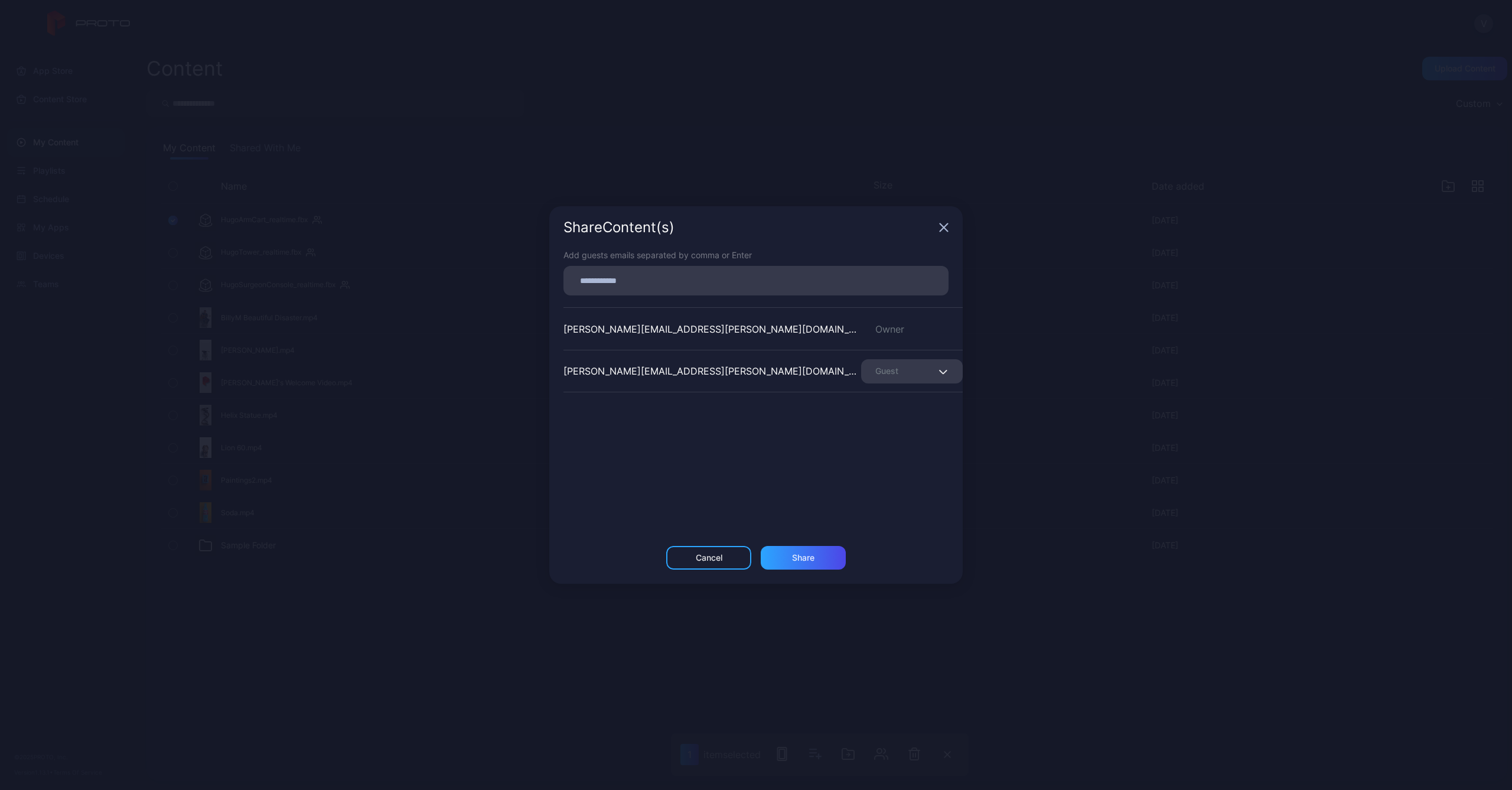
click at [944, 226] on icon "button" at bounding box center [944, 227] width 9 height 9
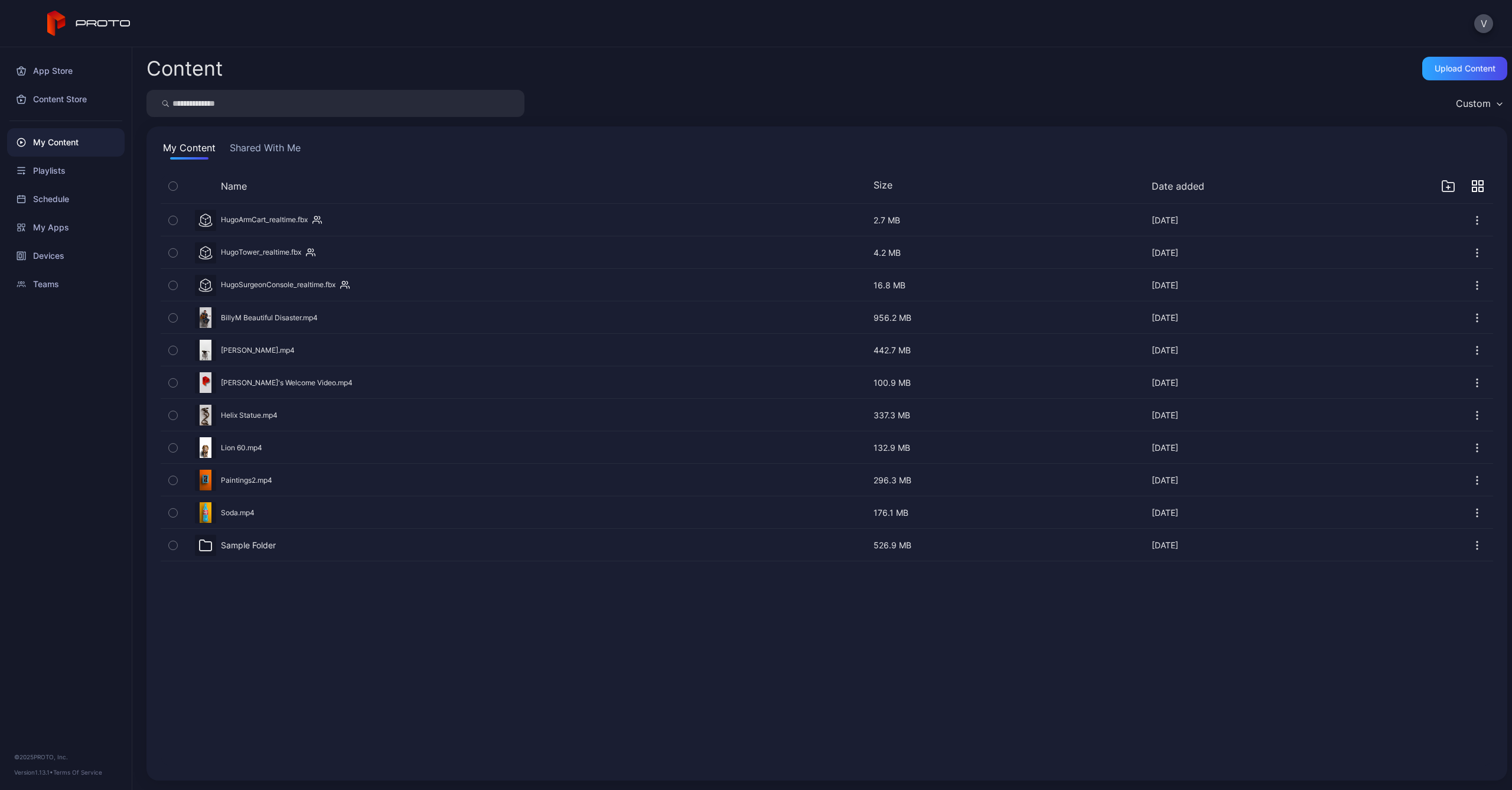
click at [278, 217] on div "Preview" at bounding box center [827, 220] width 1333 height 32
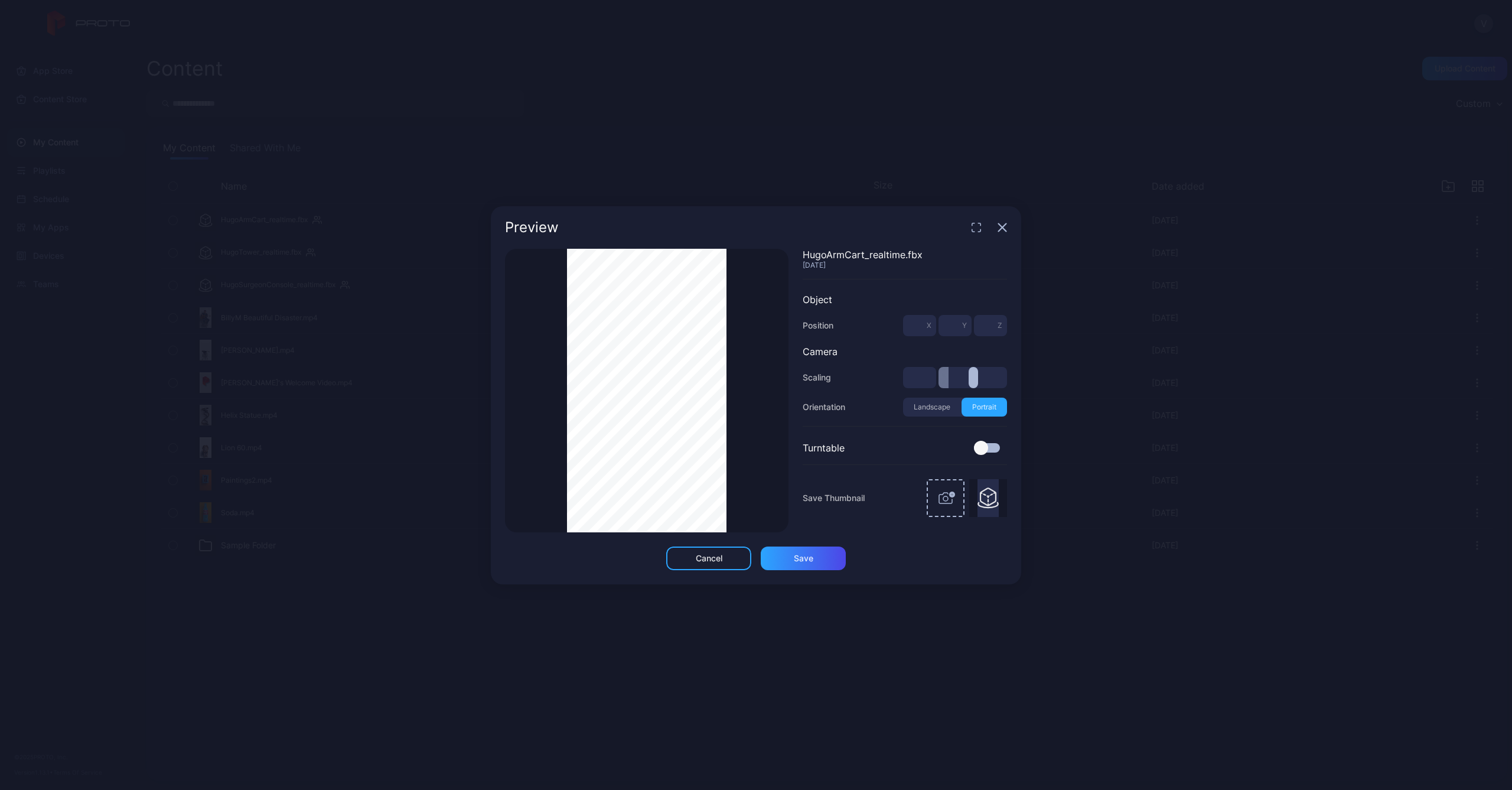
click at [1005, 234] on div "Preview" at bounding box center [756, 227] width 531 height 43
click at [1005, 223] on icon "button" at bounding box center [1002, 227] width 9 height 9
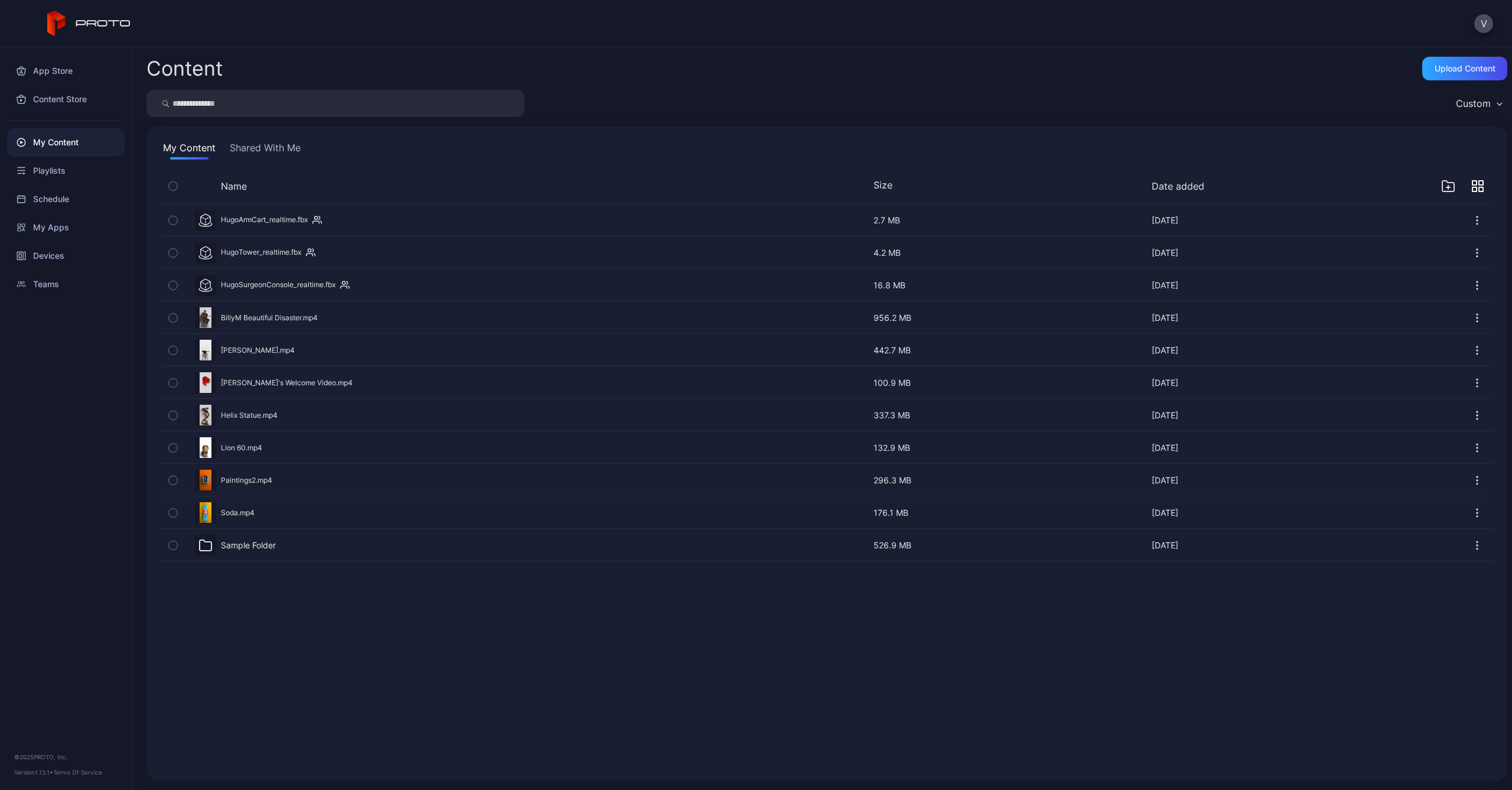
click at [321, 221] on icon "button" at bounding box center [317, 220] width 9 height 12
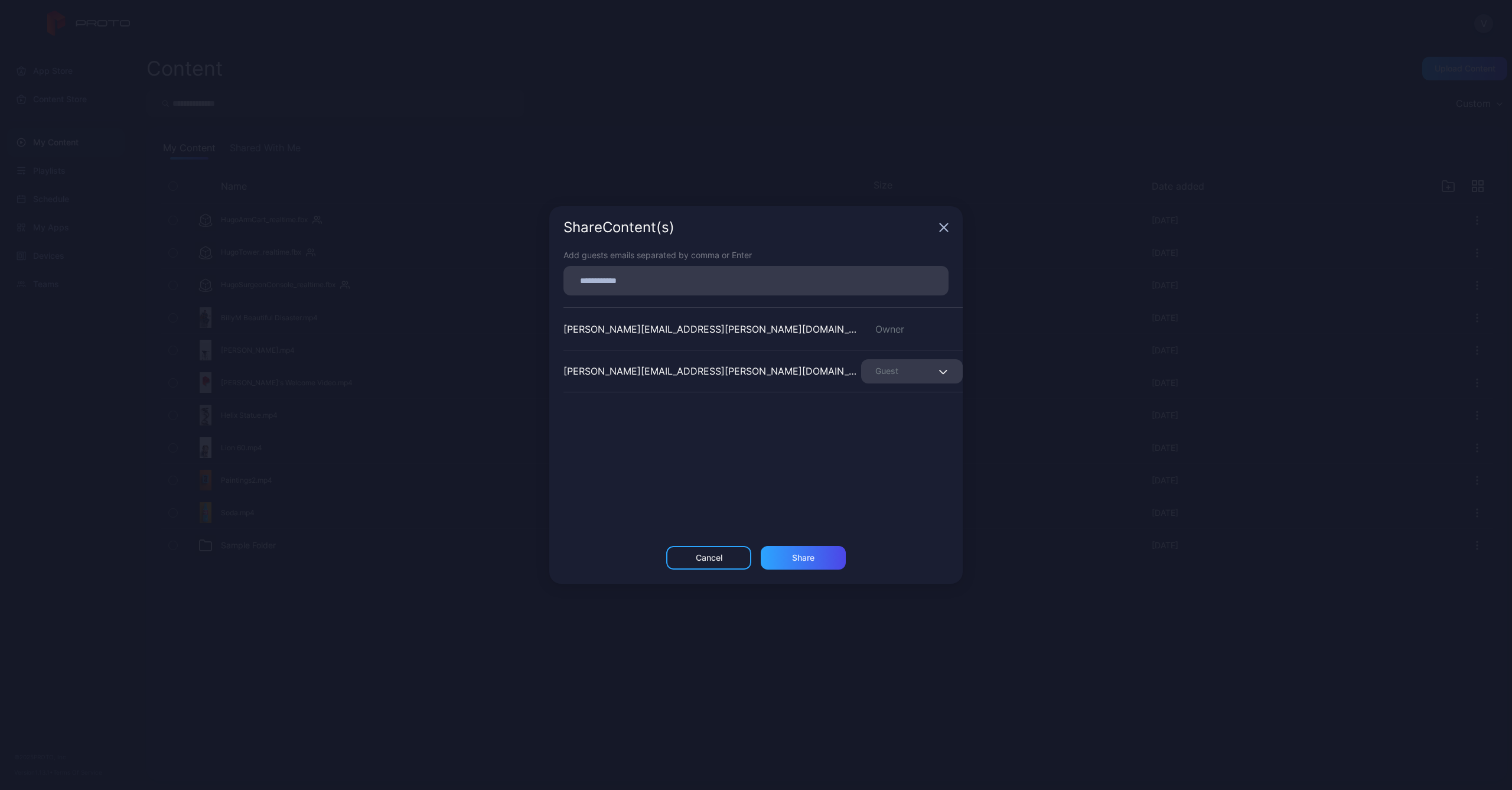
click at [915, 371] on div "Guest" at bounding box center [912, 371] width 102 height 24
click at [779, 428] on div "vanessa.thompson@medtronic.com Owner colleen.tully@medtronic.com Guest" at bounding box center [762, 395] width 399 height 177
click at [934, 225] on div "Share Content (s)" at bounding box center [756, 227] width 414 height 43
click at [712, 557] on div "Cancel" at bounding box center [709, 557] width 26 height 9
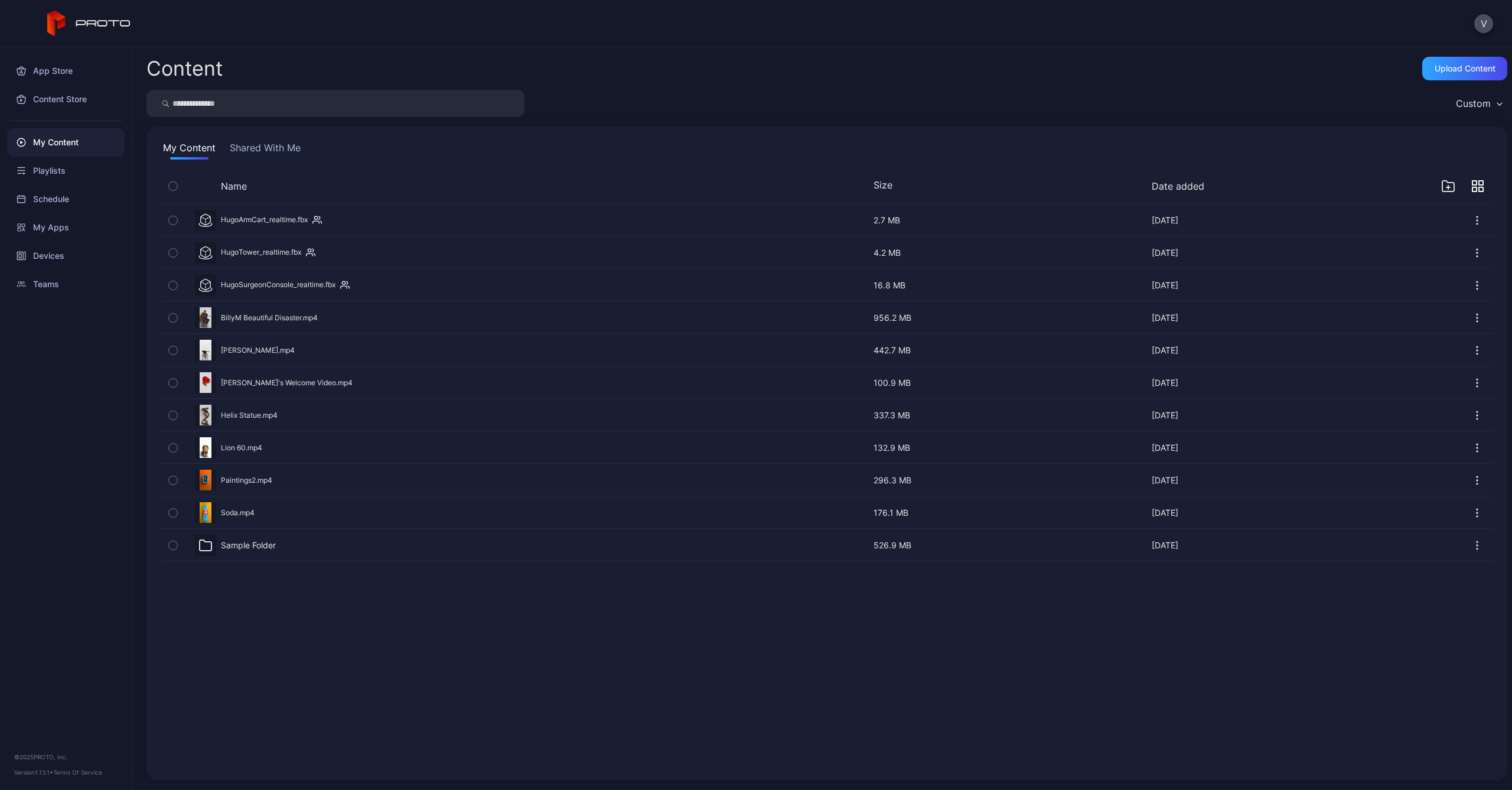
drag, startPoint x: 449, startPoint y: 688, endPoint x: 416, endPoint y: 620, distance: 75.6
click at [449, 684] on div "Preview HugoArmCart_realtime.fbx Oct 3, 2024 2.7 MB Oct 3, 2024 Preview HugoTow…" at bounding box center [827, 485] width 1351 height 581
click at [169, 214] on icon "button" at bounding box center [174, 220] width 9 height 13
click at [172, 252] on icon "button" at bounding box center [172, 252] width 3 height 2
click at [174, 285] on icon "button" at bounding box center [174, 285] width 9 height 13
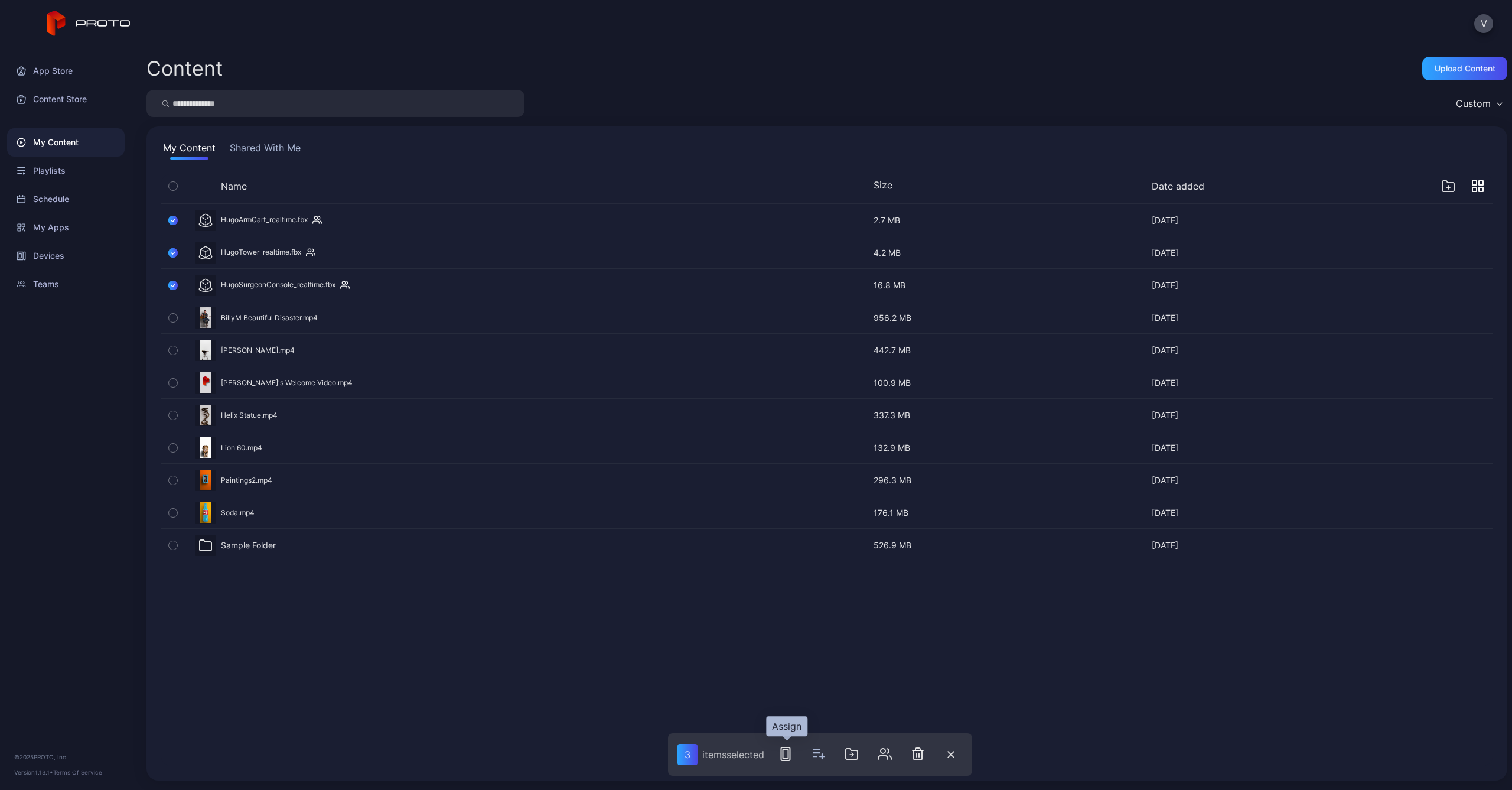
click at [788, 753] on rect "button" at bounding box center [785, 753] width 5 height 9
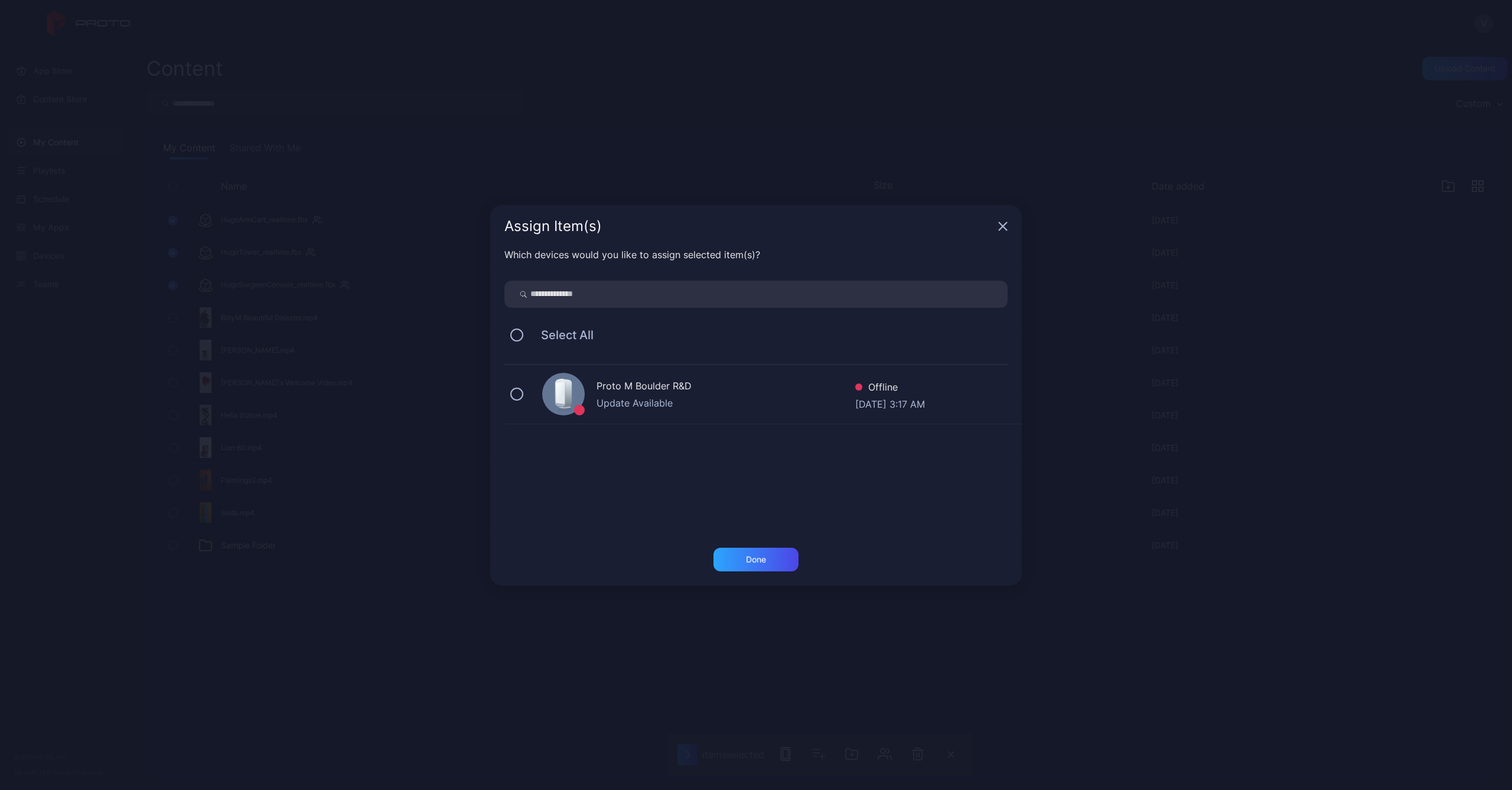
click at [1004, 227] on icon "button" at bounding box center [1003, 226] width 9 height 9
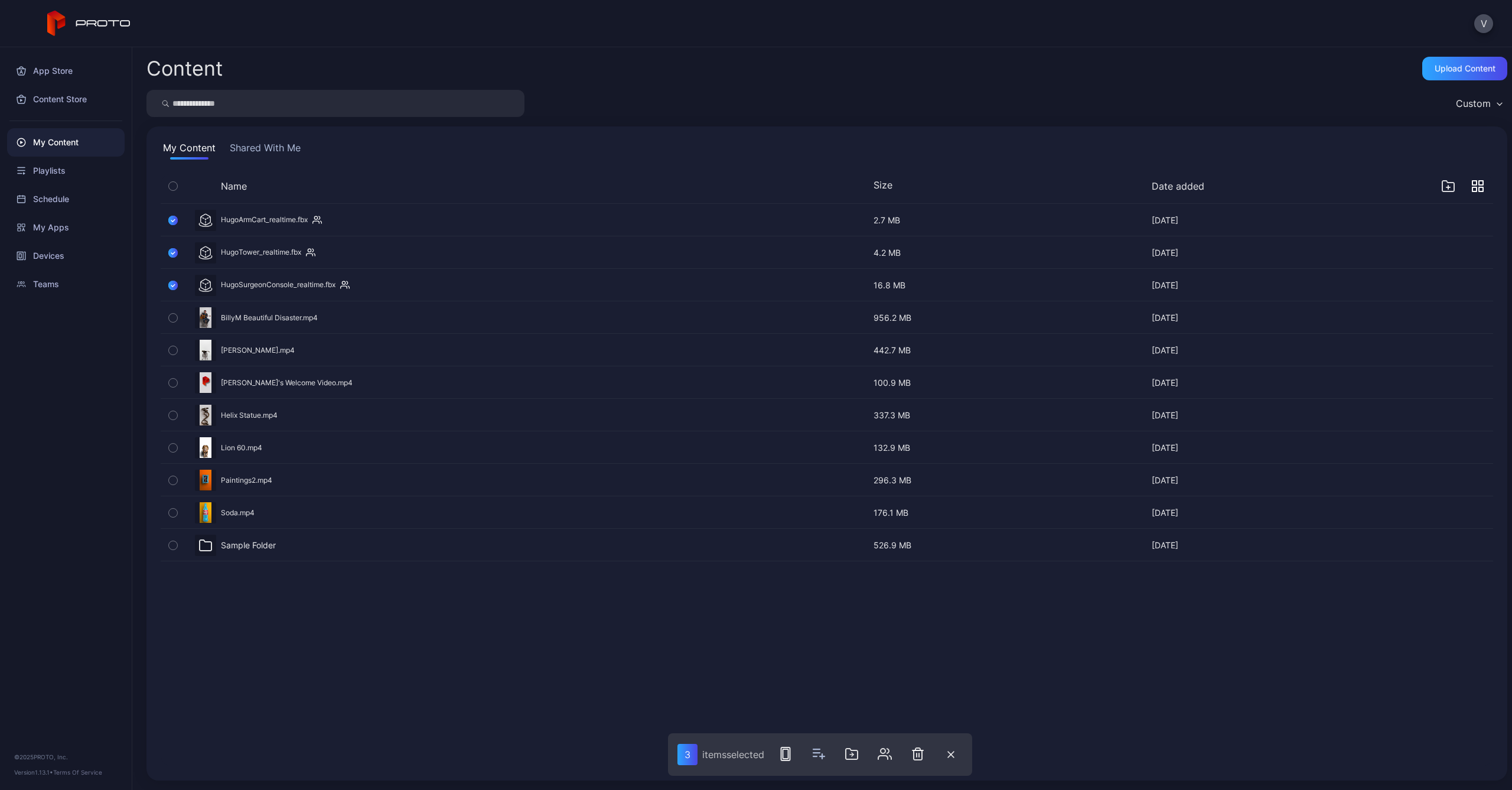
click at [735, 752] on div "item s selected" at bounding box center [733, 755] width 62 height 12
click at [885, 752] on icon "button" at bounding box center [885, 754] width 15 height 15
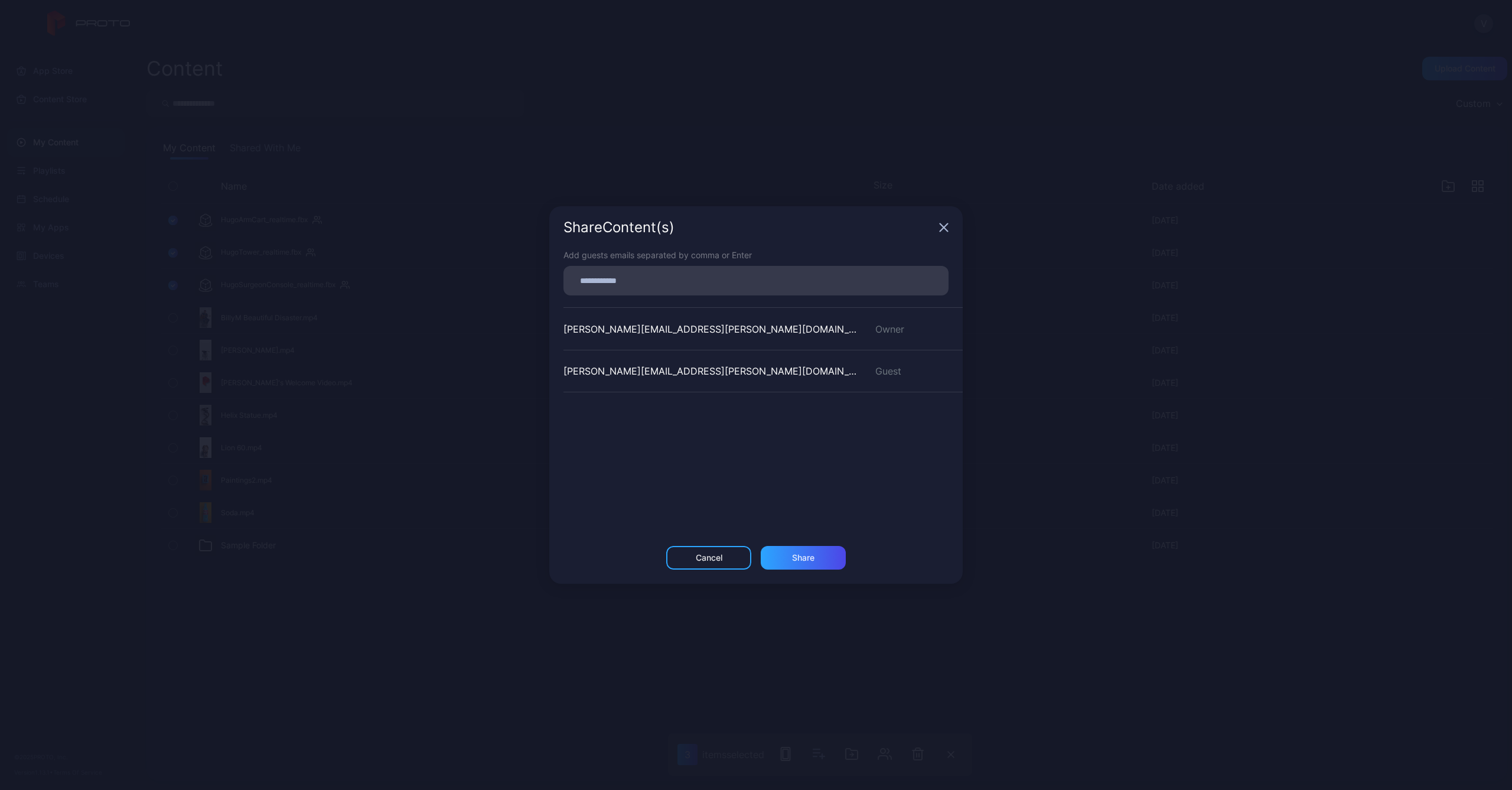
click at [939, 227] on icon "button" at bounding box center [944, 227] width 9 height 9
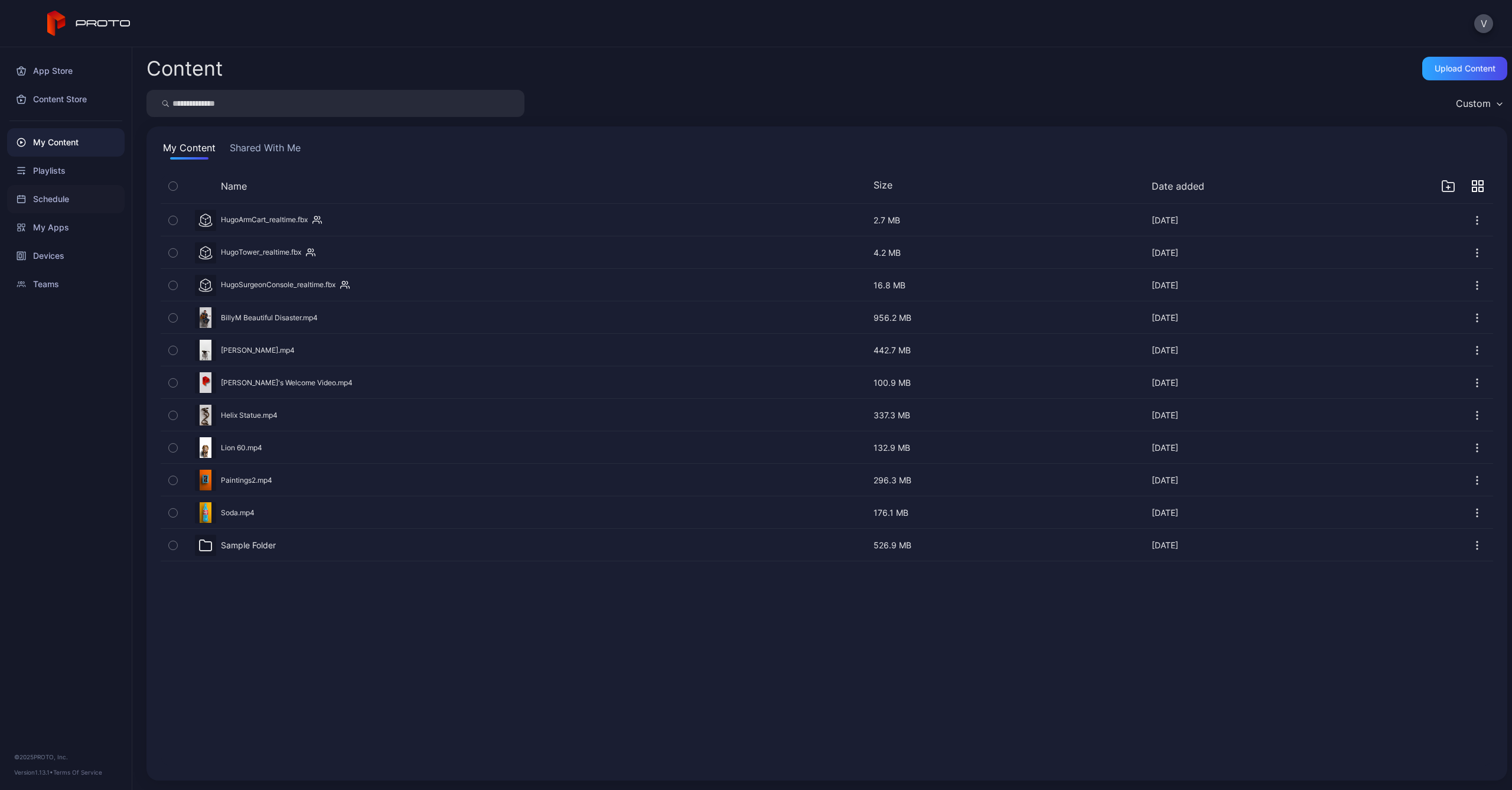
click at [50, 199] on div "Schedule" at bounding box center [66, 198] width 118 height 28
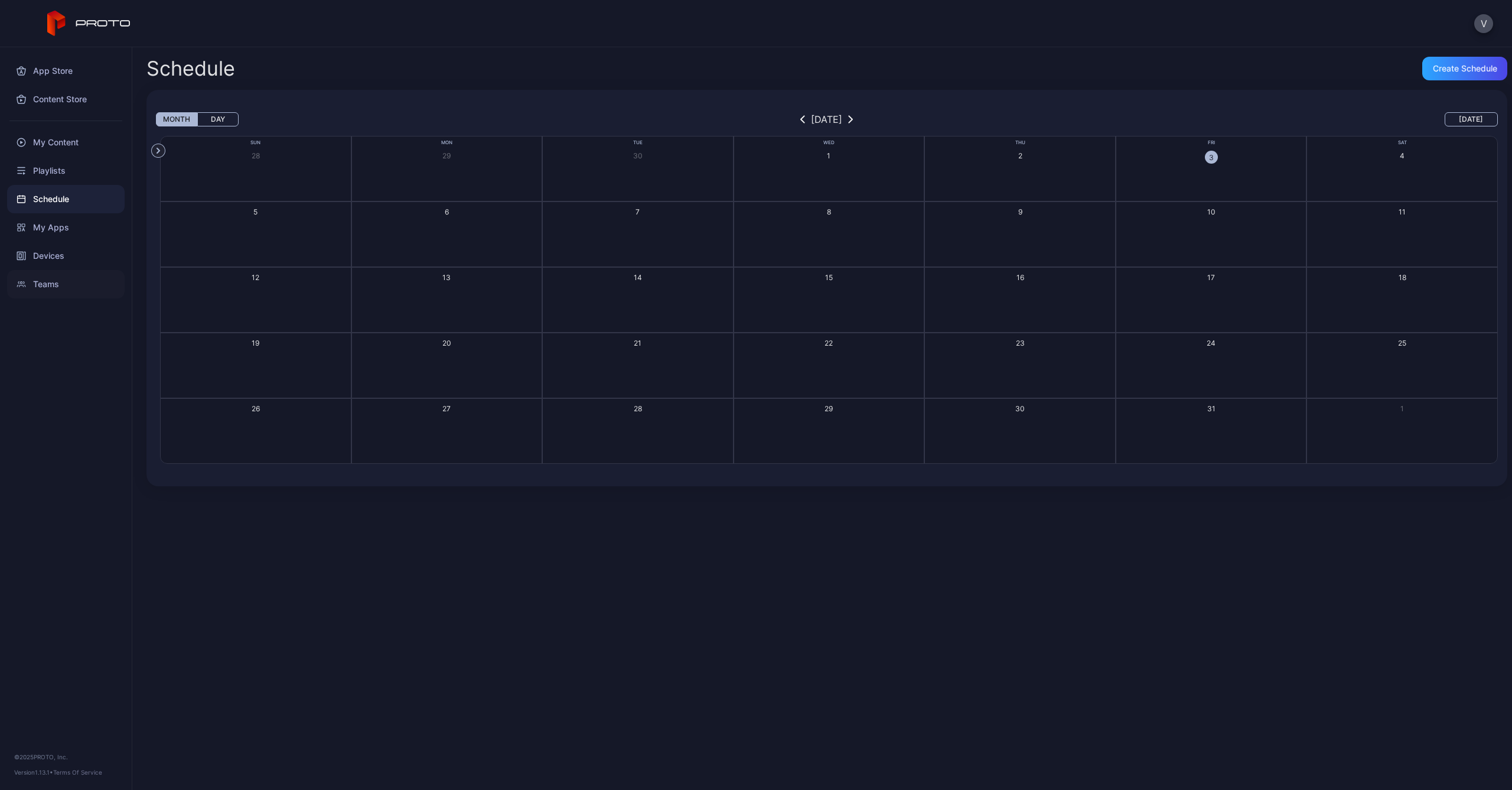
click at [60, 284] on div "Teams" at bounding box center [66, 284] width 118 height 28
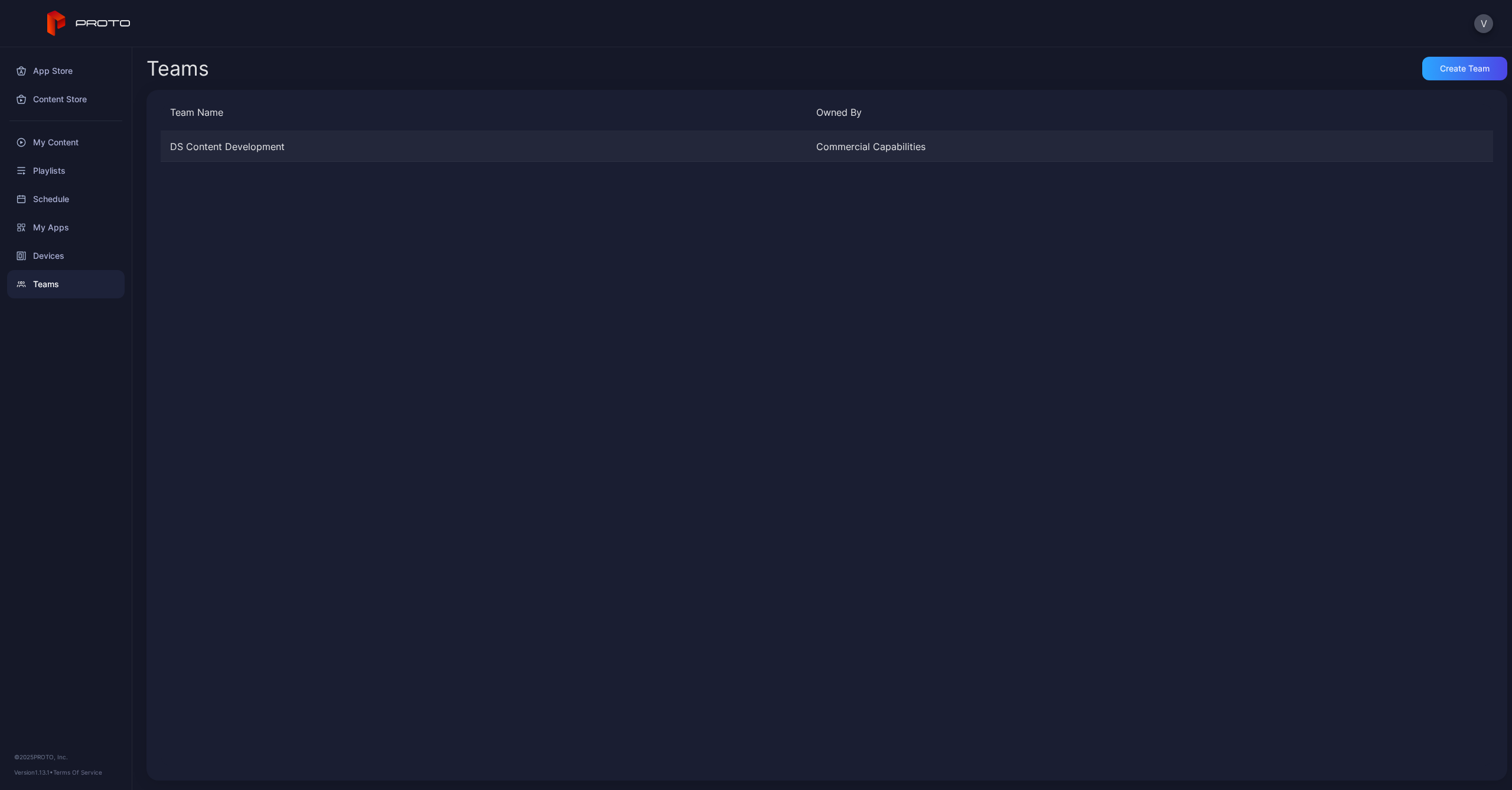
click at [232, 141] on div "DS Content Development" at bounding box center [484, 146] width 646 height 15
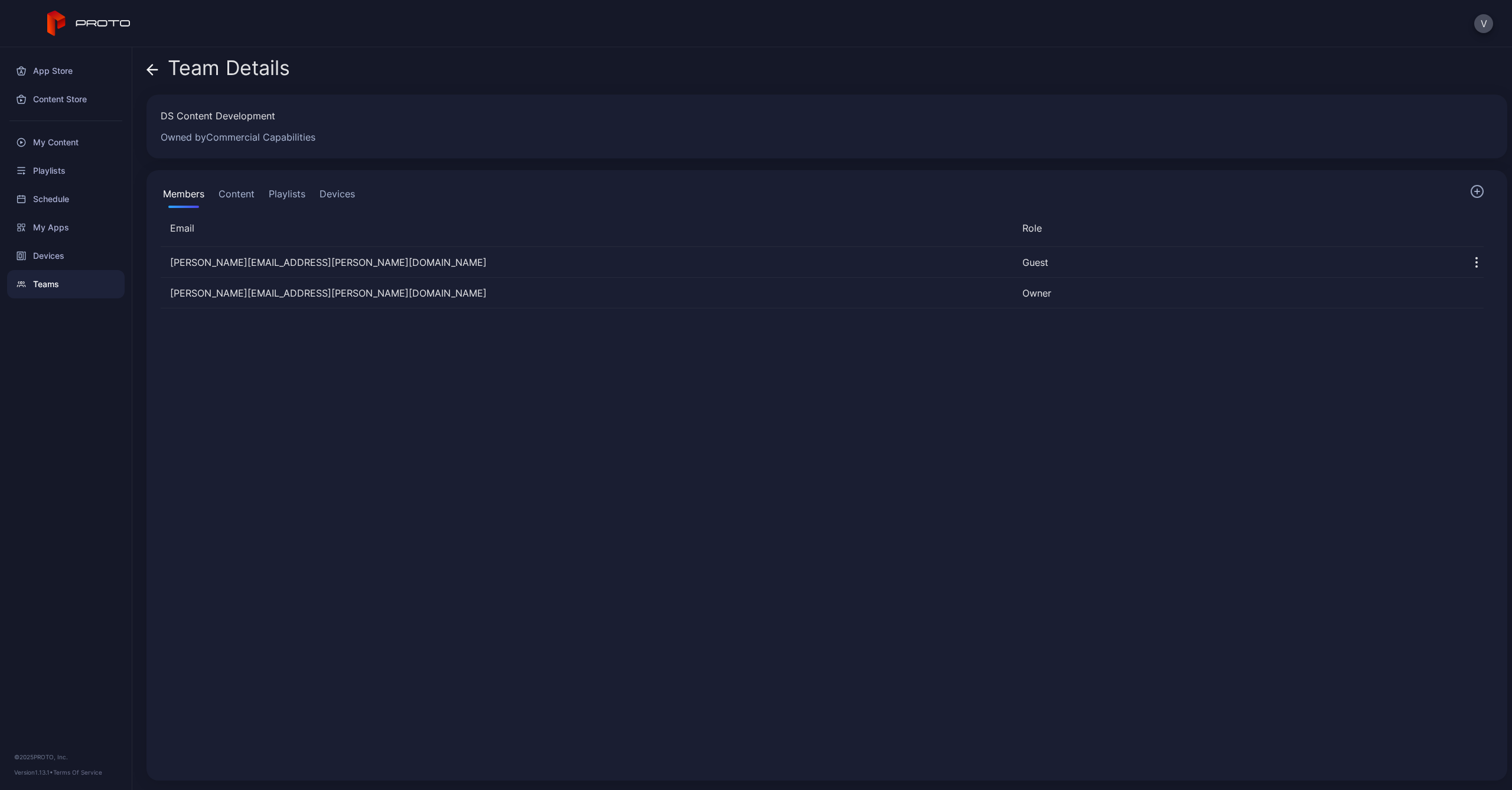
click at [250, 192] on button "Content" at bounding box center [237, 197] width 41 height 24
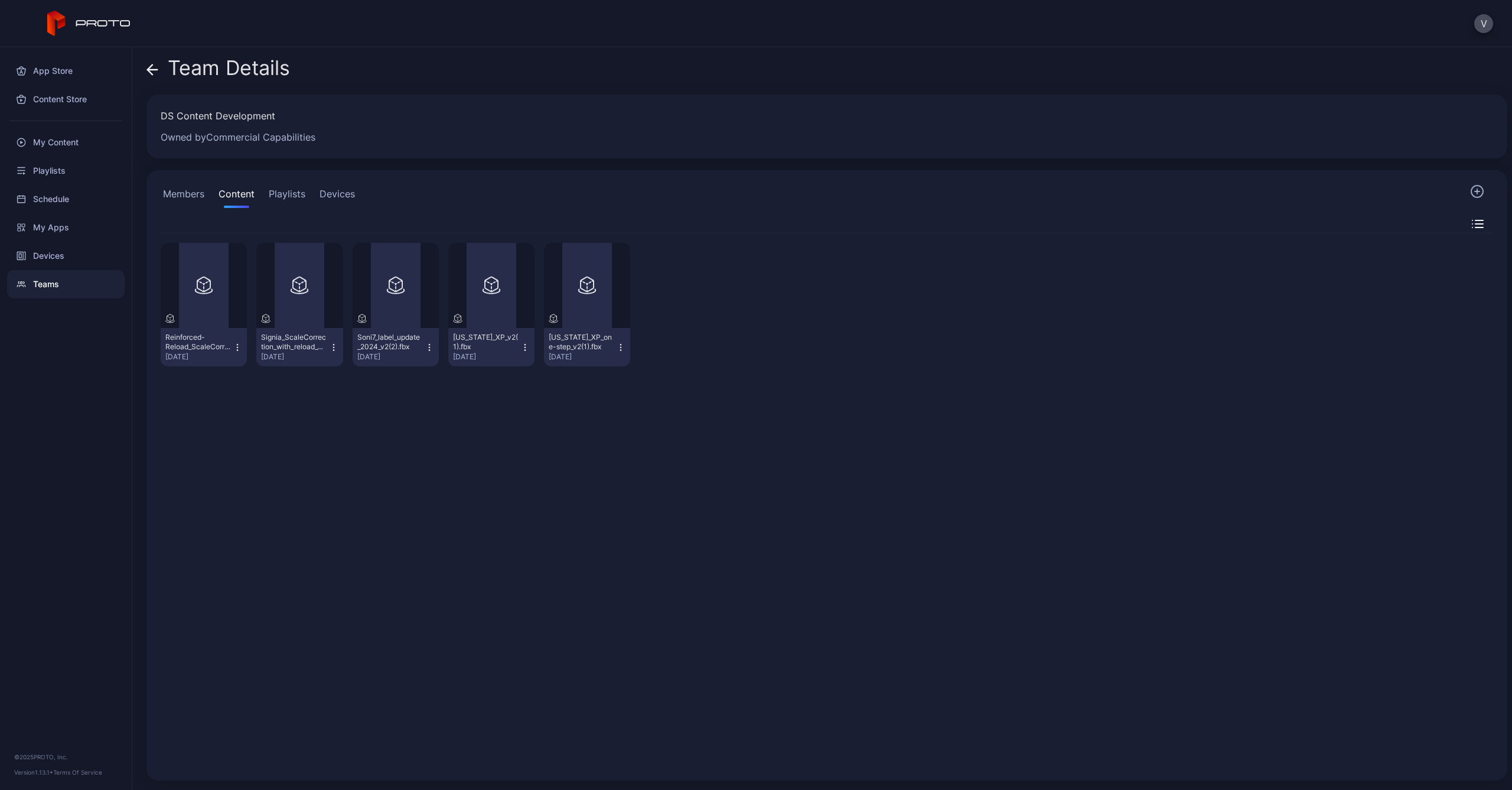
click at [1229, 284] on div "Preview Reinforced-Reload_ScaleCorrection_v2(feb17)(1).fbx Aug 22, 2024 Preview…" at bounding box center [827, 304] width 1333 height 143
click at [261, 115] on div "DS Content Development" at bounding box center [820, 115] width 1318 height 15
copy div "DS Content Development"
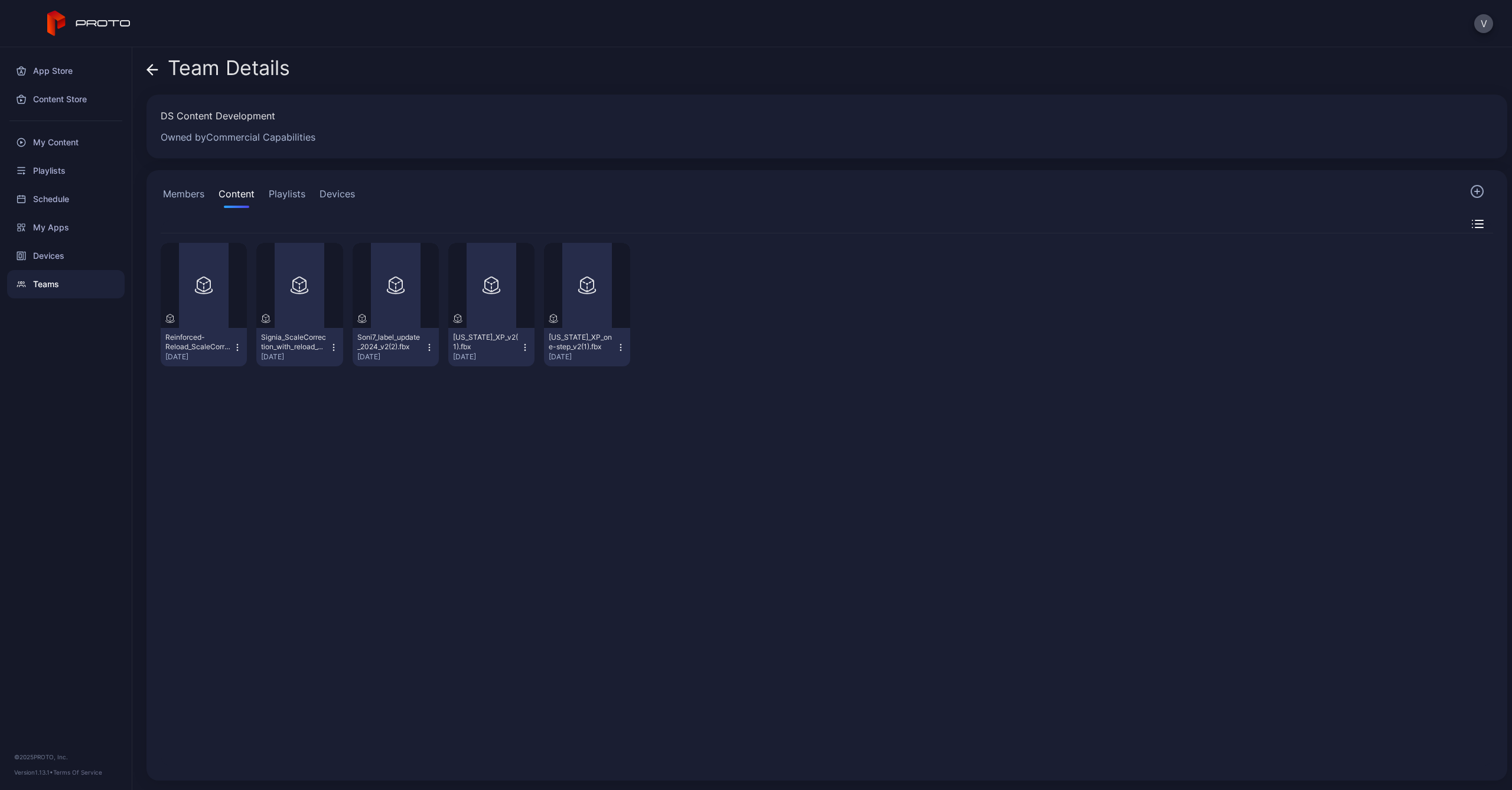
drag, startPoint x: 454, startPoint y: 186, endPoint x: 333, endPoint y: 125, distance: 135.5
click at [452, 186] on div "Members Content Playlists Devices" at bounding box center [827, 197] width 1333 height 24
